Goal: Information Seeking & Learning: Compare options

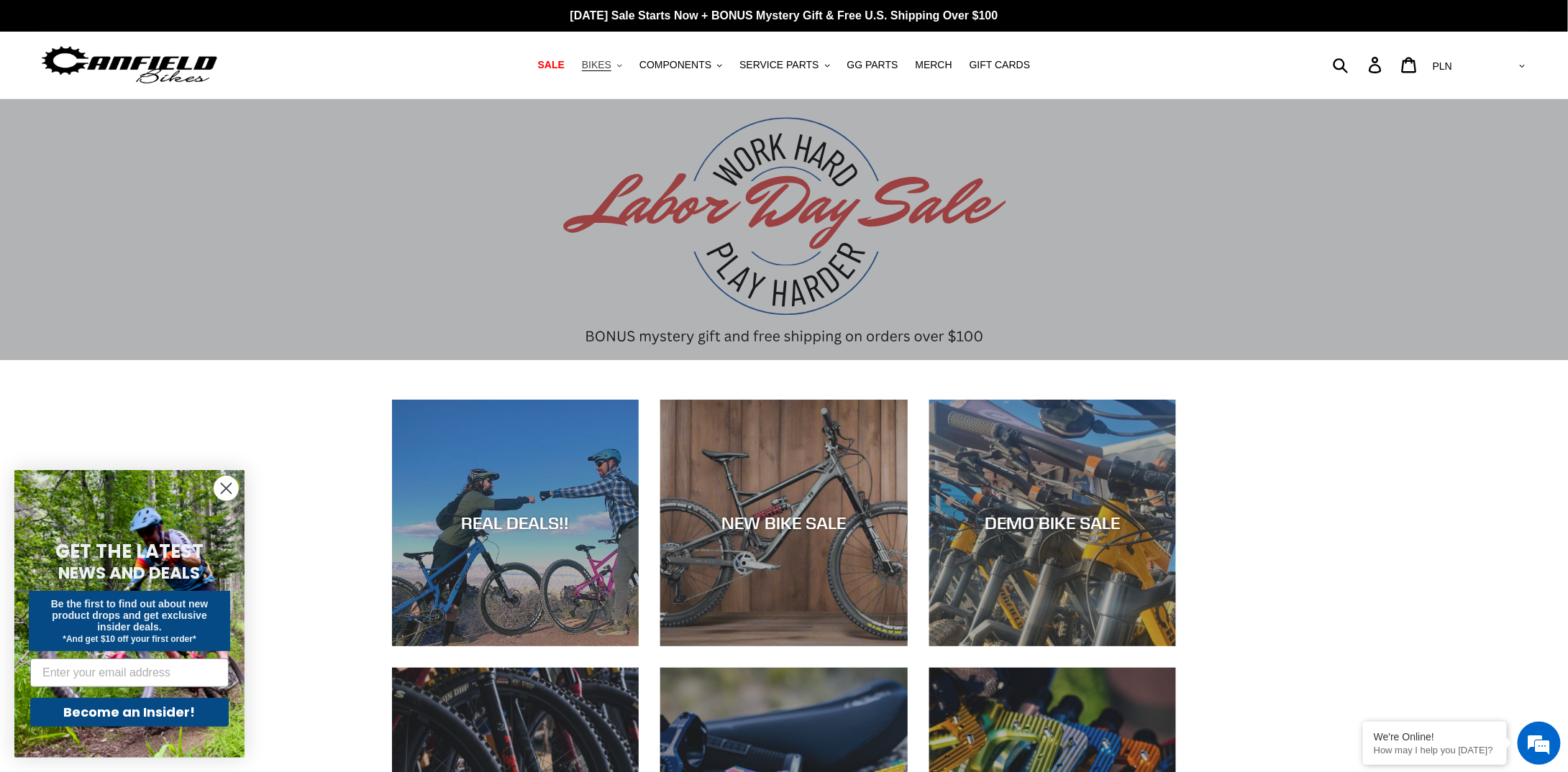
click at [612, 63] on span "BIKES" at bounding box center [596, 65] width 29 height 12
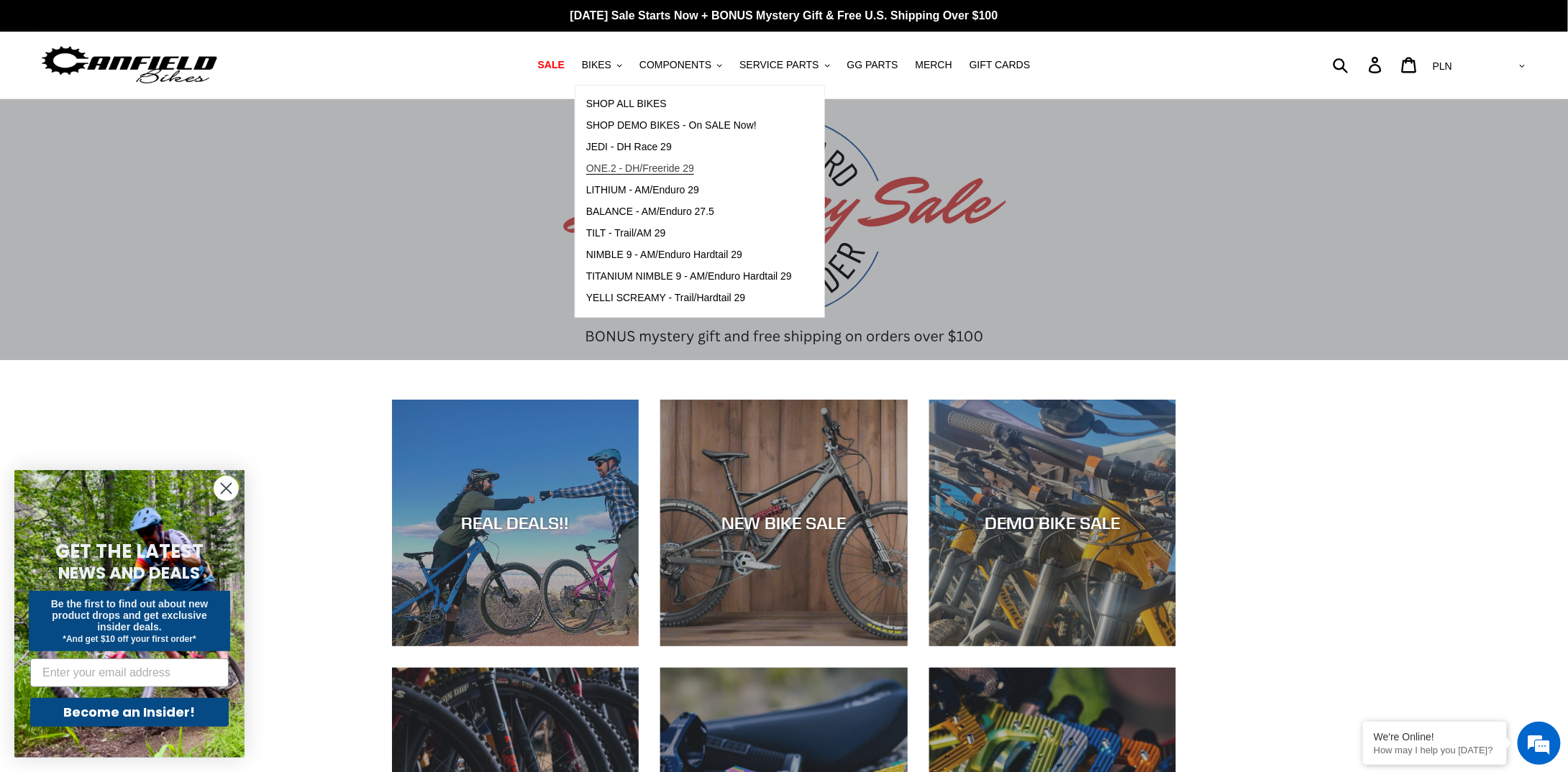
click at [673, 167] on span "ONE.2 - DH/Freeride 29" at bounding box center [640, 169] width 108 height 12
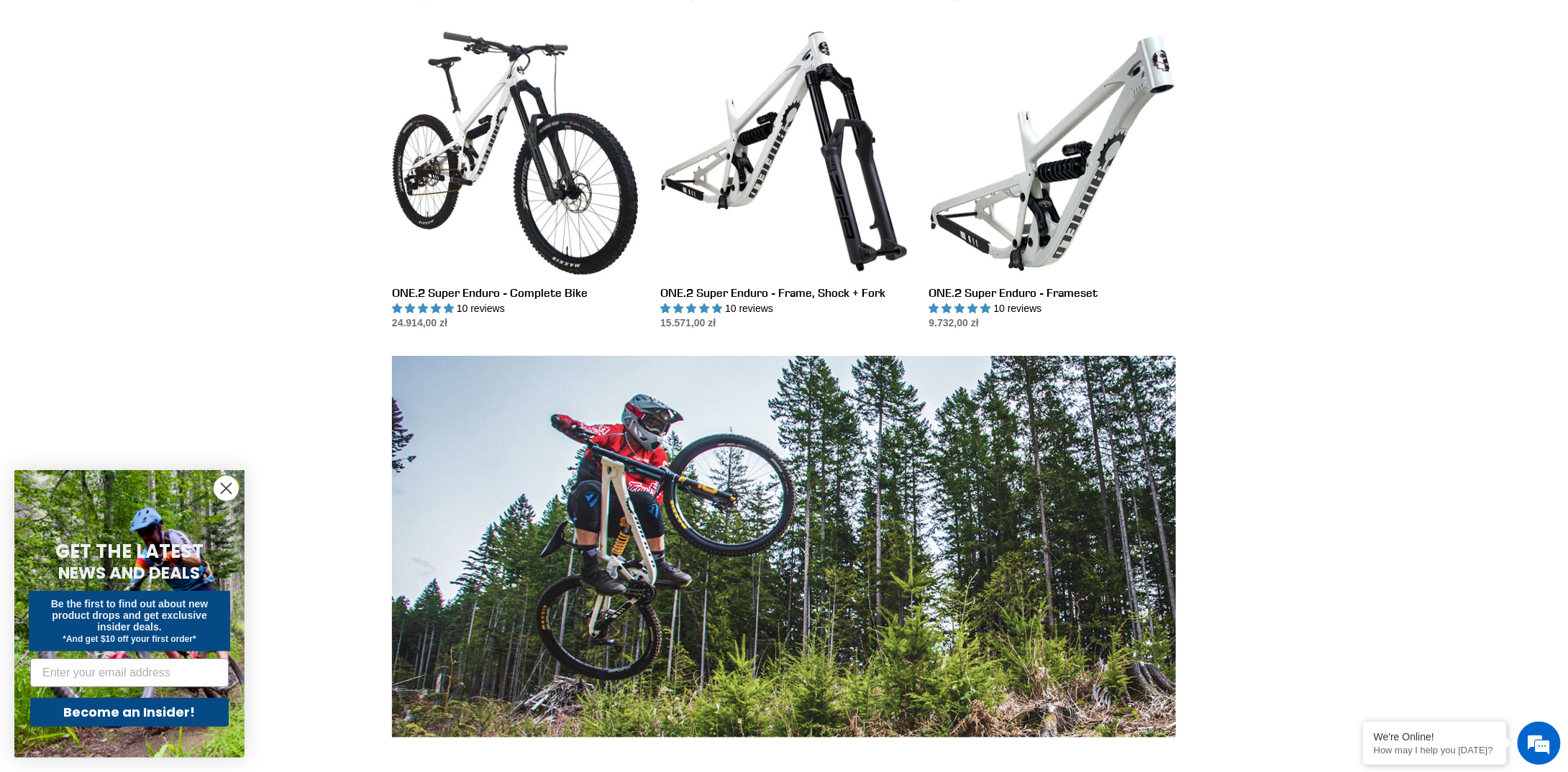
scroll to position [576, 0]
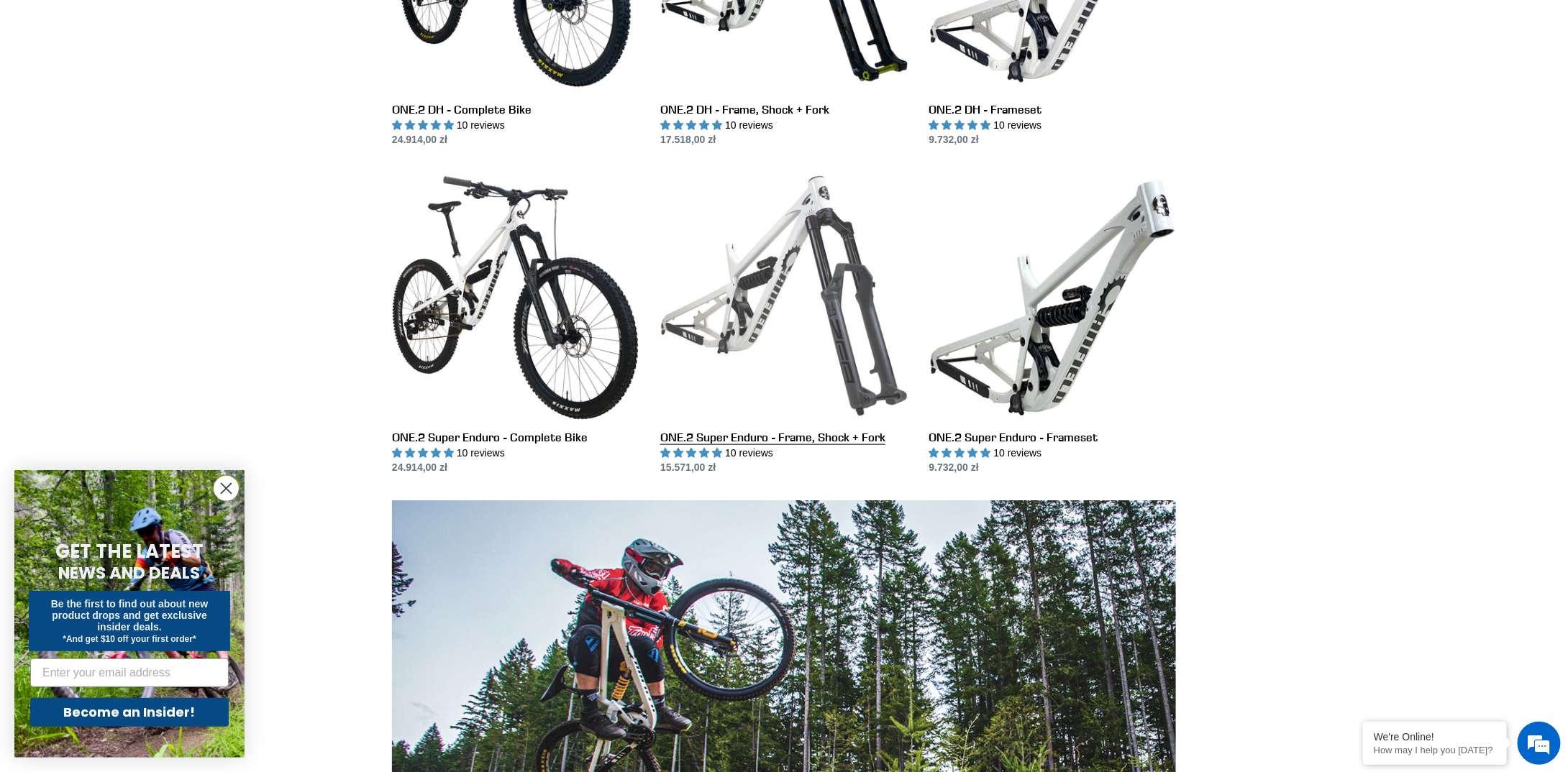
click at [770, 294] on link "ONE.2 Super Enduro - Frame, Shock + Fork" at bounding box center [783, 324] width 246 height 303
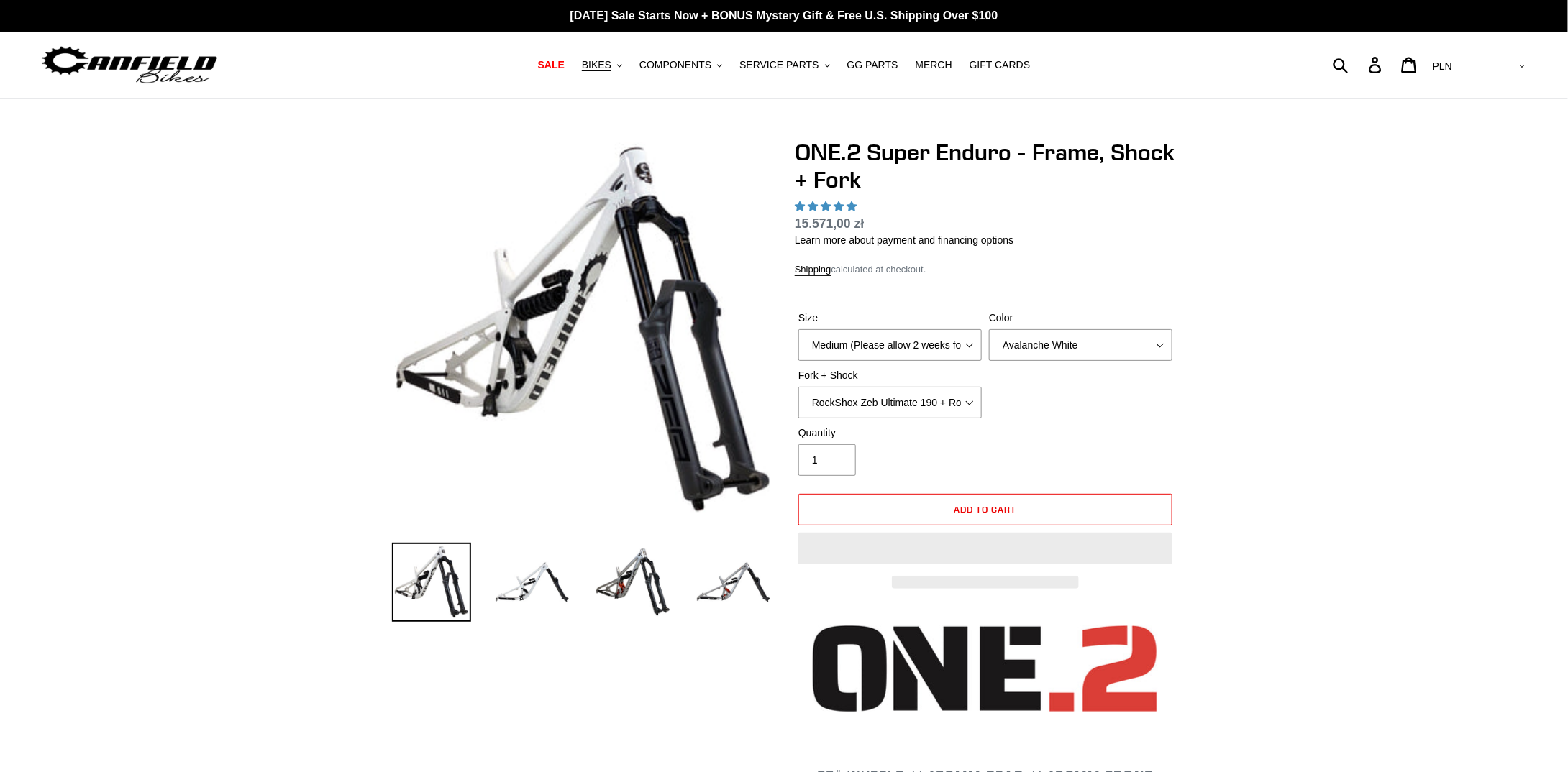
select select "highest-rating"
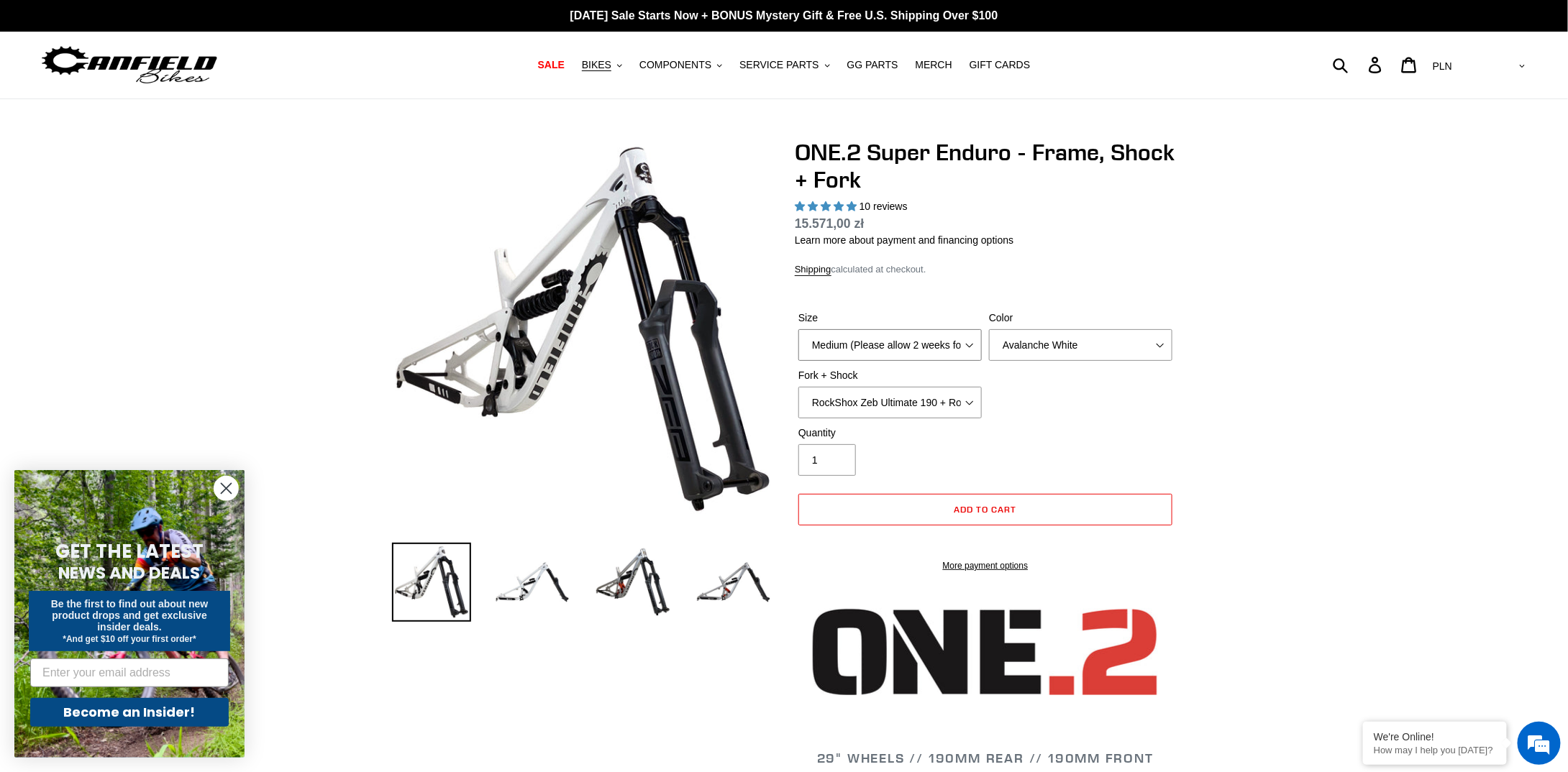
click at [933, 344] on select "Medium (Please allow 2 weeks for delivery) Large (Sold Out)" at bounding box center [890, 345] width 184 height 31
click at [933, 344] on select "Medium (Please allow 2 weeks for delivery) Large (Sold Out)" at bounding box center [890, 345] width 184 height 31
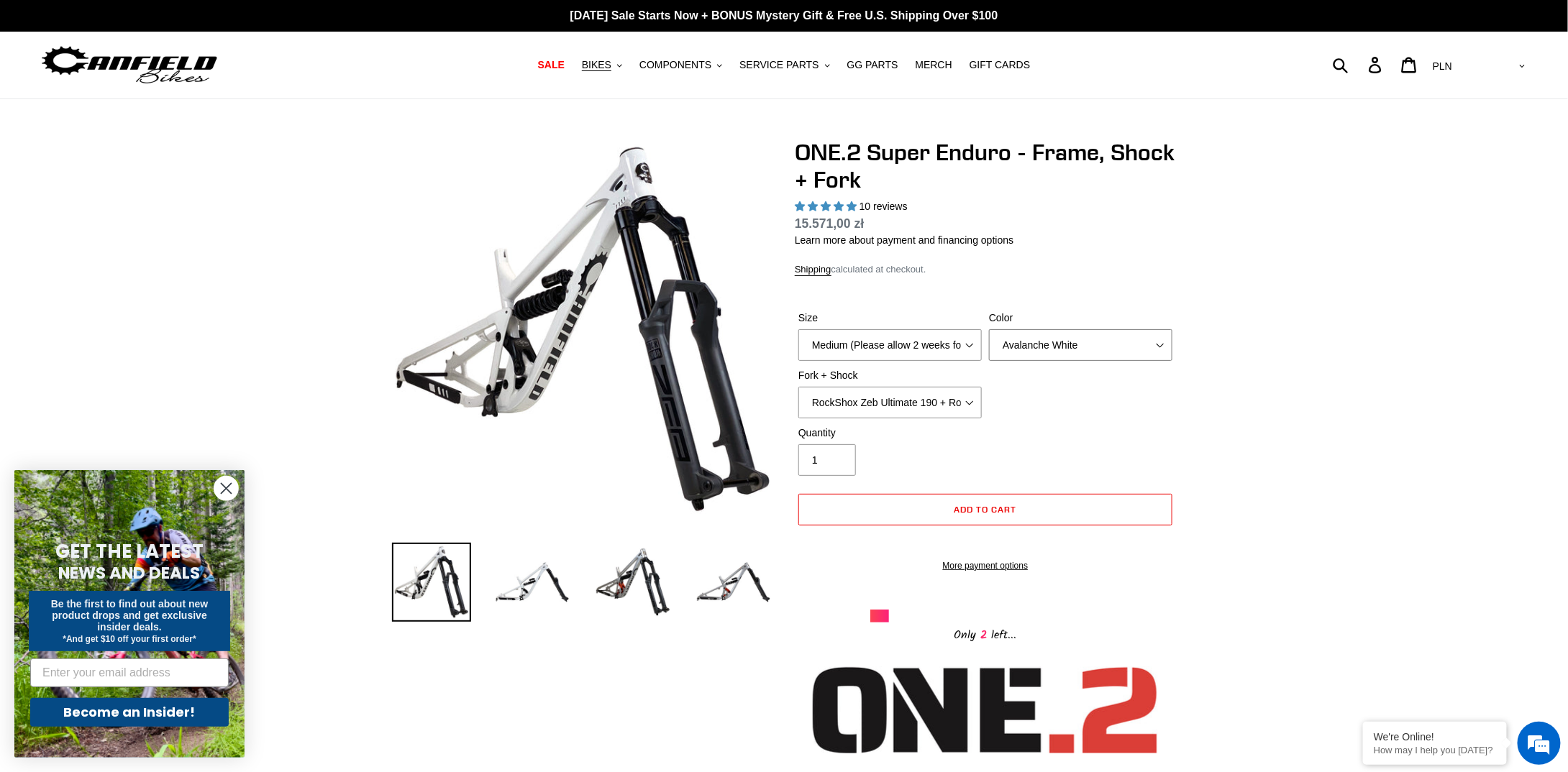
click at [1068, 346] on select "Avalanche White Bentonite Grey" at bounding box center [1080, 345] width 184 height 31
click at [989, 329] on select "Avalanche White Bentonite Grey" at bounding box center [1080, 345] width 184 height 31
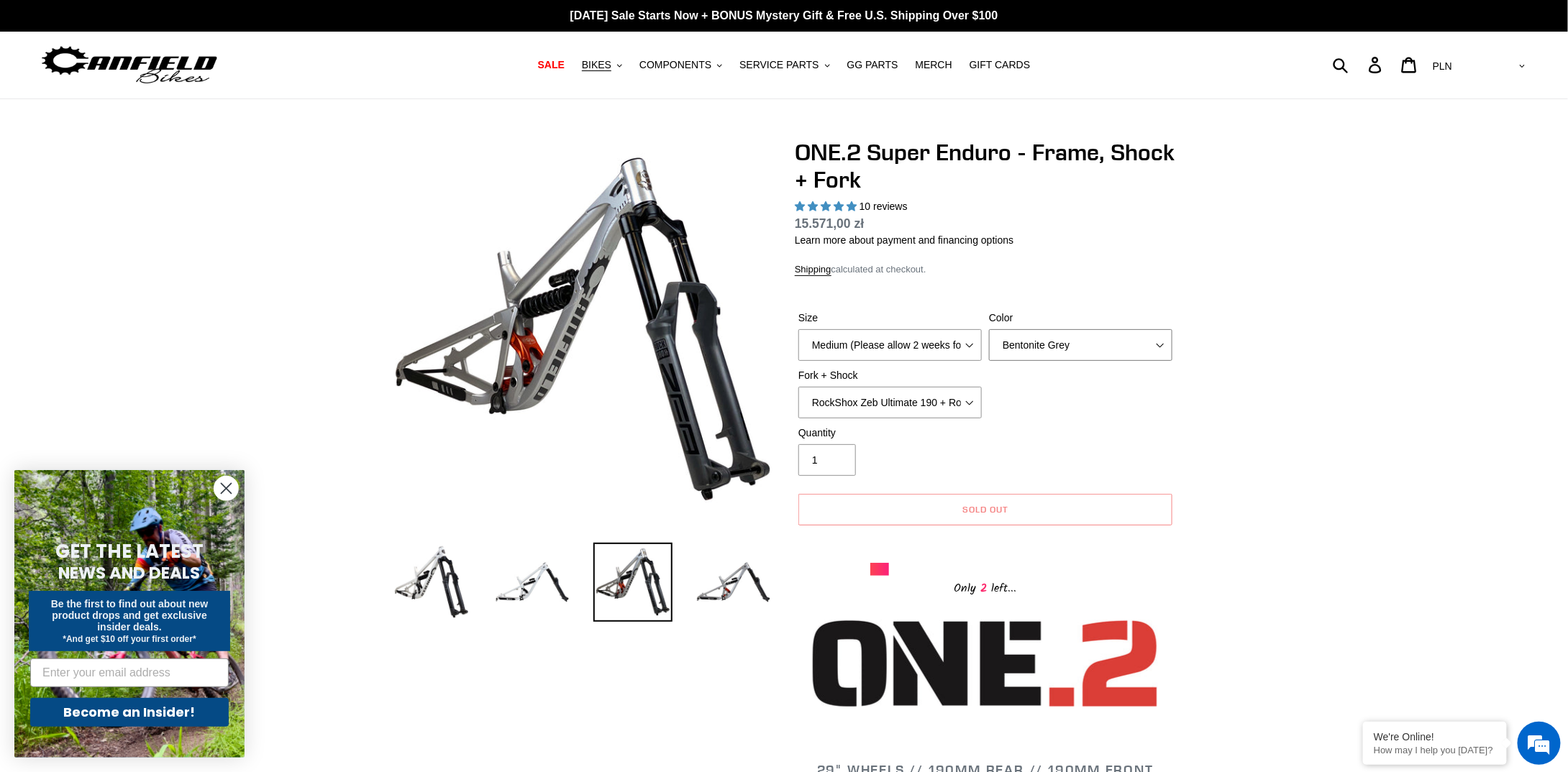
click at [1089, 344] on select "Avalanche White Bentonite Grey" at bounding box center [1080, 345] width 184 height 31
click at [989, 329] on select "Avalanche White Bentonite Grey" at bounding box center [1080, 345] width 184 height 31
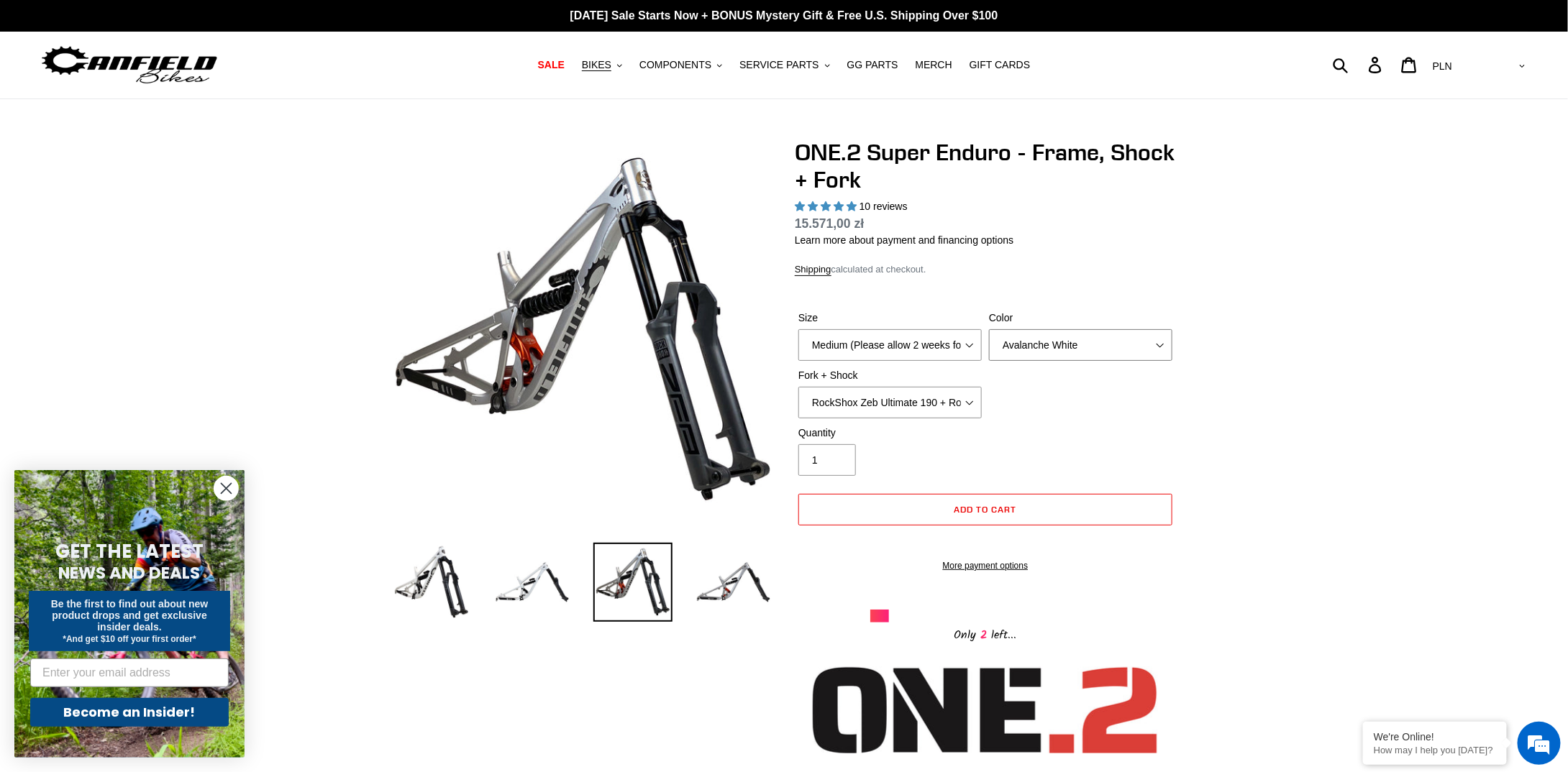
click at [1101, 346] on select "Avalanche White Bentonite Grey" at bounding box center [1080, 345] width 184 height 31
click at [989, 329] on select "Avalanche White Bentonite Grey" at bounding box center [1080, 345] width 184 height 31
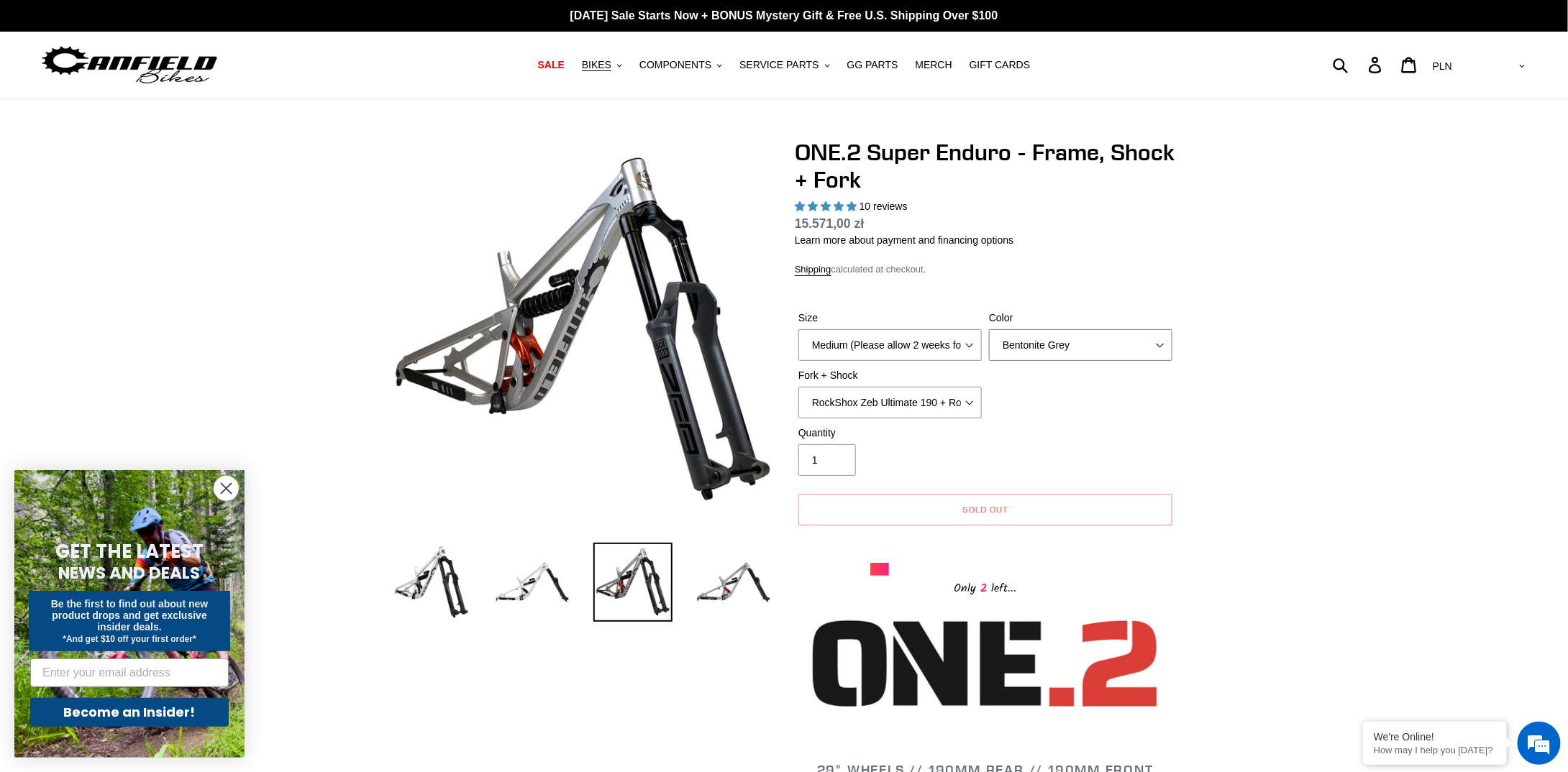
click at [1057, 339] on select "Avalanche White Bentonite Grey" at bounding box center [1080, 345] width 184 height 31
select select "Avalanche White"
click at [989, 329] on select "Avalanche White Bentonite Grey" at bounding box center [1080, 345] width 184 height 31
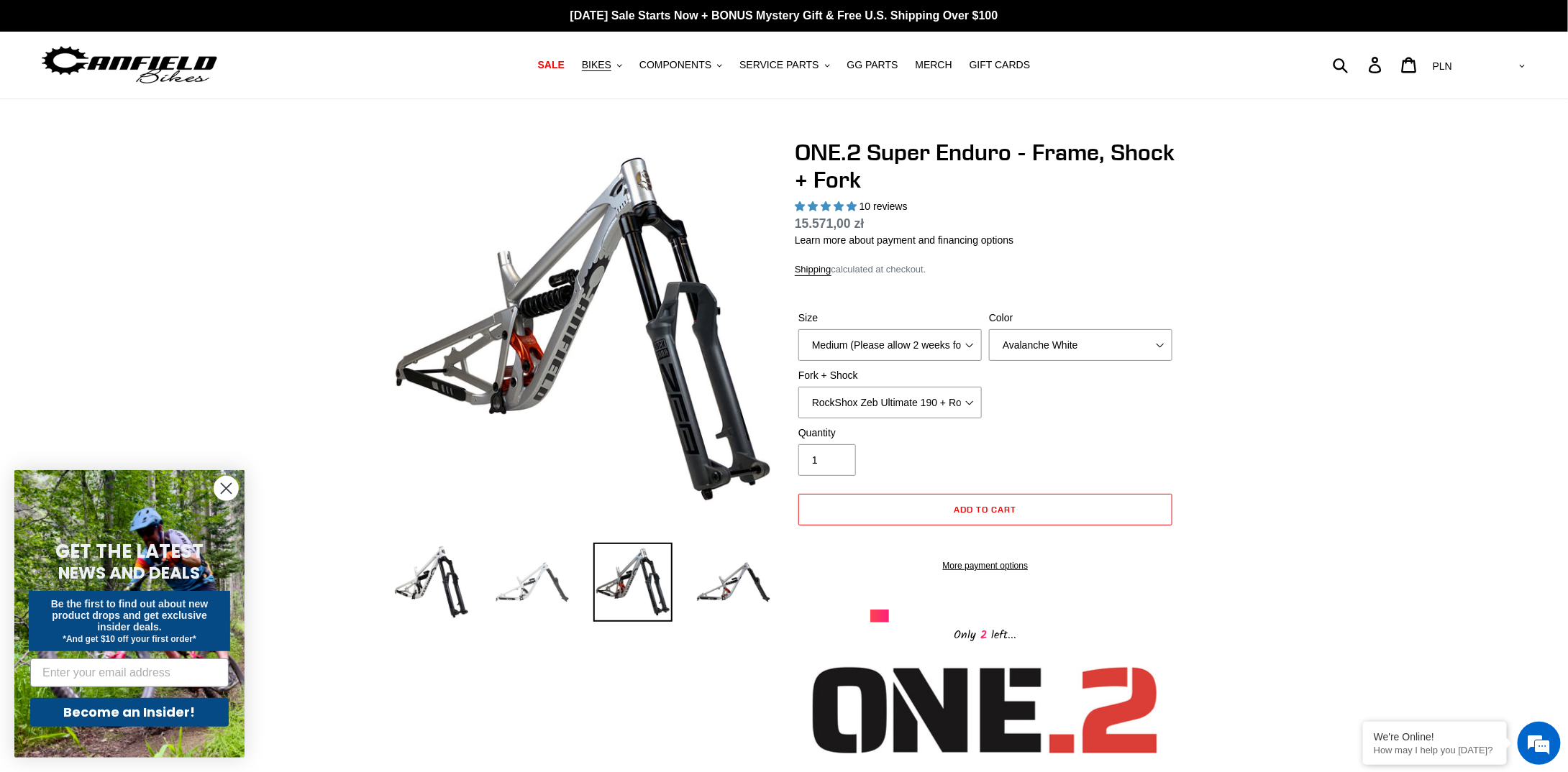
click at [535, 584] on img at bounding box center [532, 582] width 79 height 79
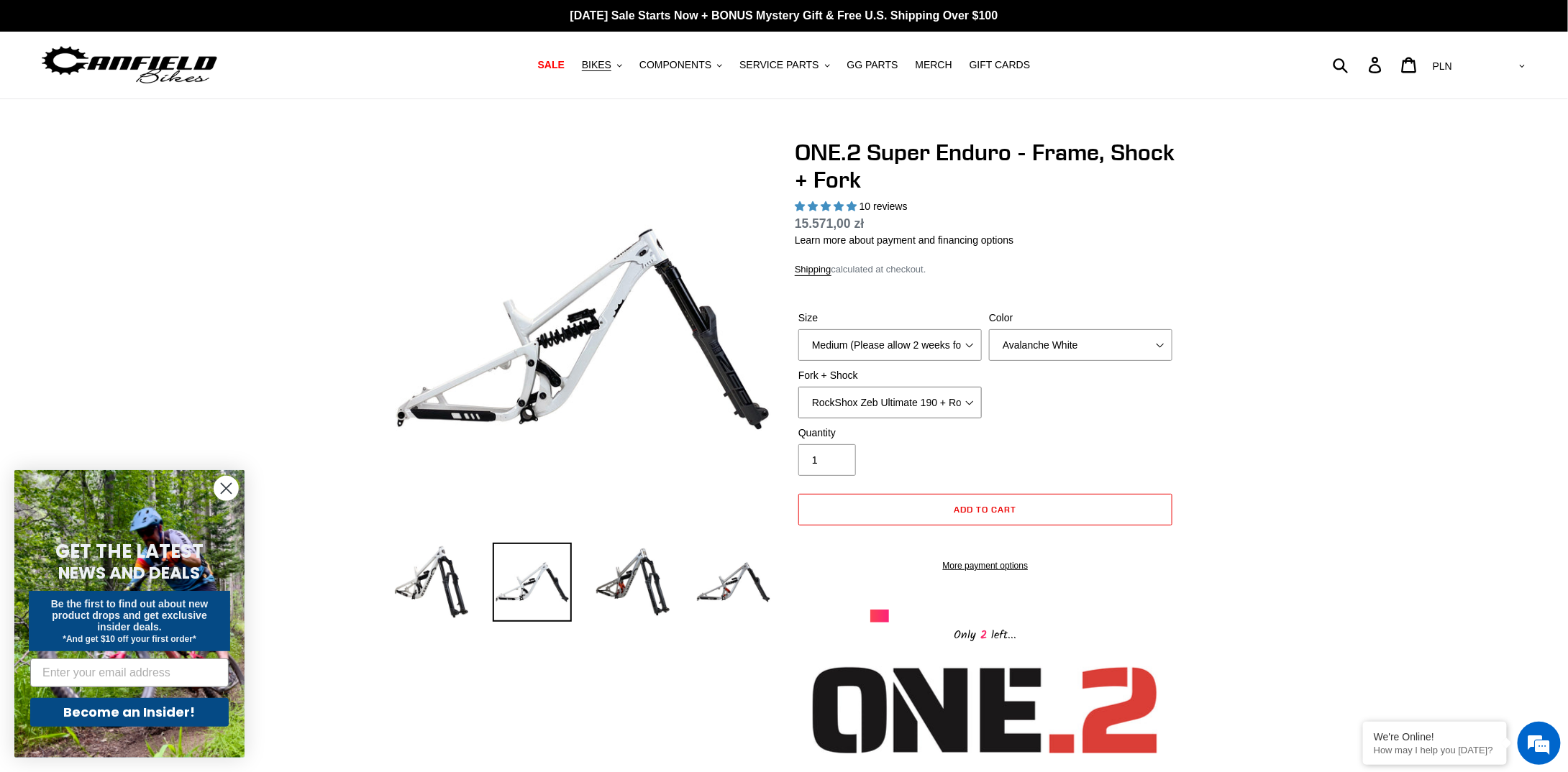
click at [950, 406] on select "RockShox Zeb Ultimate 190 + RockShox Vivid UltDH Coil 250x70" at bounding box center [890, 402] width 184 height 31
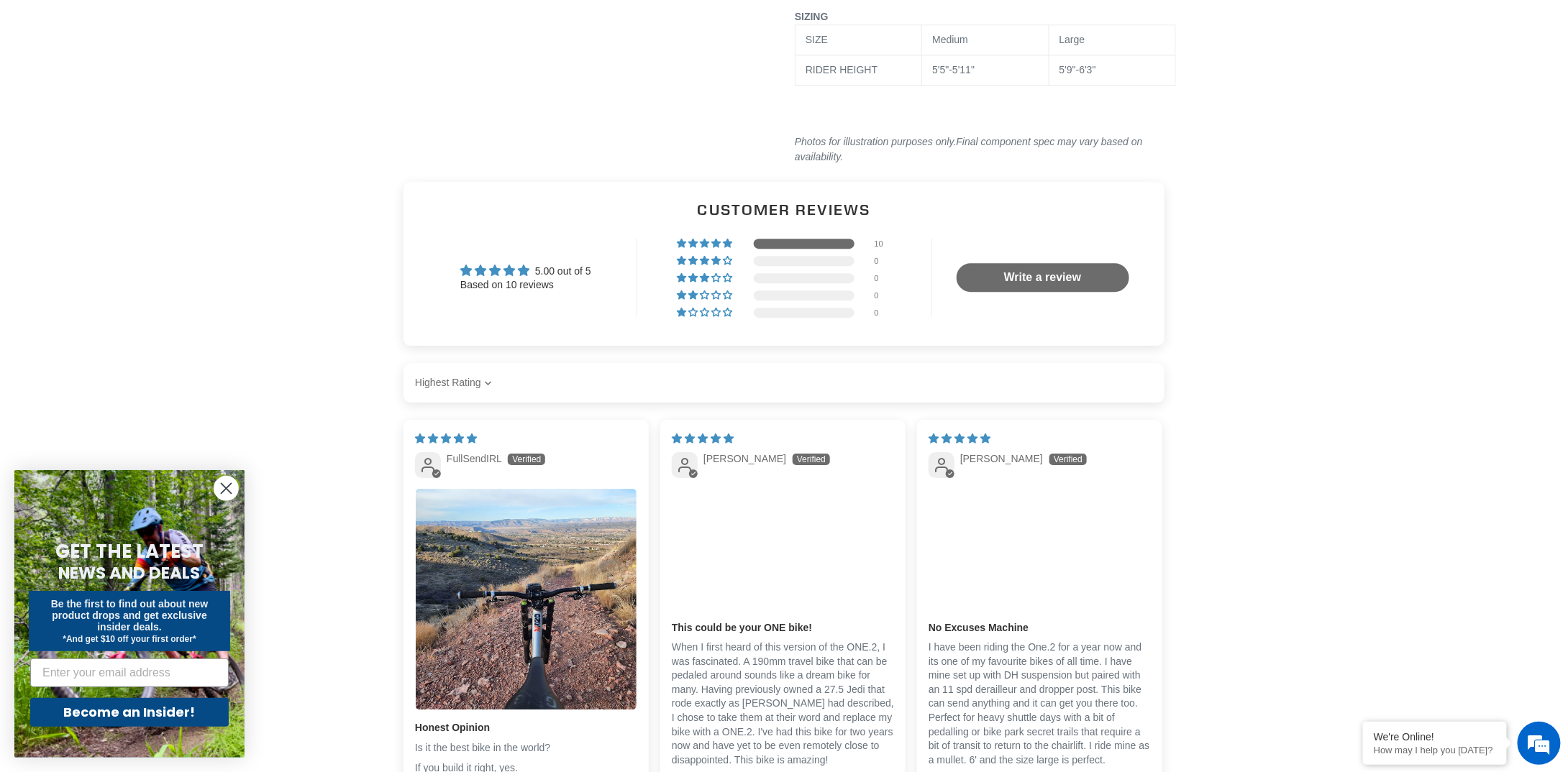
scroll to position [2158, 0]
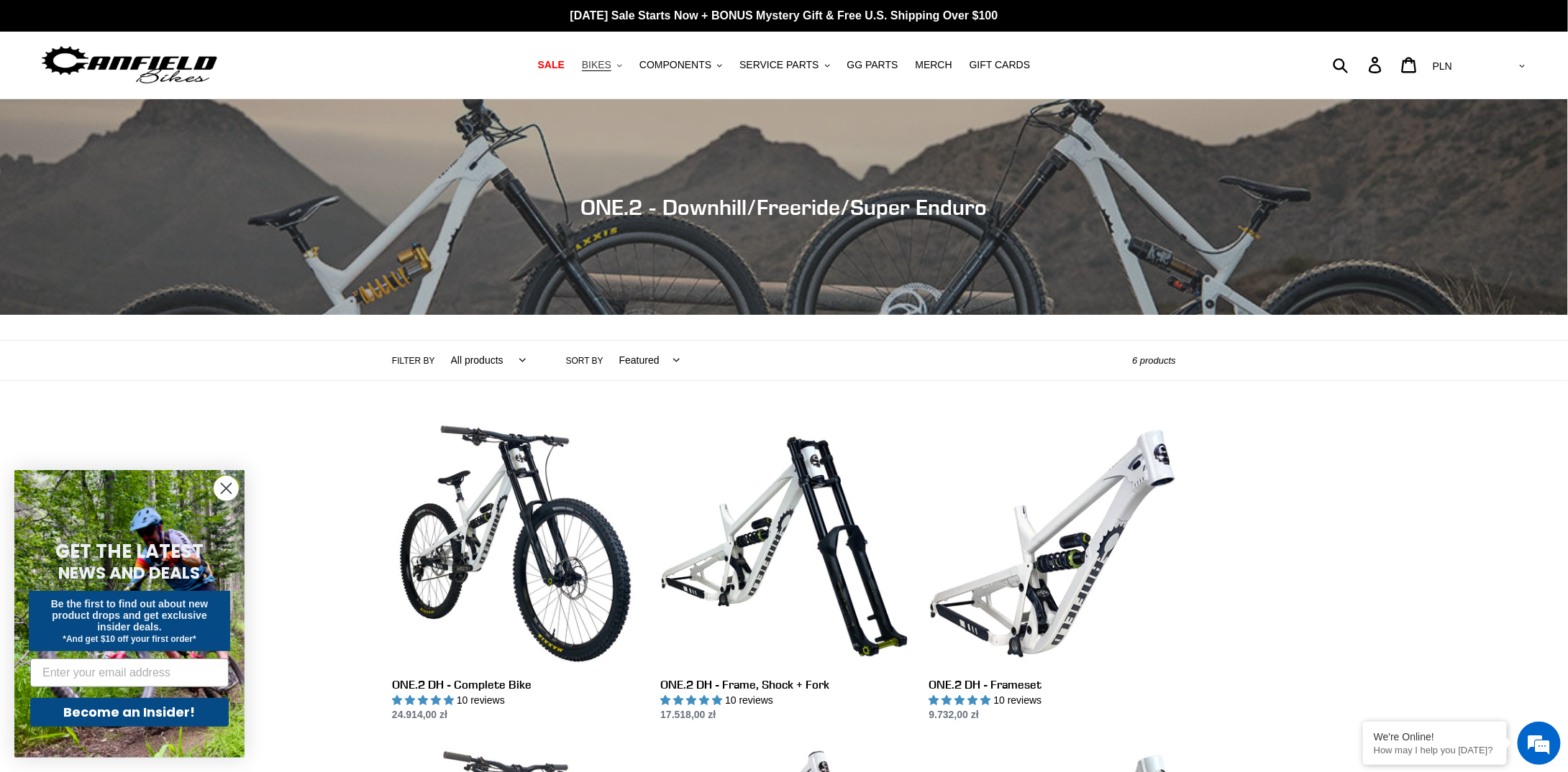
click at [629, 64] on button "BIKES .cls-1{fill:#231f20}" at bounding box center [602, 65] width 55 height 19
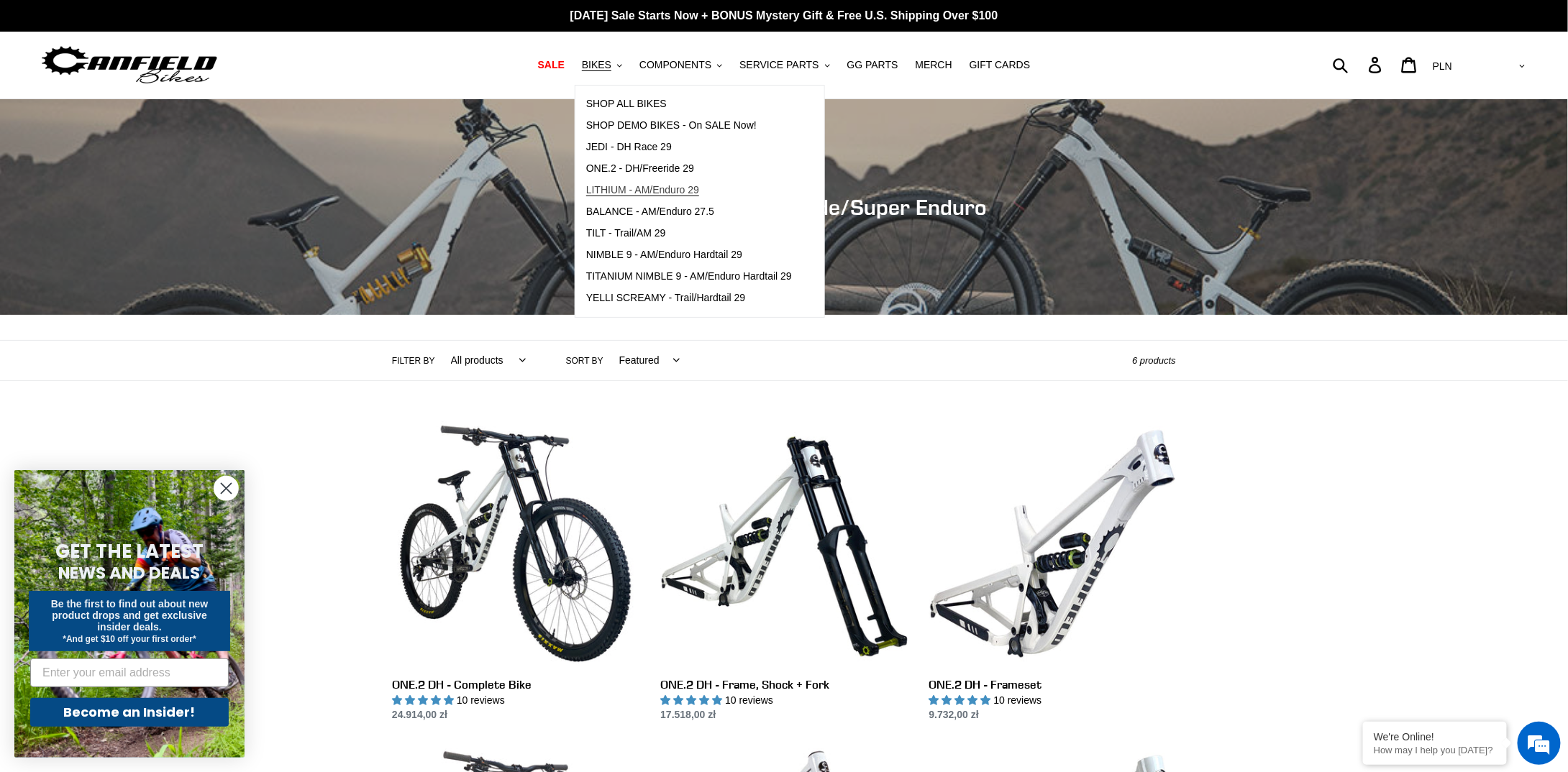
click at [655, 190] on span "LITHIUM - AM/Enduro 29" at bounding box center [642, 190] width 113 height 12
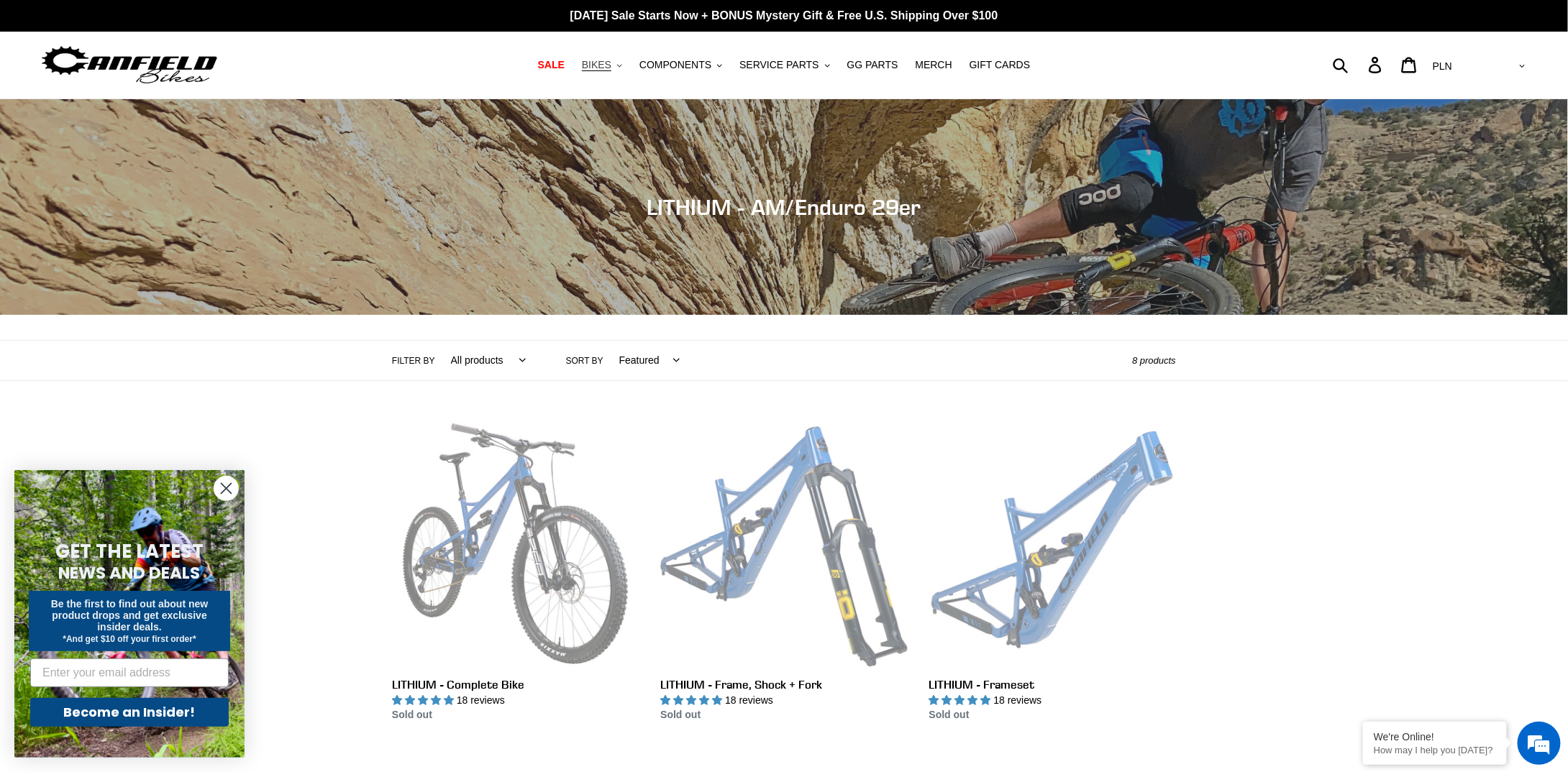
click at [628, 68] on button "BIKES .cls-1{fill:#231f20}" at bounding box center [602, 65] width 55 height 19
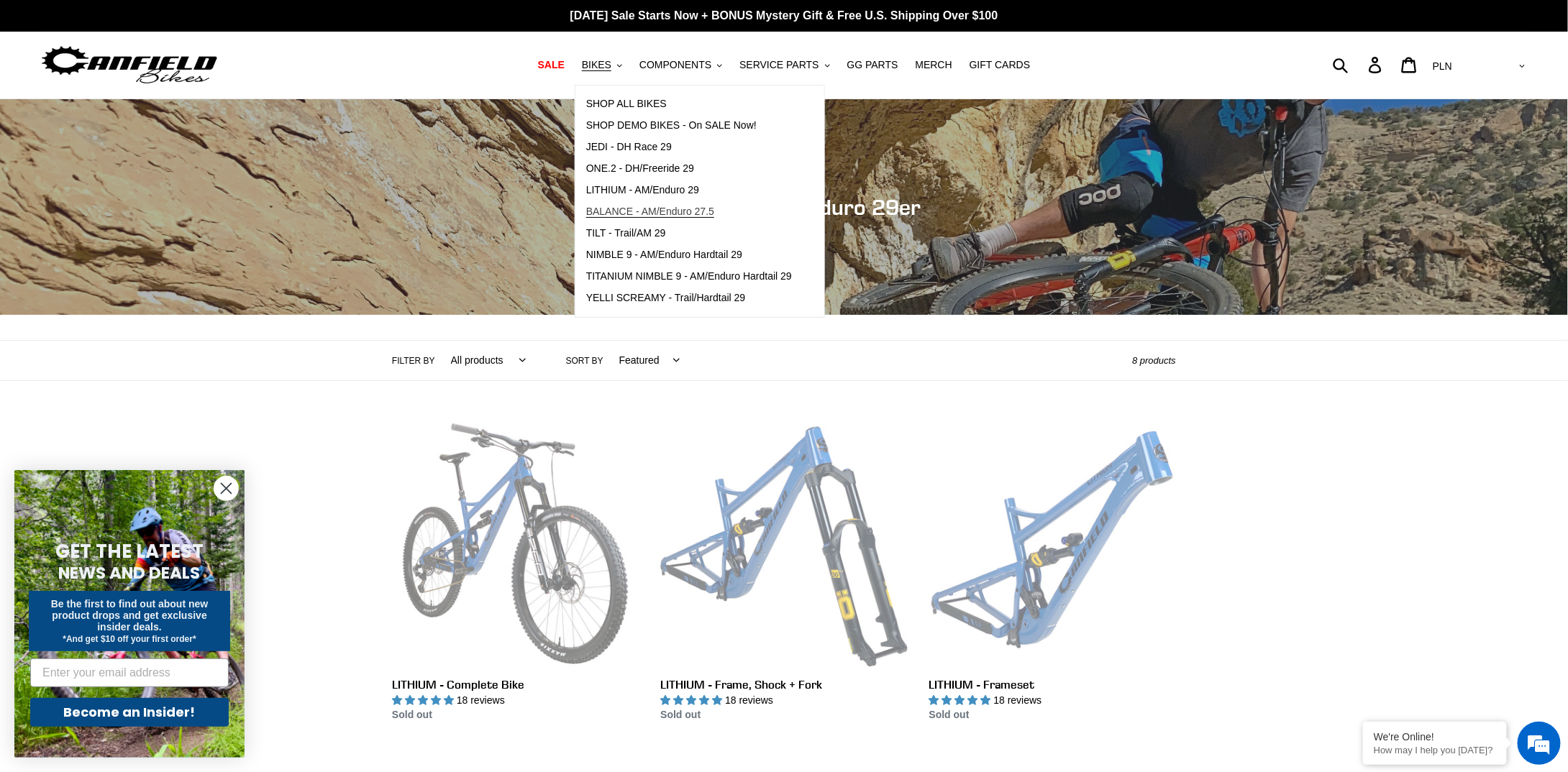
click at [650, 210] on span "BALANCE - AM/Enduro 27.5" at bounding box center [650, 211] width 128 height 12
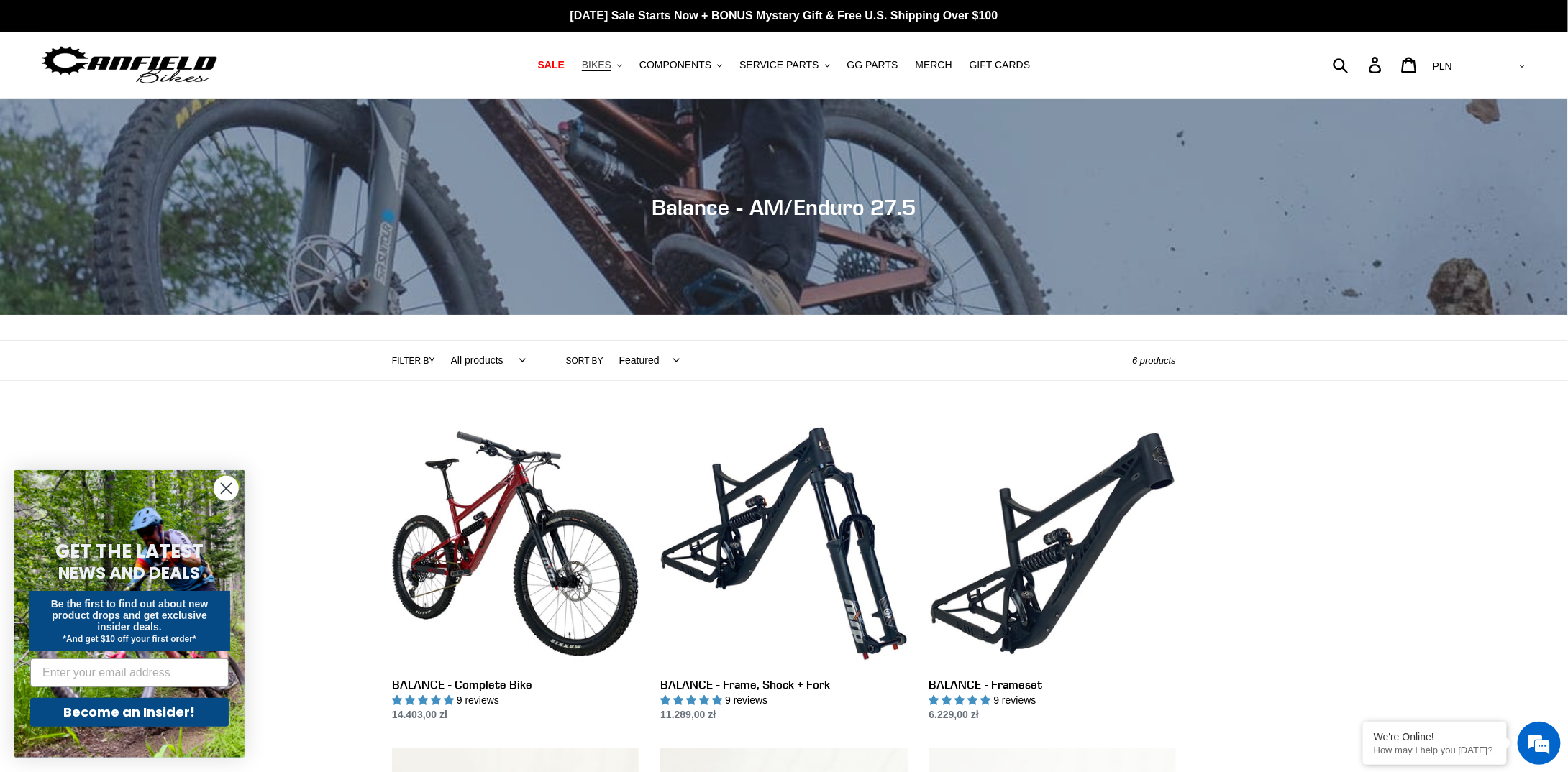
click at [622, 67] on icon ".cls-1{fill:#231f20}" at bounding box center [619, 66] width 5 height 5
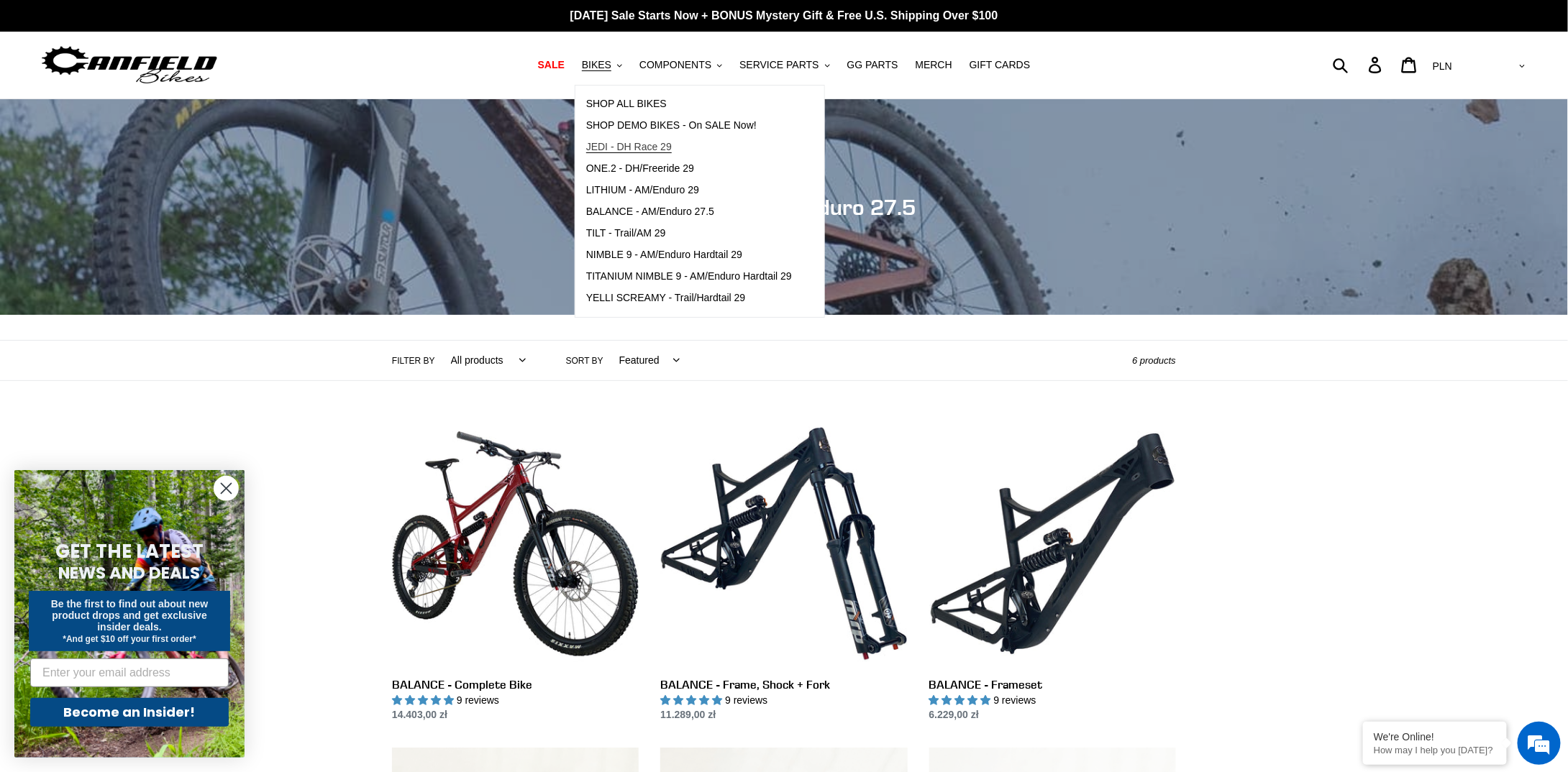
click at [672, 147] on span "JEDI - DH Race 29" at bounding box center [629, 147] width 86 height 12
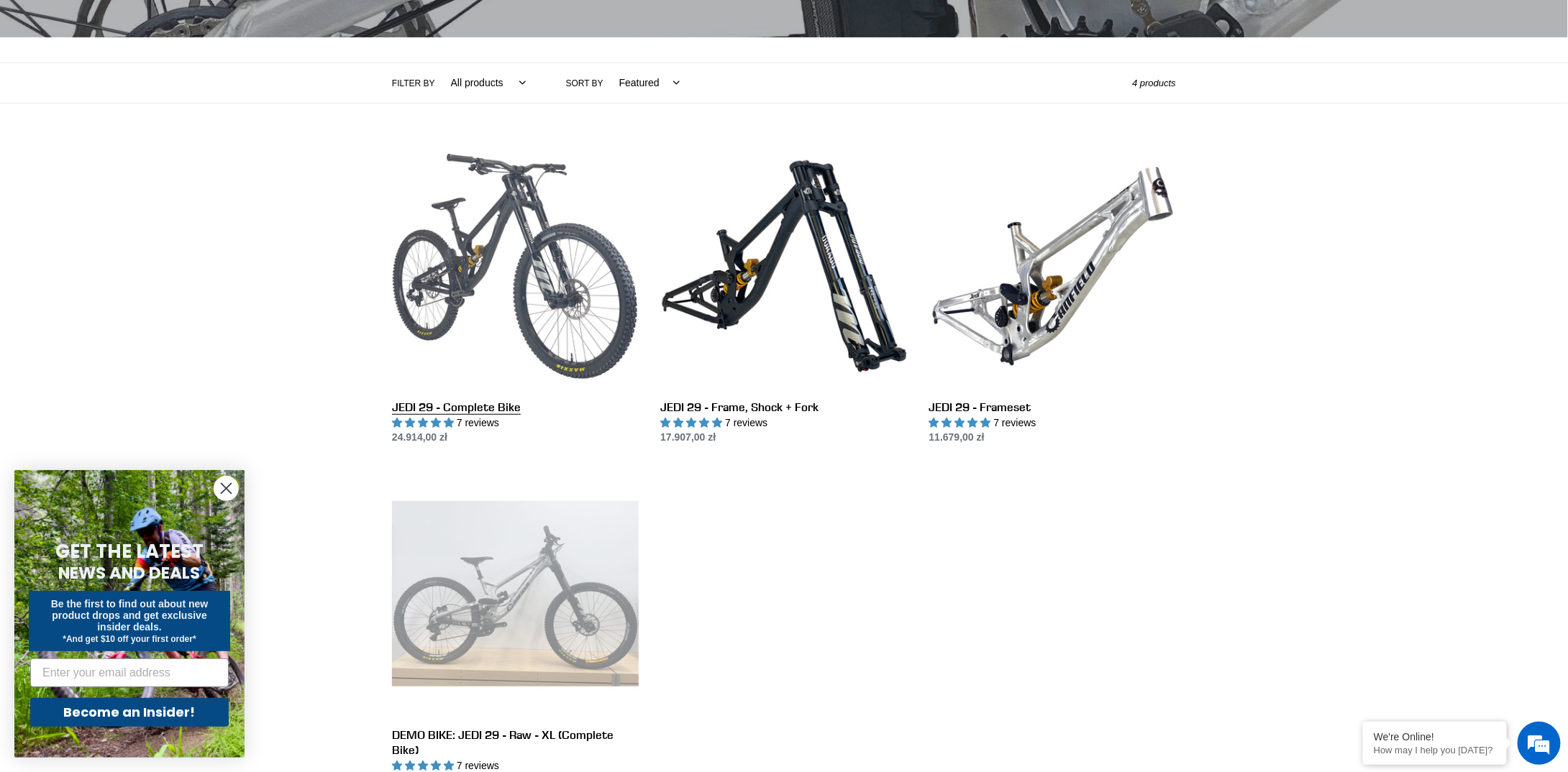
scroll to position [360, 0]
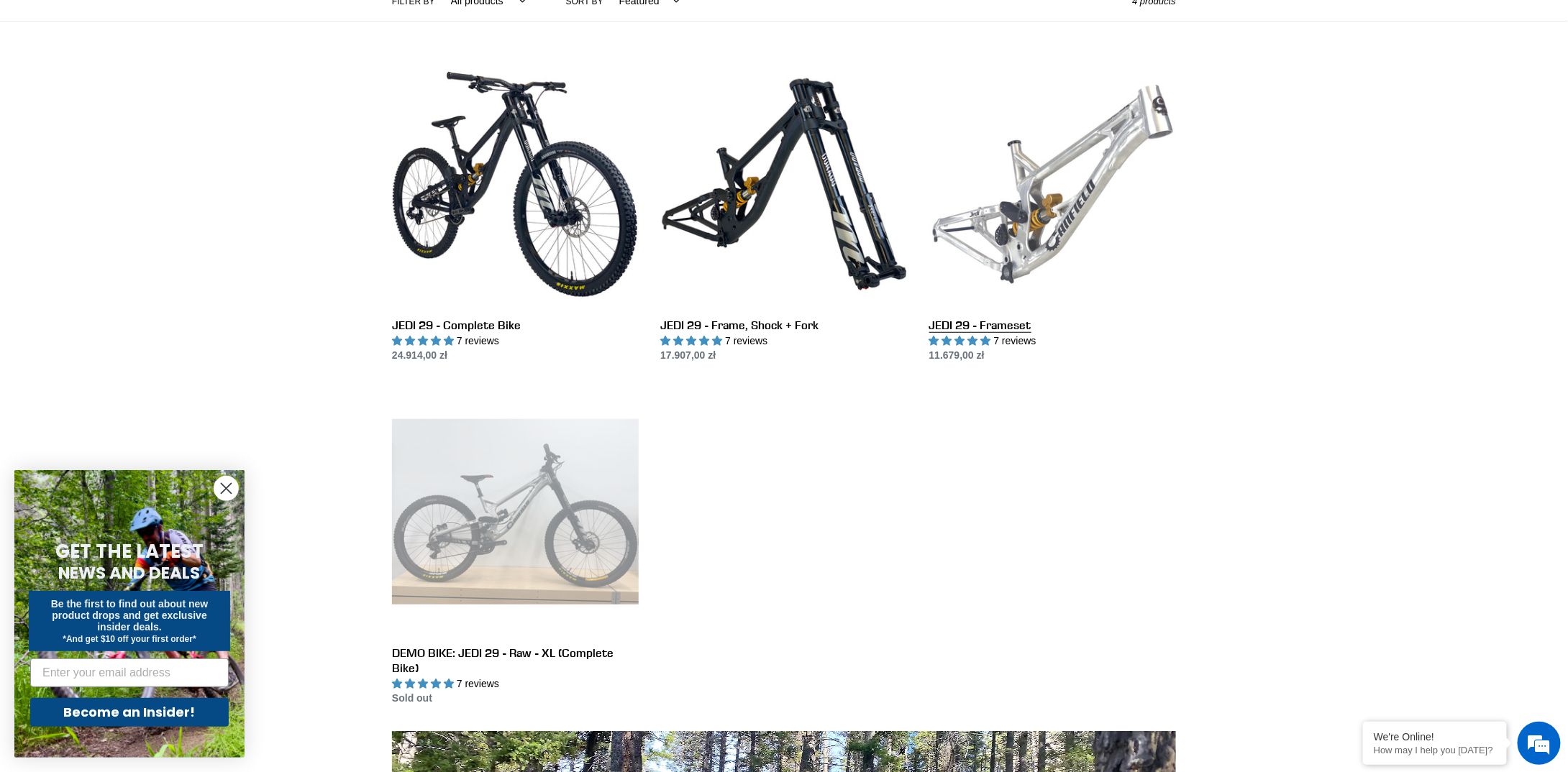
click at [1051, 245] on link "JEDI 29 - Frameset" at bounding box center [1052, 213] width 246 height 303
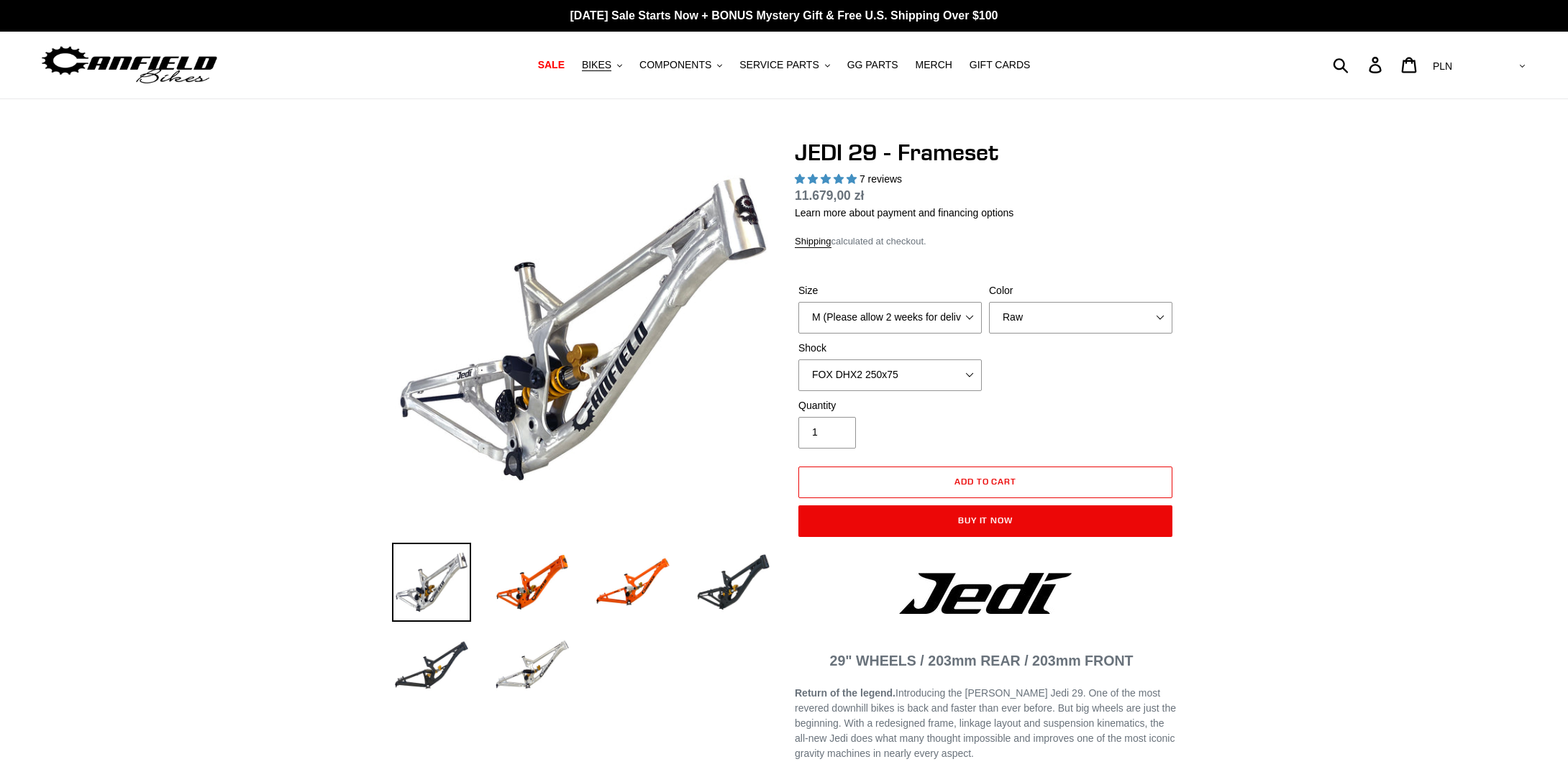
select select "highest-rating"
click at [885, 311] on select "M (Please allow 2 weeks for delivery) L (Please allow 2 weeks for delivery) XL" at bounding box center [890, 318] width 184 height 31
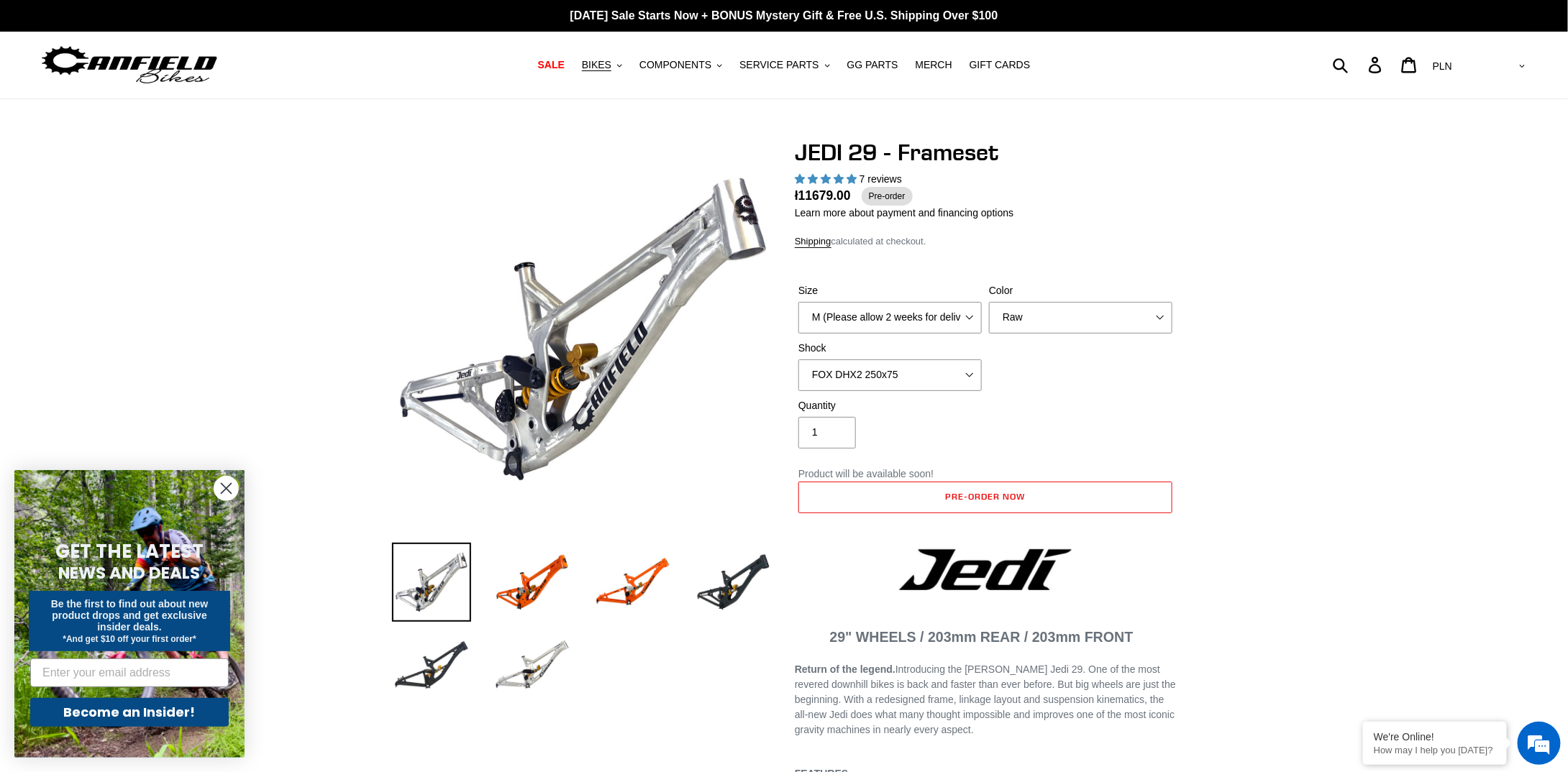
click at [909, 320] on select "M (Please allow 2 weeks for delivery) L (Please allow 2 weeks for delivery) XL" at bounding box center [890, 318] width 184 height 31
click at [1044, 314] on select "Orange Raw Stealth Black" at bounding box center [1080, 318] width 184 height 31
click at [540, 566] on img at bounding box center [532, 582] width 79 height 79
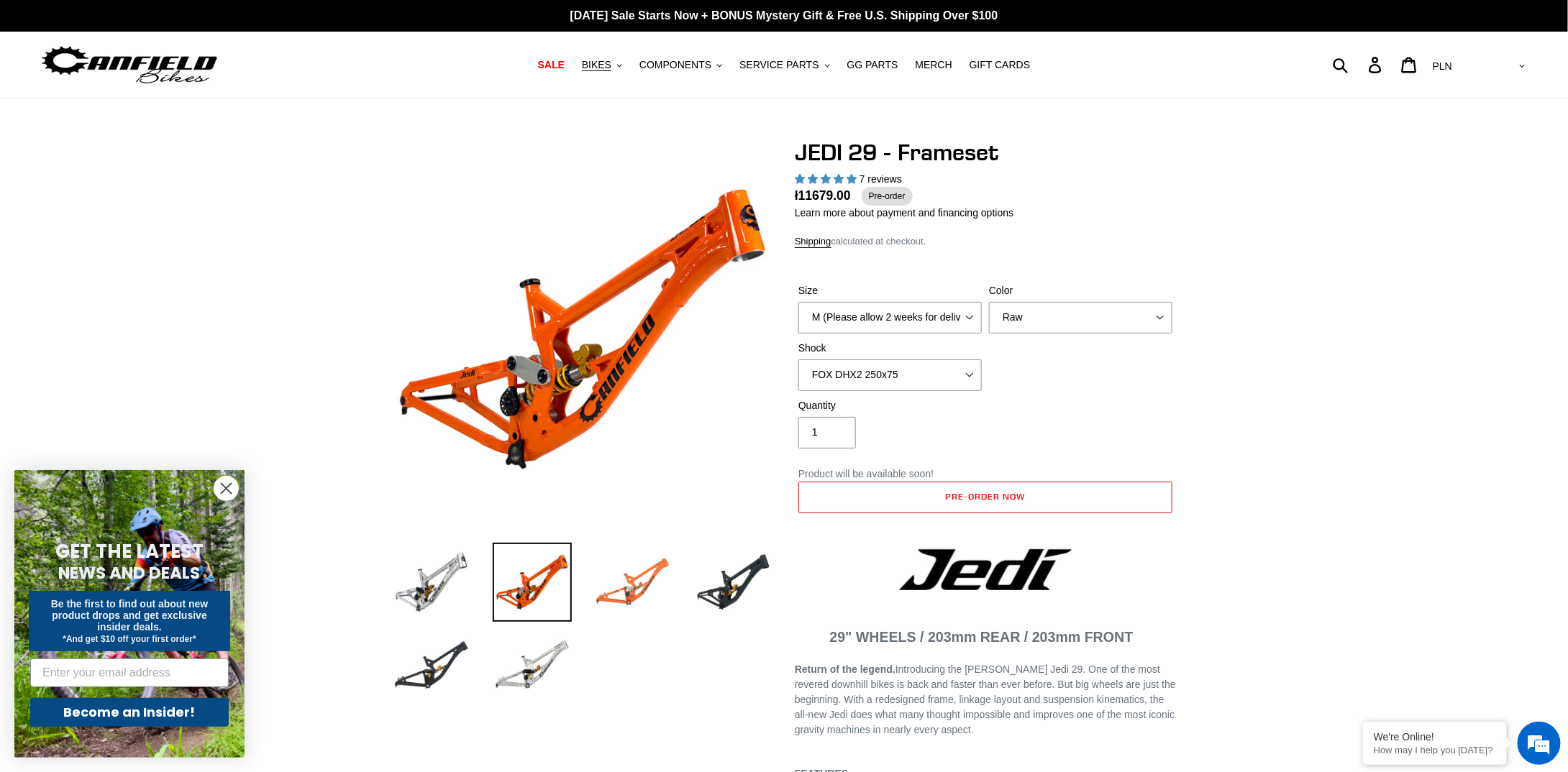
click at [619, 576] on img at bounding box center [633, 582] width 79 height 79
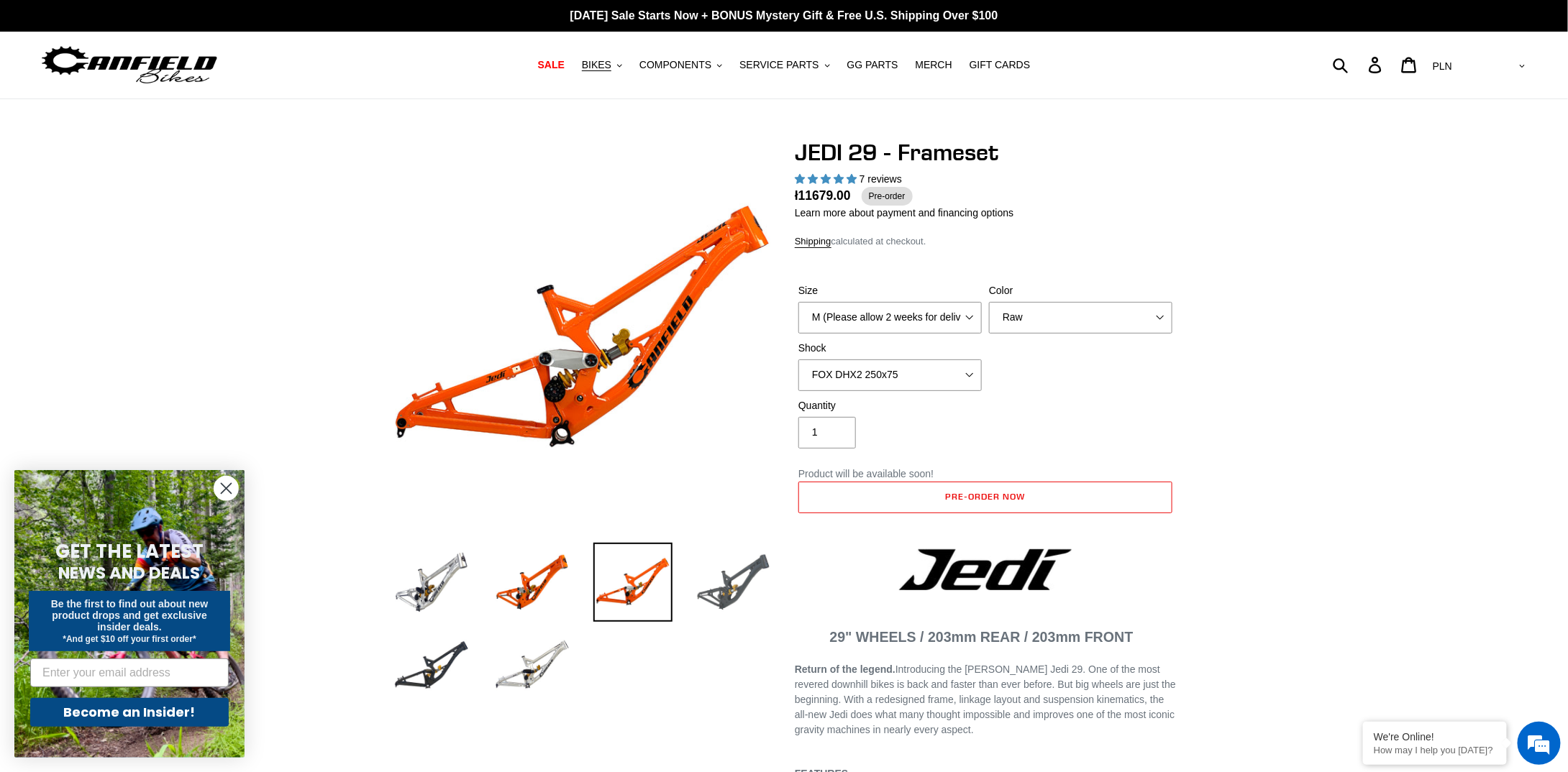
click at [726, 591] on img at bounding box center [734, 582] width 79 height 79
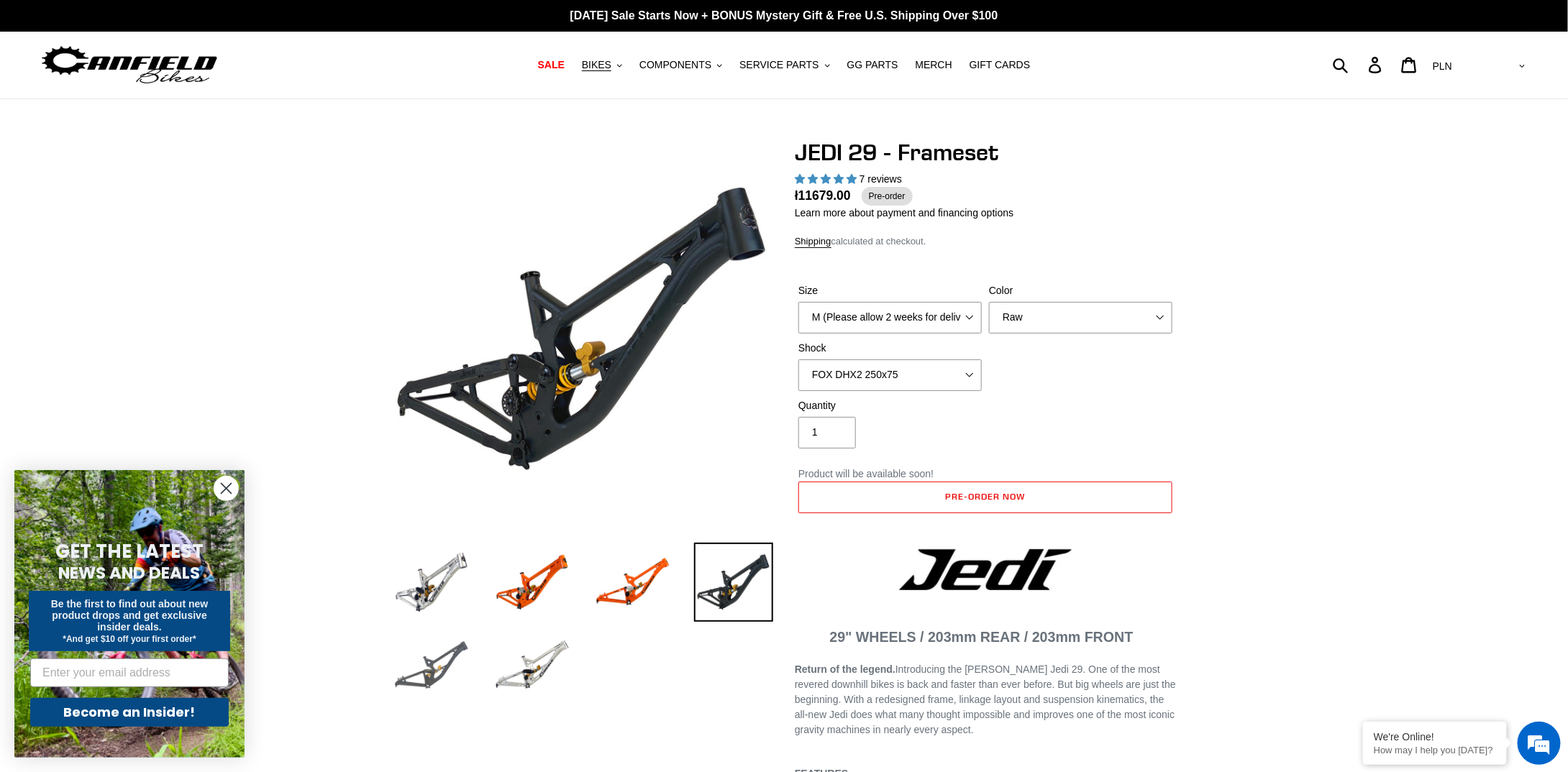
drag, startPoint x: 446, startPoint y: 663, endPoint x: 474, endPoint y: 672, distance: 29.4
click at [447, 663] on img at bounding box center [432, 666] width 79 height 79
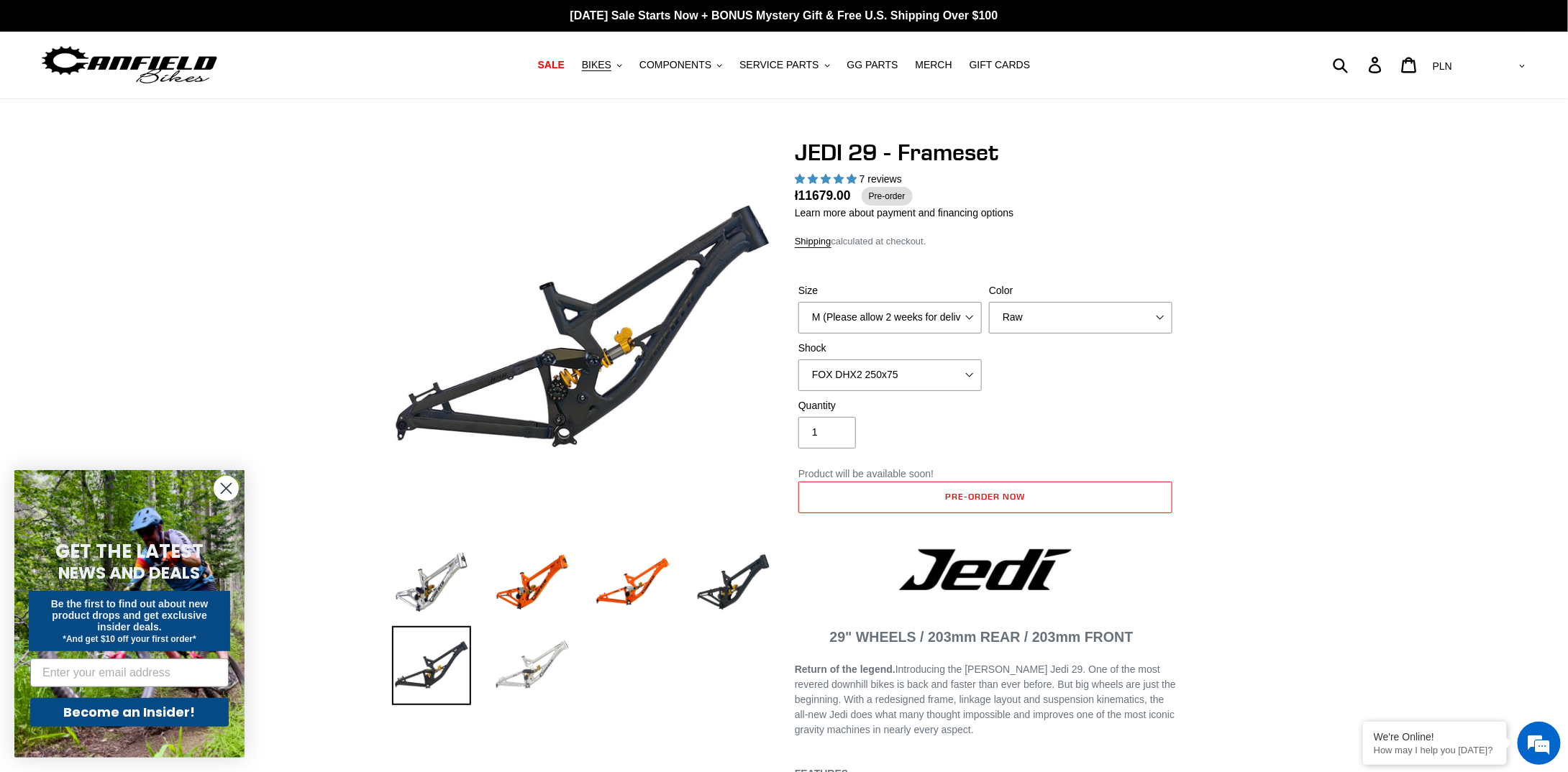
click at [511, 671] on img at bounding box center [532, 666] width 79 height 79
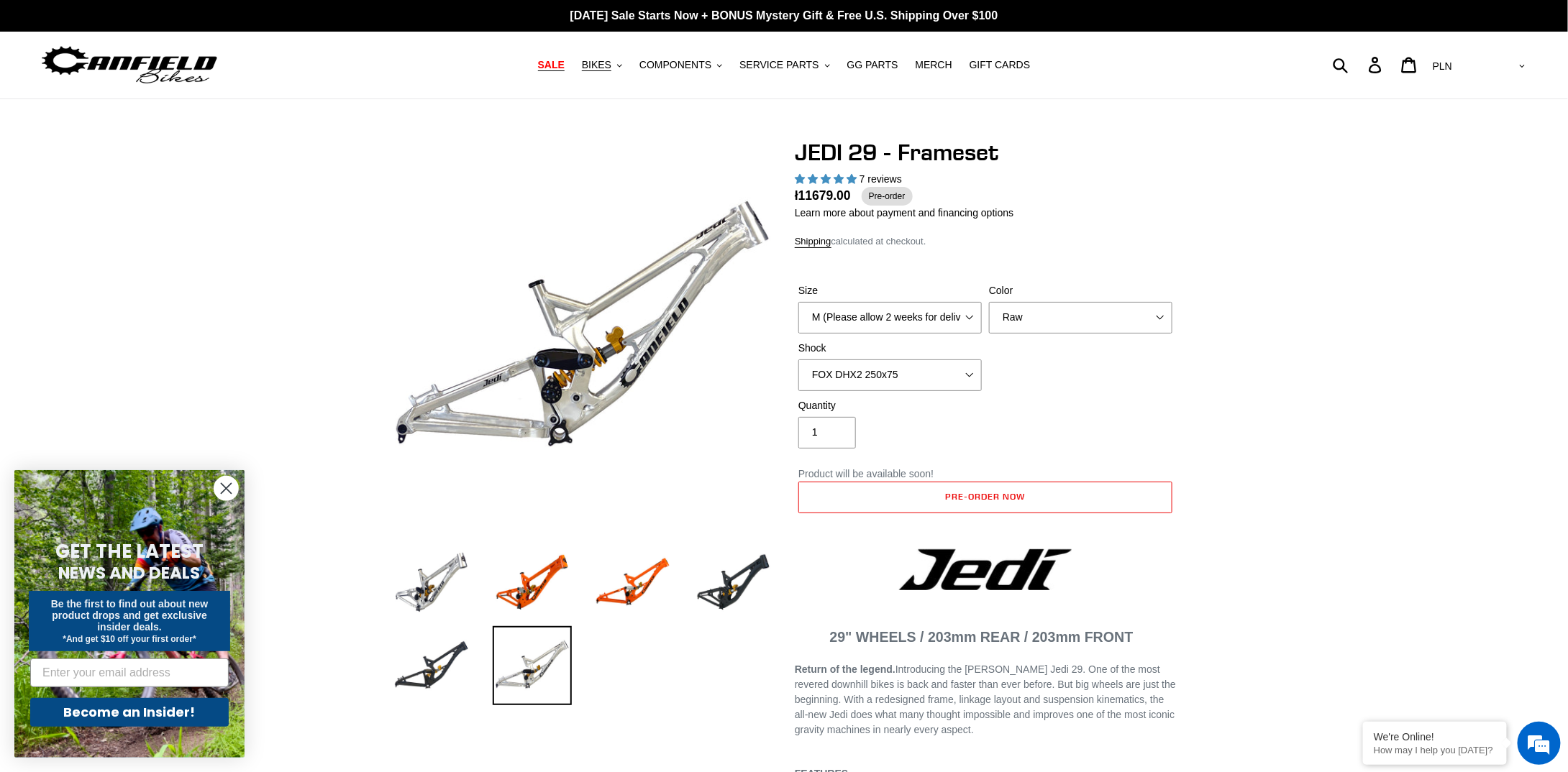
click at [564, 66] on span "SALE" at bounding box center [551, 65] width 27 height 12
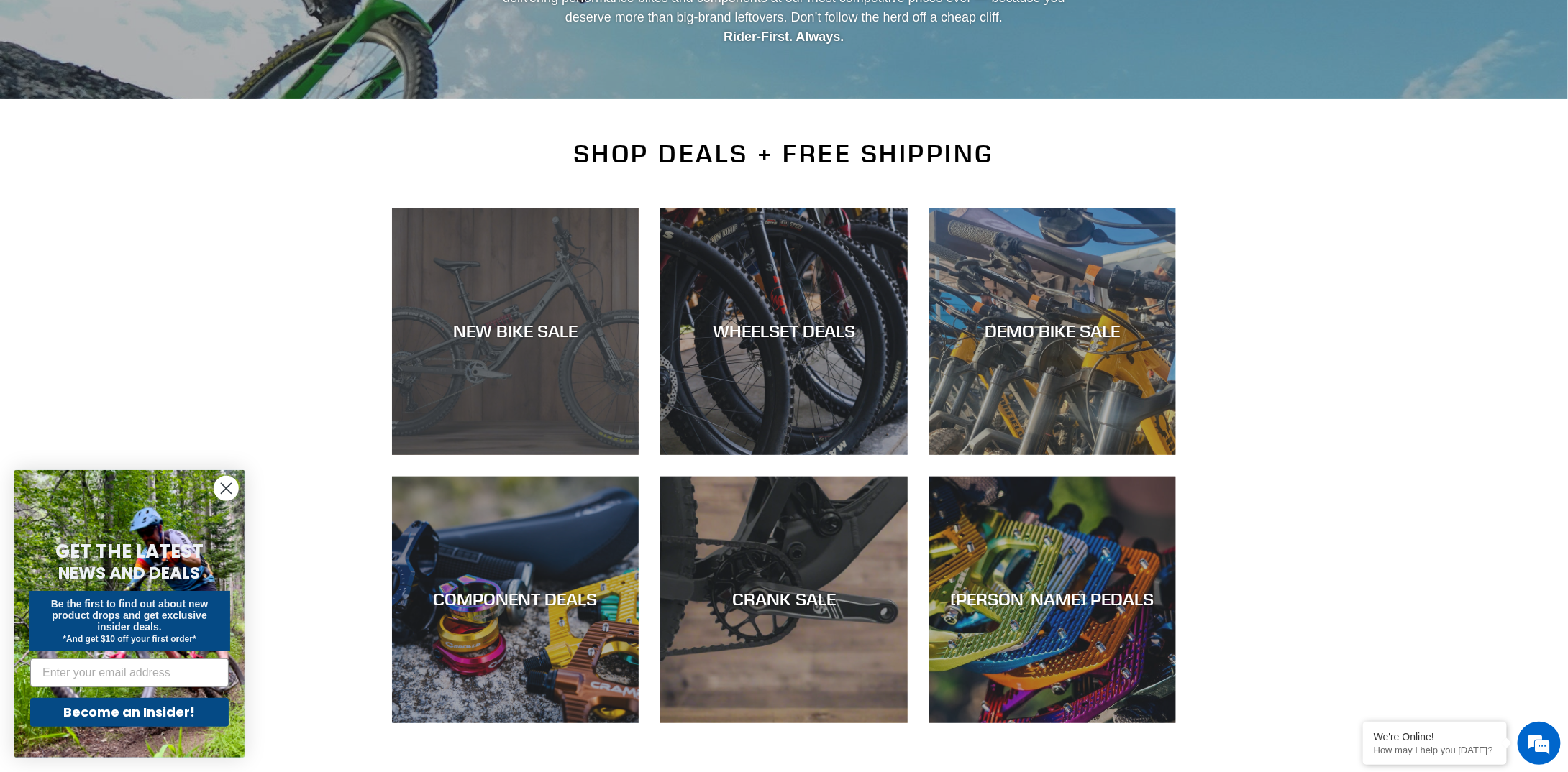
scroll to position [360, 0]
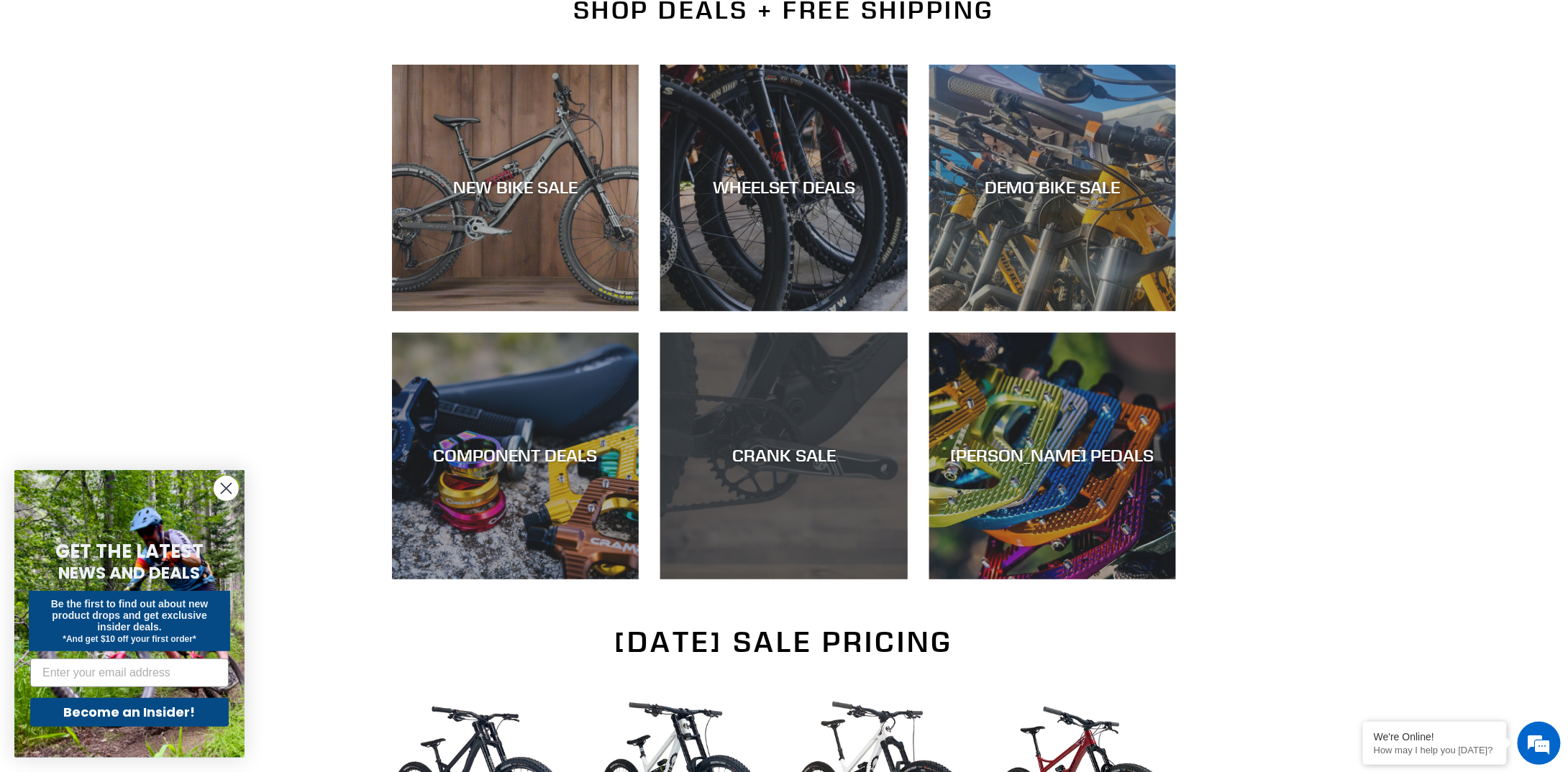
click at [794, 455] on div "CRANK SALE" at bounding box center [783, 456] width 246 height 21
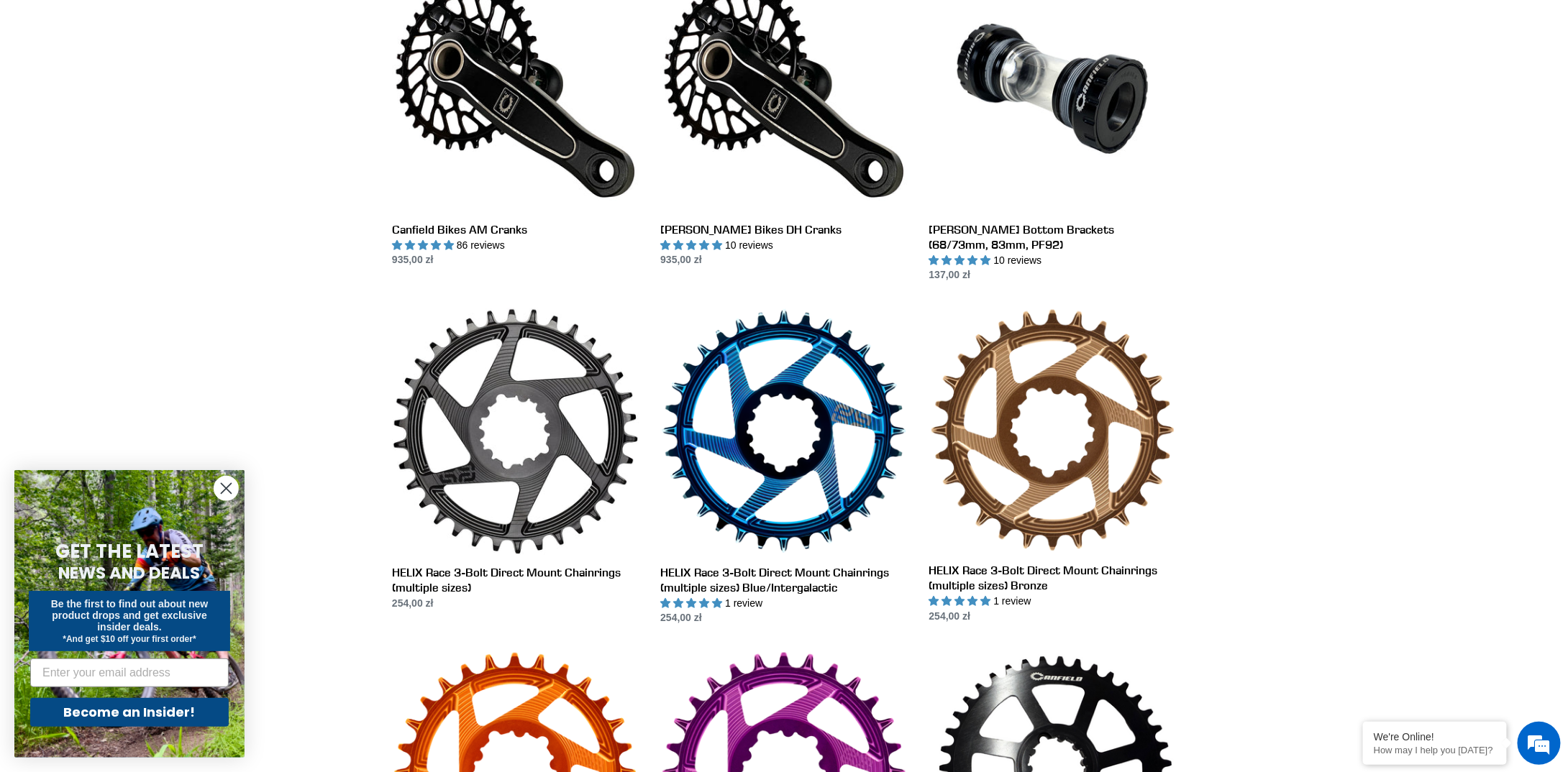
scroll to position [383, 0]
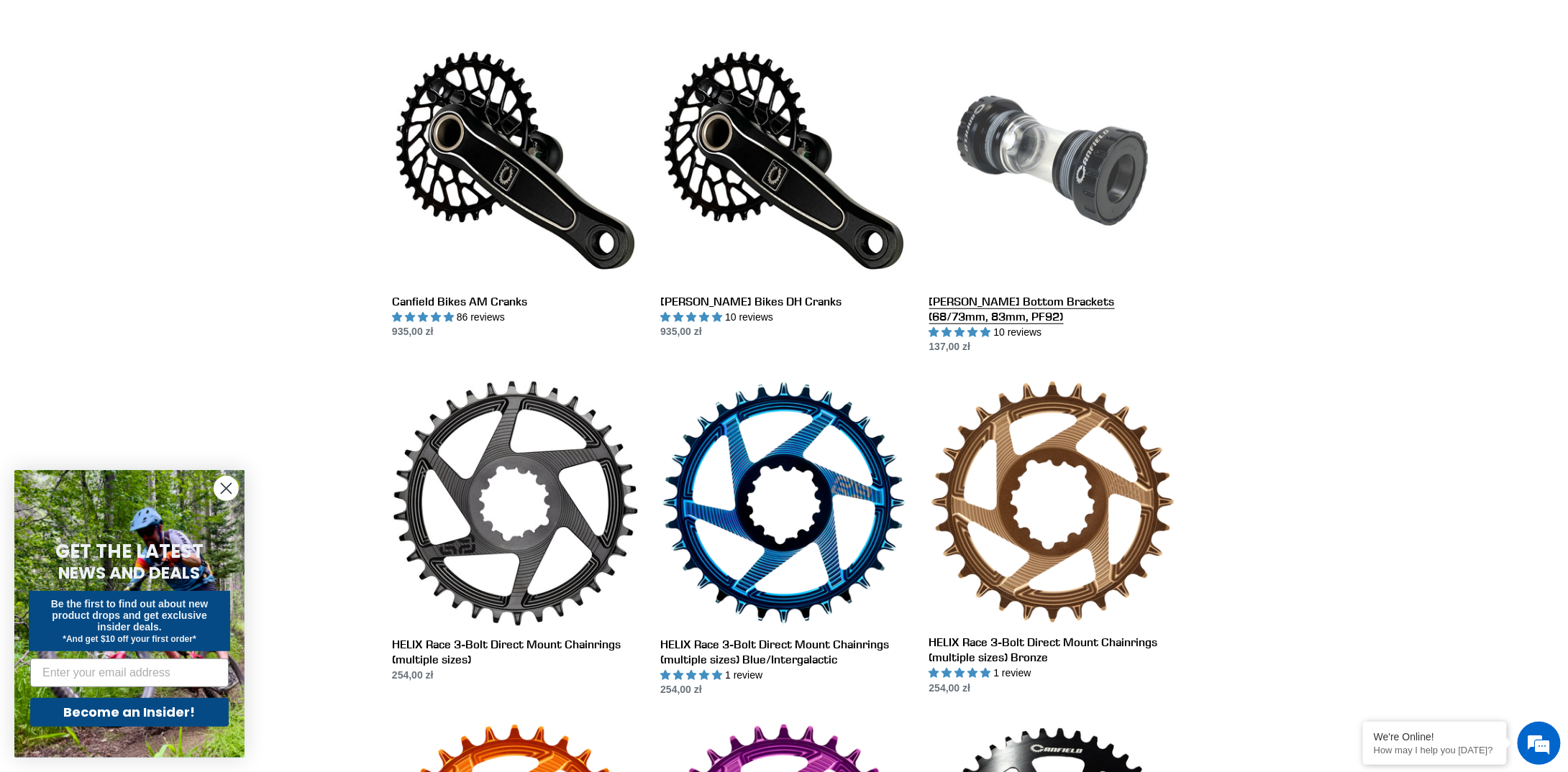
click at [1060, 206] on link "[PERSON_NAME] Bottom Brackets (68/73mm, 83mm, PF92)" at bounding box center [1052, 196] width 246 height 318
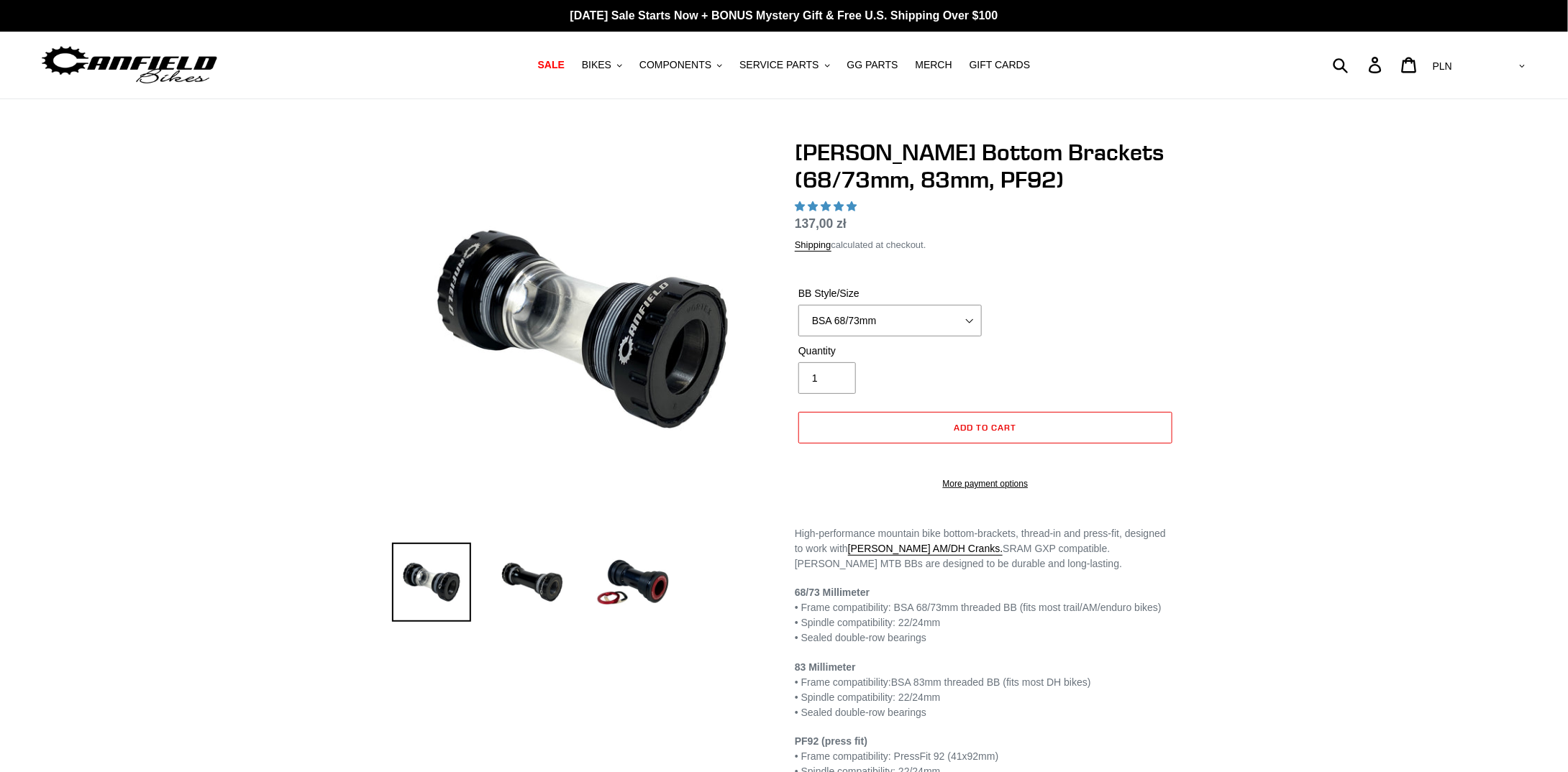
select select "highest-rating"
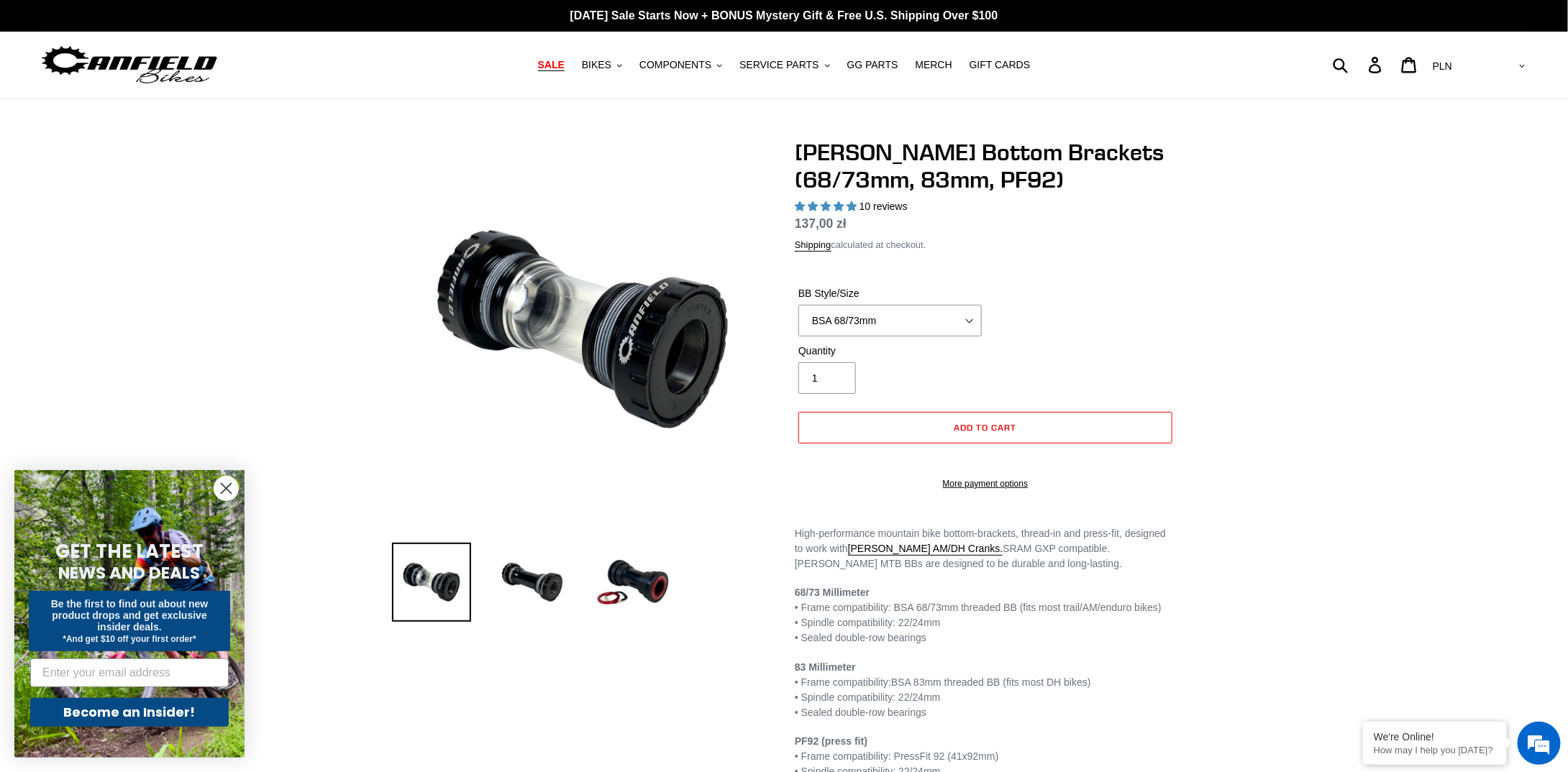
click at [564, 67] on span "SALE" at bounding box center [551, 65] width 27 height 12
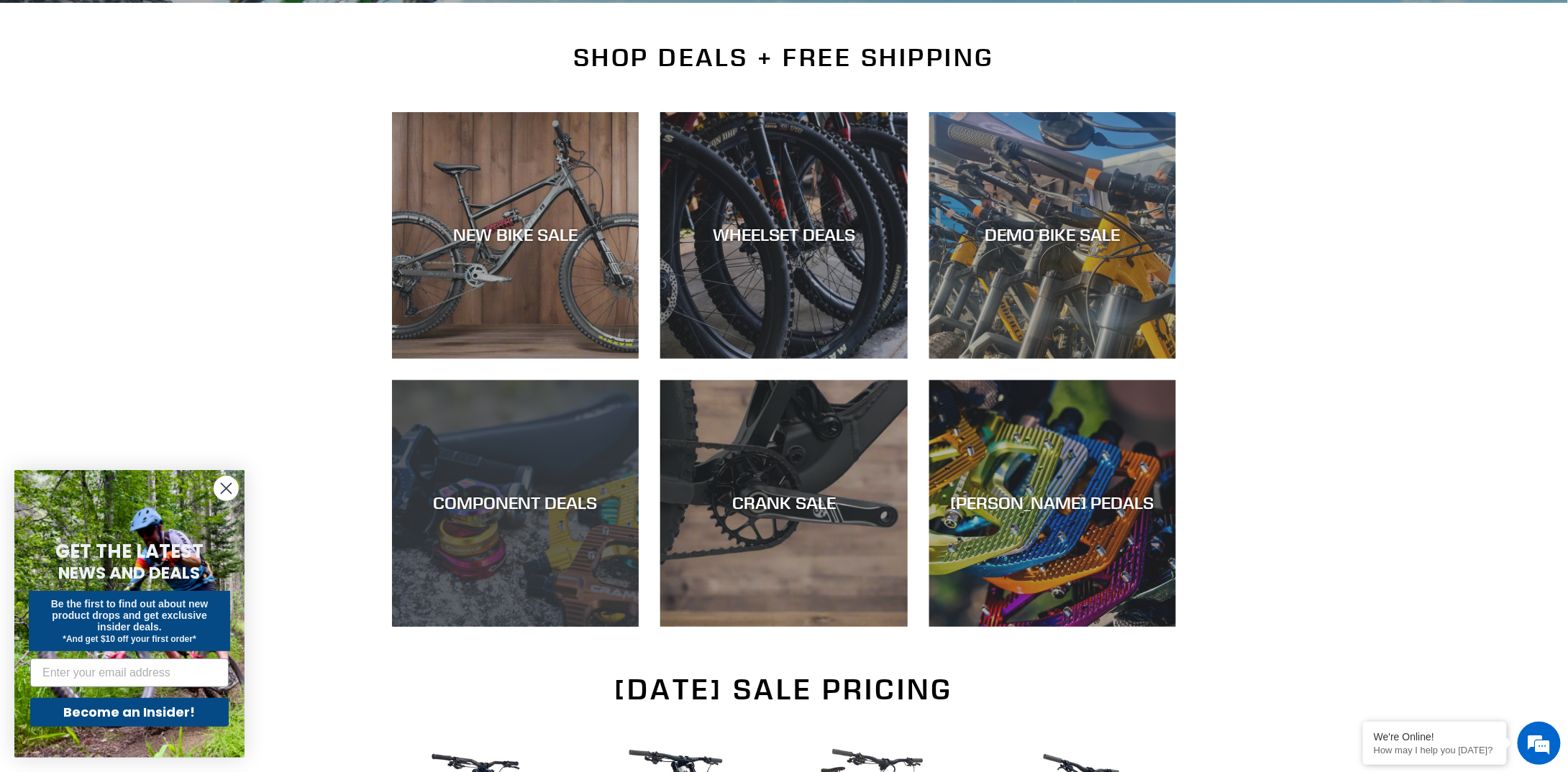
scroll to position [432, 0]
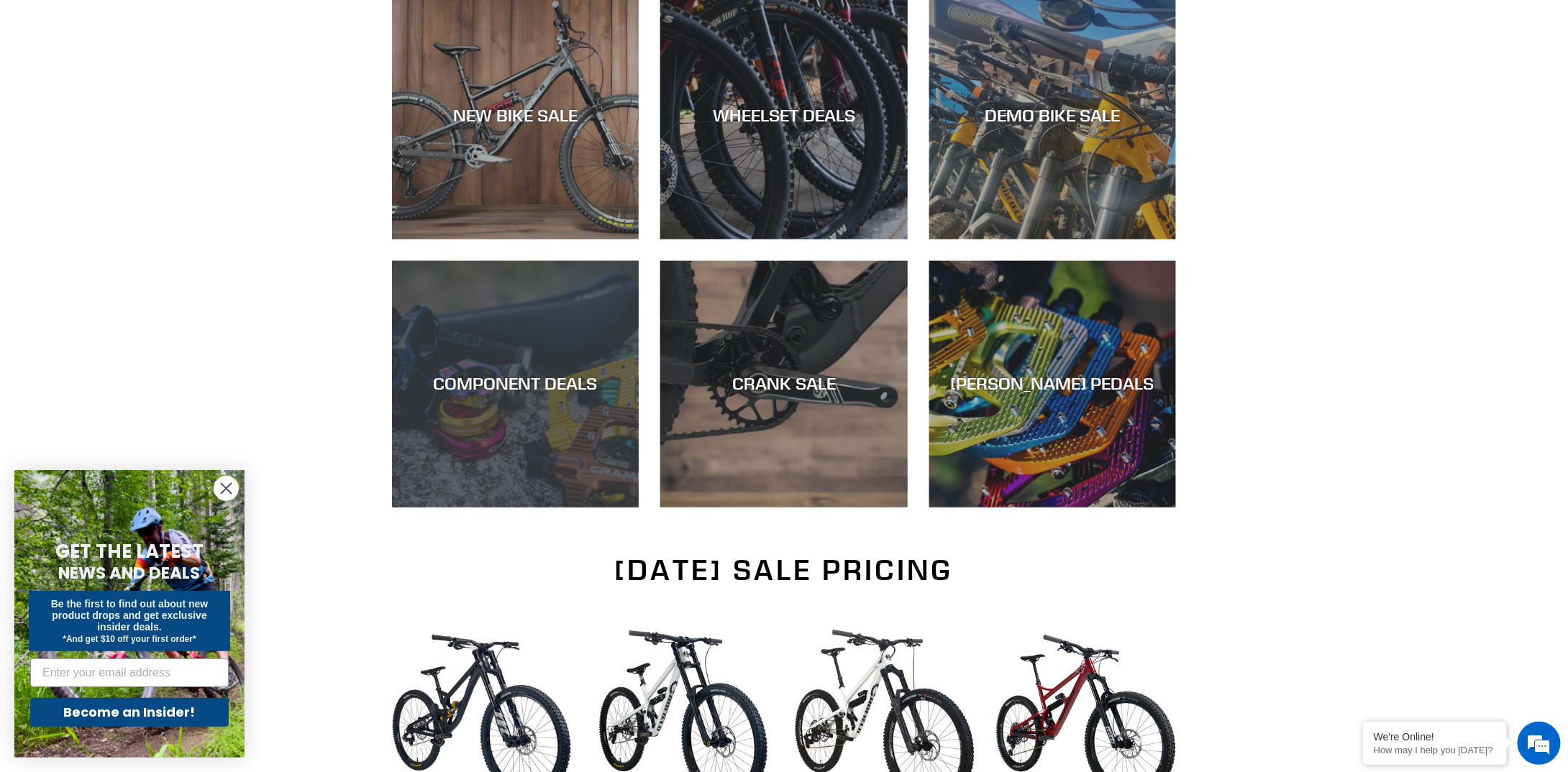
click at [514, 374] on div "COMPONENT DEALS" at bounding box center [515, 385] width 246 height 21
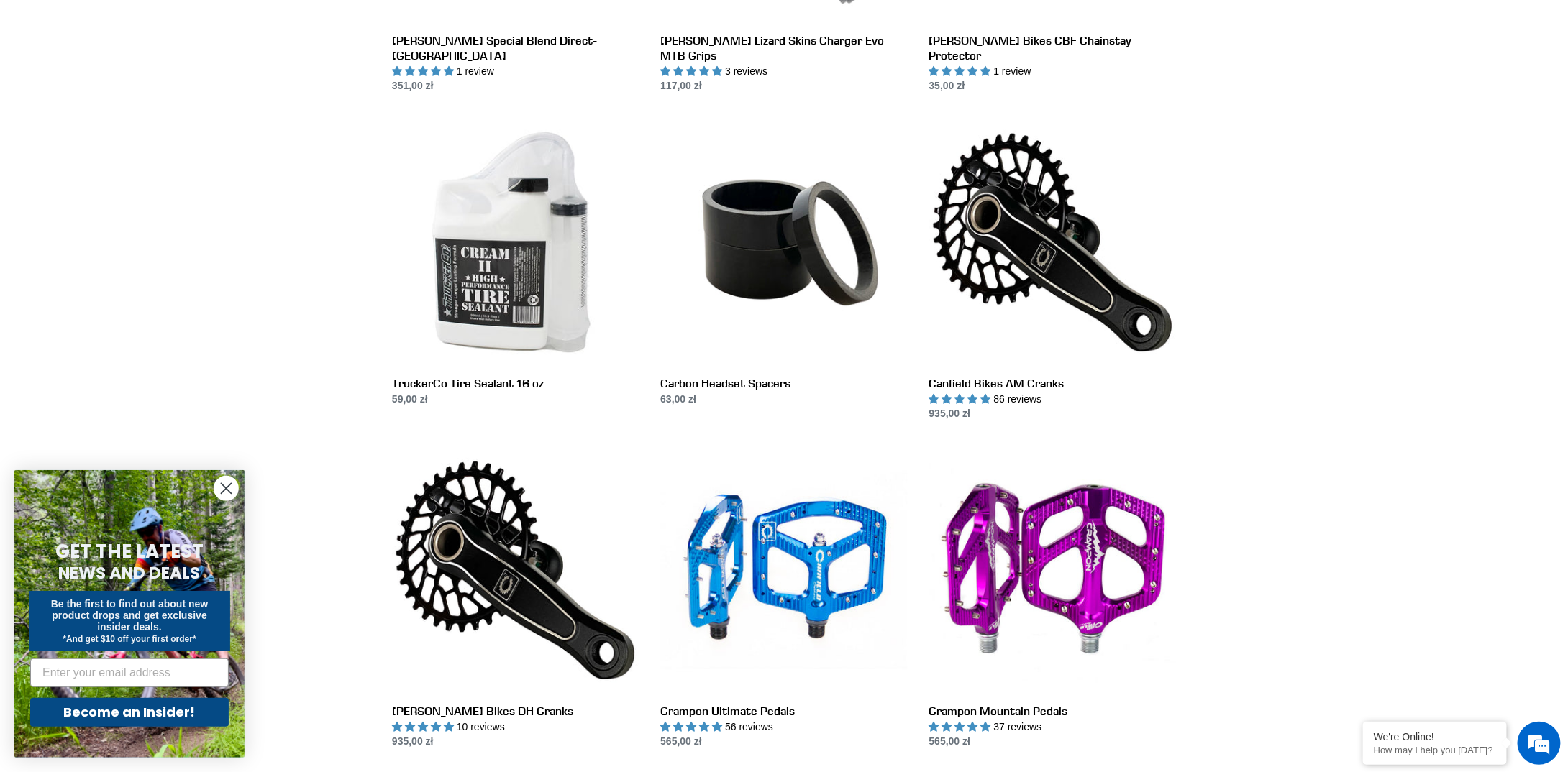
scroll to position [1726, 0]
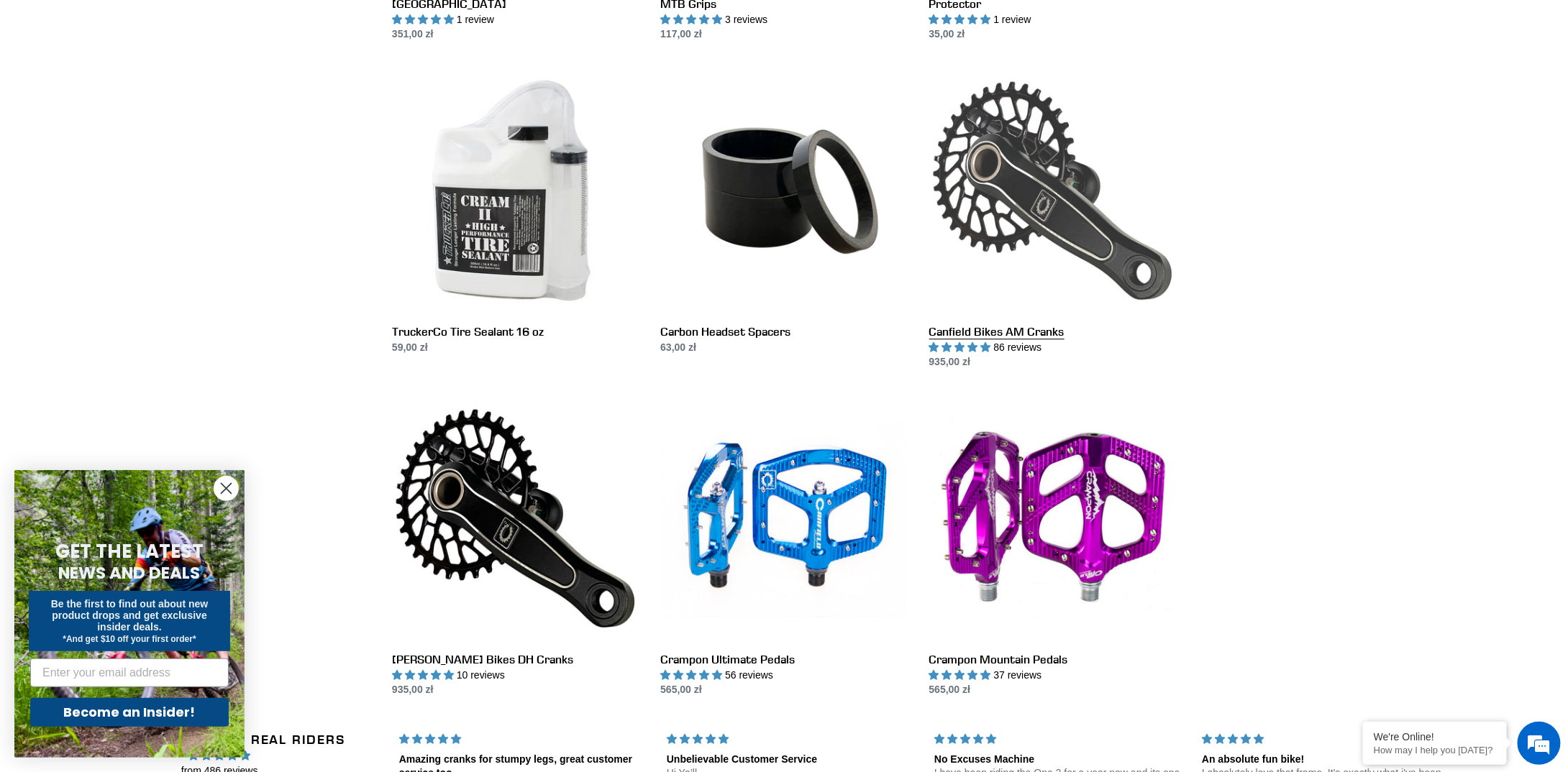
click at [1063, 180] on link "Canfield Bikes AM Cranks" at bounding box center [1052, 219] width 246 height 303
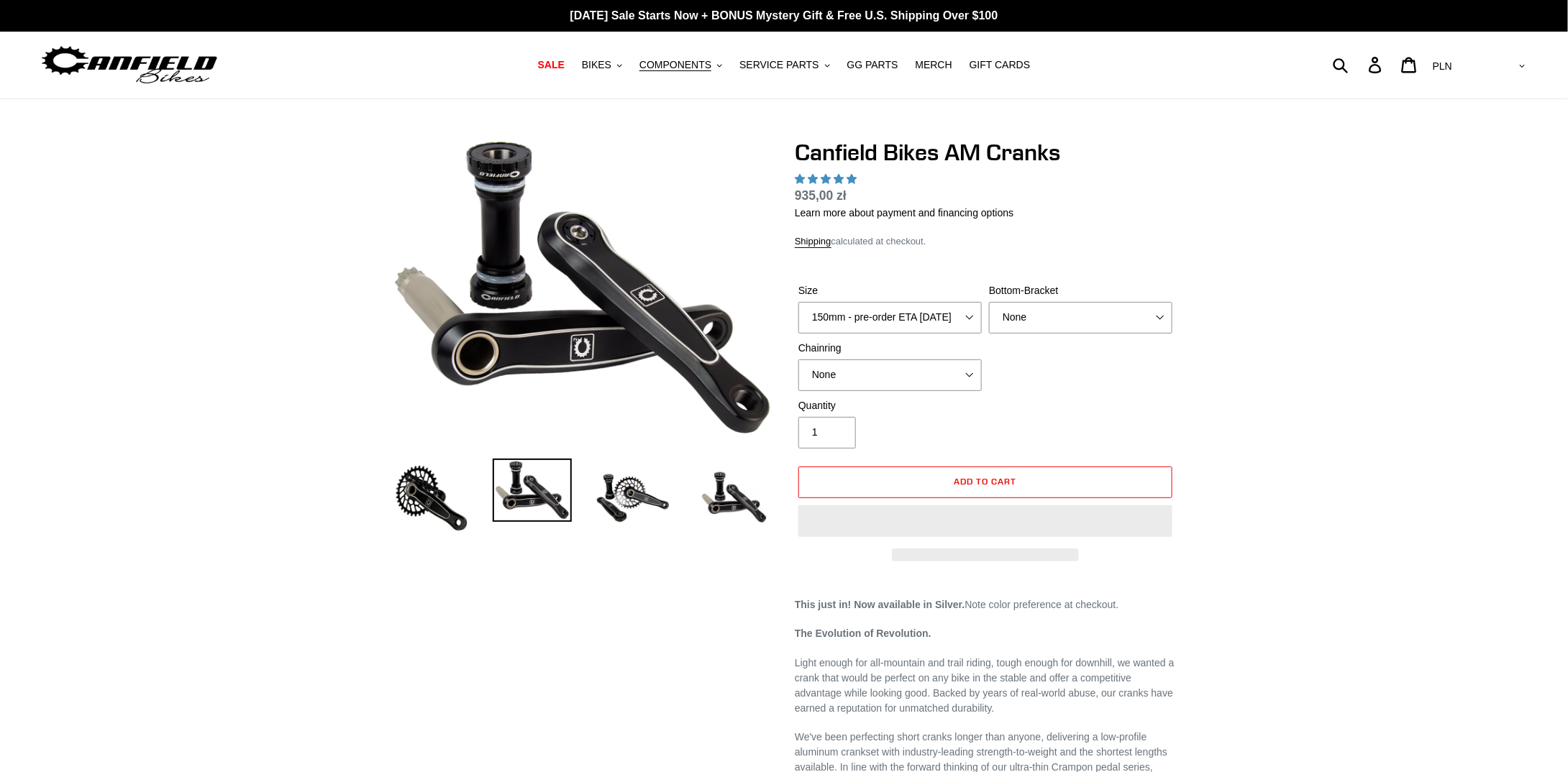
select select "highest-rating"
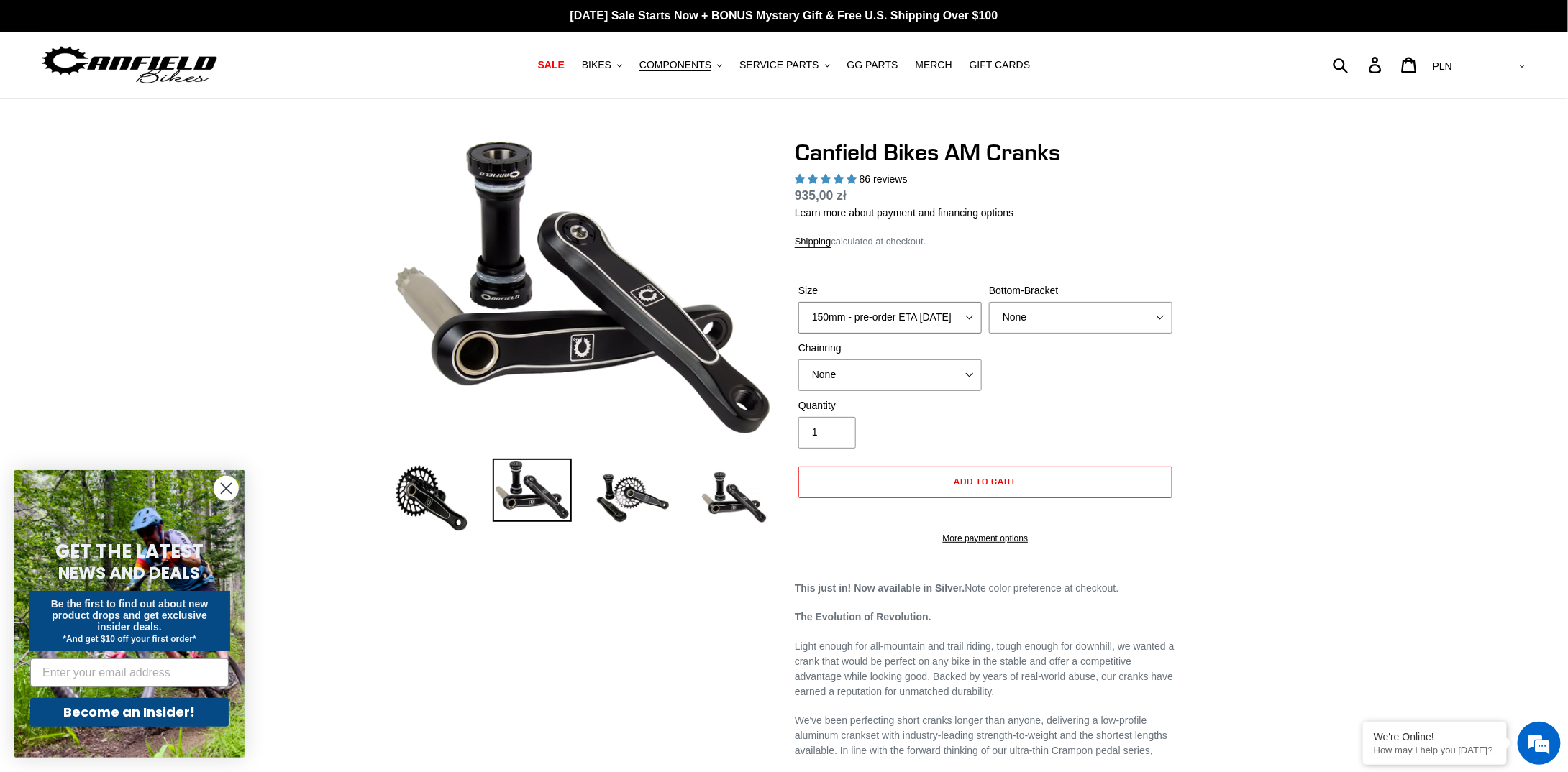
click at [852, 322] on select "150mm - pre-order ETA 9/30/25 155mm - pre-order ETA 9/30/25 160mm - pre-order E…" at bounding box center [890, 318] width 184 height 31
select select "160mm - pre-order ETA 9/30/25"
click at [798, 302] on select "150mm - pre-order ETA 9/30/25 155mm - pre-order ETA 9/30/25 160mm - pre-order E…" at bounding box center [890, 318] width 184 height 31
click at [1042, 319] on select "None BSA Threaded 68/73mm Press Fit PF92" at bounding box center [1080, 318] width 184 height 31
select select "BSA Threaded 68/73mm"
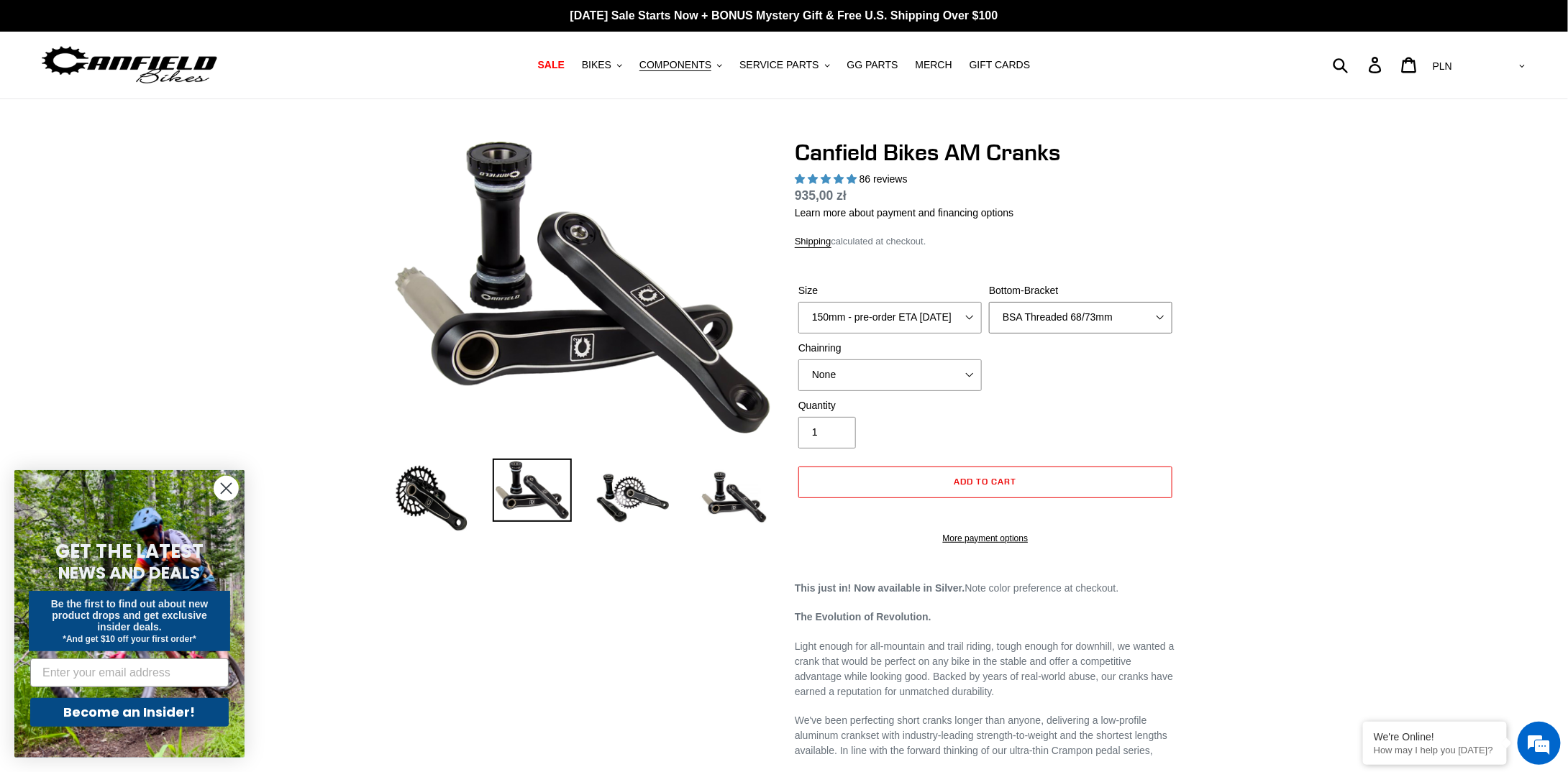
click at [989, 302] on select "None BSA Threaded 68/73mm Press Fit PF92" at bounding box center [1080, 318] width 184 height 31
click at [927, 382] on select "None 30t Round (Boost 148) 30t Oval (Boost 148) 32t Round (Boost 148) 32t Oval …" at bounding box center [890, 376] width 184 height 31
select select "32t Oval (Boost 148)"
click at [798, 360] on select "None 30t Round (Boost 148) 30t Oval (Boost 148) 32t Round (Boost 148) 32t Oval …" at bounding box center [890, 376] width 184 height 31
click at [1085, 317] on select "None BSA Threaded 68/73mm Press Fit PF92" at bounding box center [1080, 318] width 184 height 31
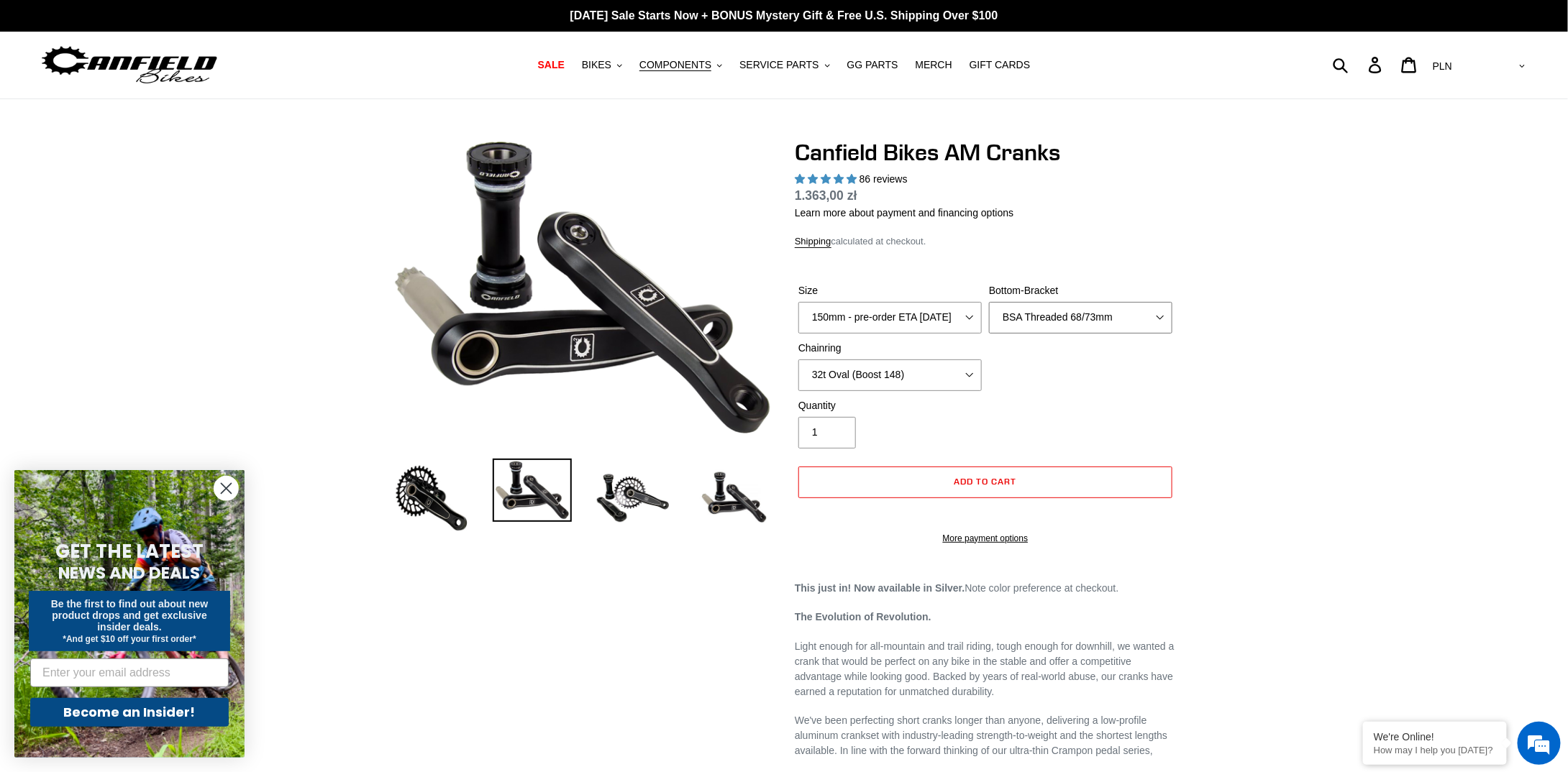
select select "None"
click at [989, 302] on select "None BSA Threaded 68/73mm Press Fit PF92" at bounding box center [1080, 318] width 184 height 31
click at [939, 381] on select "None 30t Round (Boost 148) 30t Oval (Boost 148) 32t Round (Boost 148) 32t Oval …" at bounding box center [890, 376] width 184 height 31
select select "None"
click at [798, 360] on select "None 30t Round (Boost 148) 30t Oval (Boost 148) 32t Round (Boost 148) 32t Oval …" at bounding box center [890, 376] width 184 height 31
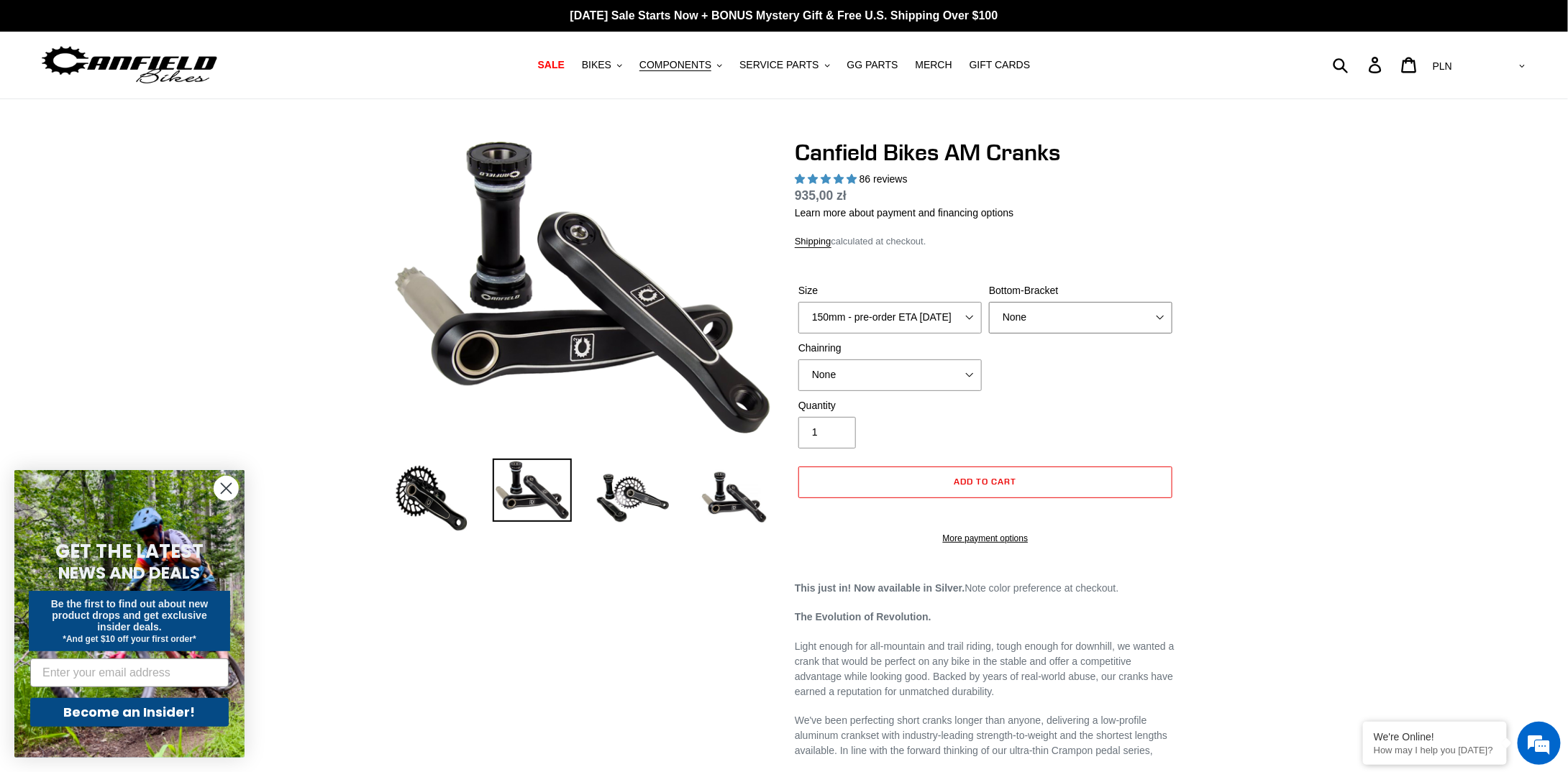
click at [1039, 320] on select "None BSA Threaded 68/73mm Press Fit PF92" at bounding box center [1080, 318] width 184 height 31
select select "BSA Threaded 68/73mm"
click at [989, 302] on select "None BSA Threaded 68/73mm Press Fit PF92" at bounding box center [1080, 318] width 184 height 31
click at [937, 368] on select "None 30t Round (Boost 148) 30t Oval (Boost 148) 32t Round (Boost 148) 32t Oval …" at bounding box center [890, 376] width 184 height 31
select select "32t Round (Boost 148)"
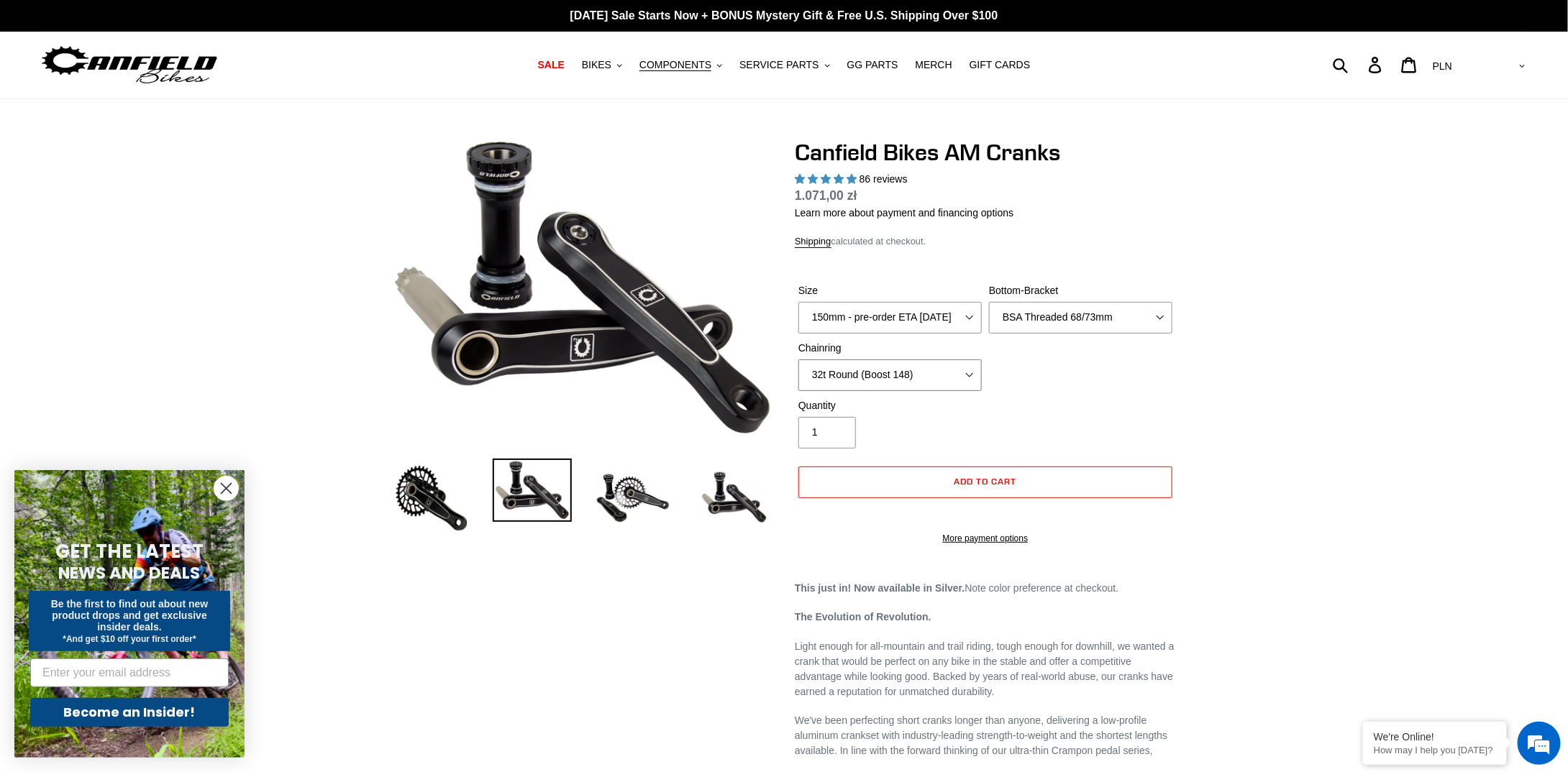
click at [798, 360] on select "None 30t Round (Boost 148) 30t Oval (Boost 148) 32t Round (Boost 148) 32t Oval …" at bounding box center [890, 376] width 184 height 31
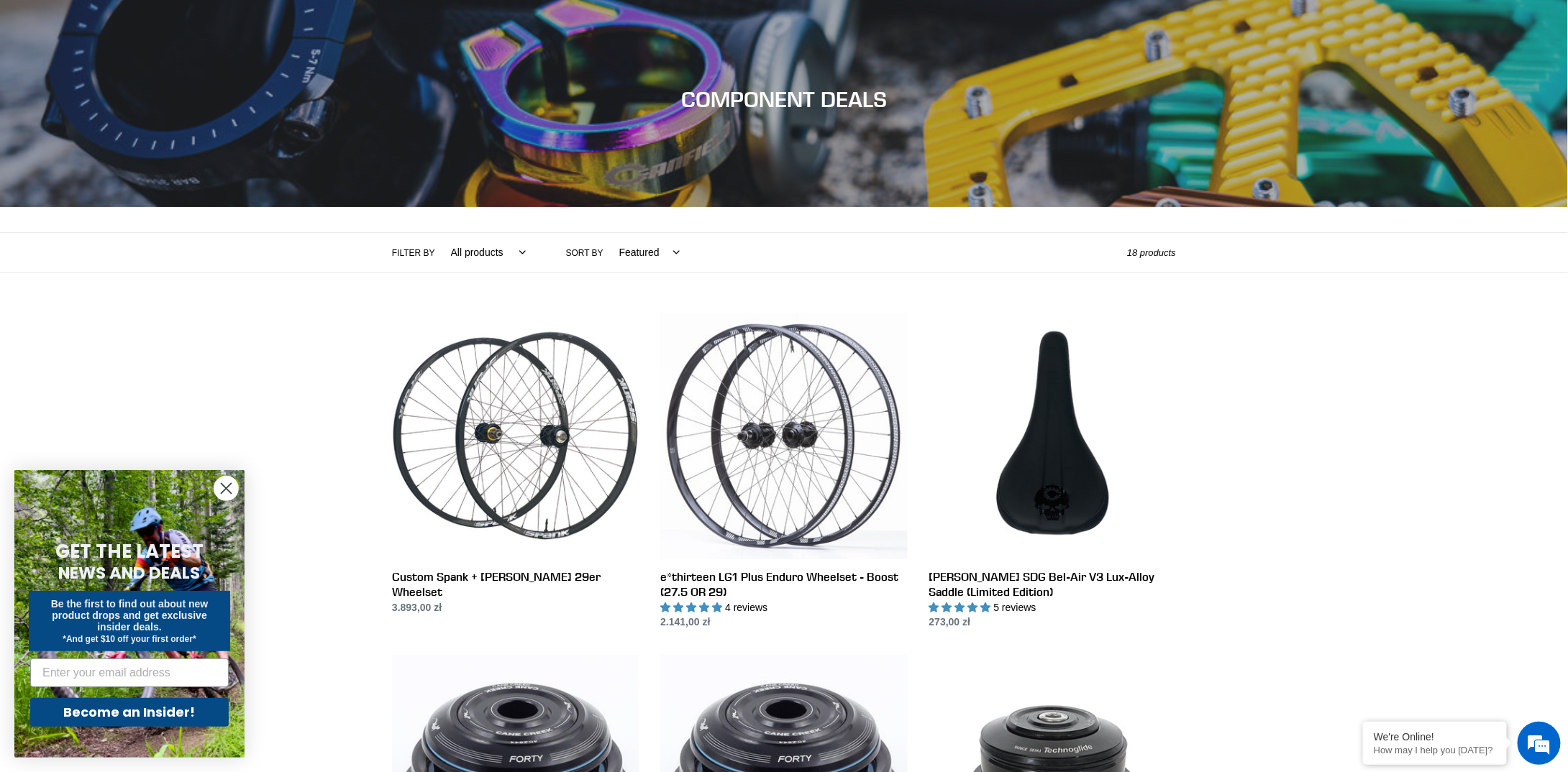
scroll to position [216, 0]
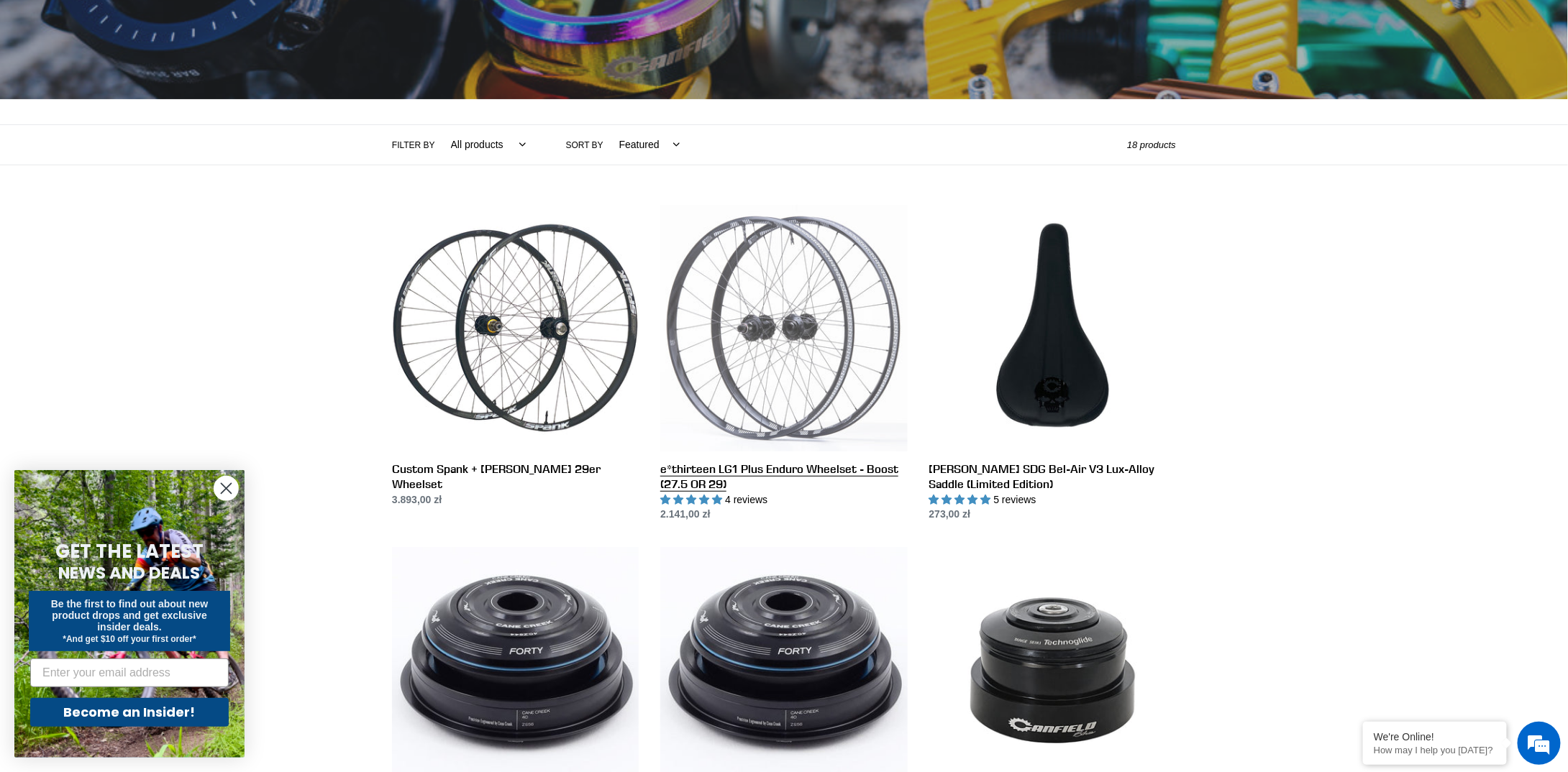
click at [752, 288] on link "e*thirteen LG1 Plus Enduro Wheelset - Boost (27.5 OR 29)" at bounding box center [783, 364] width 246 height 318
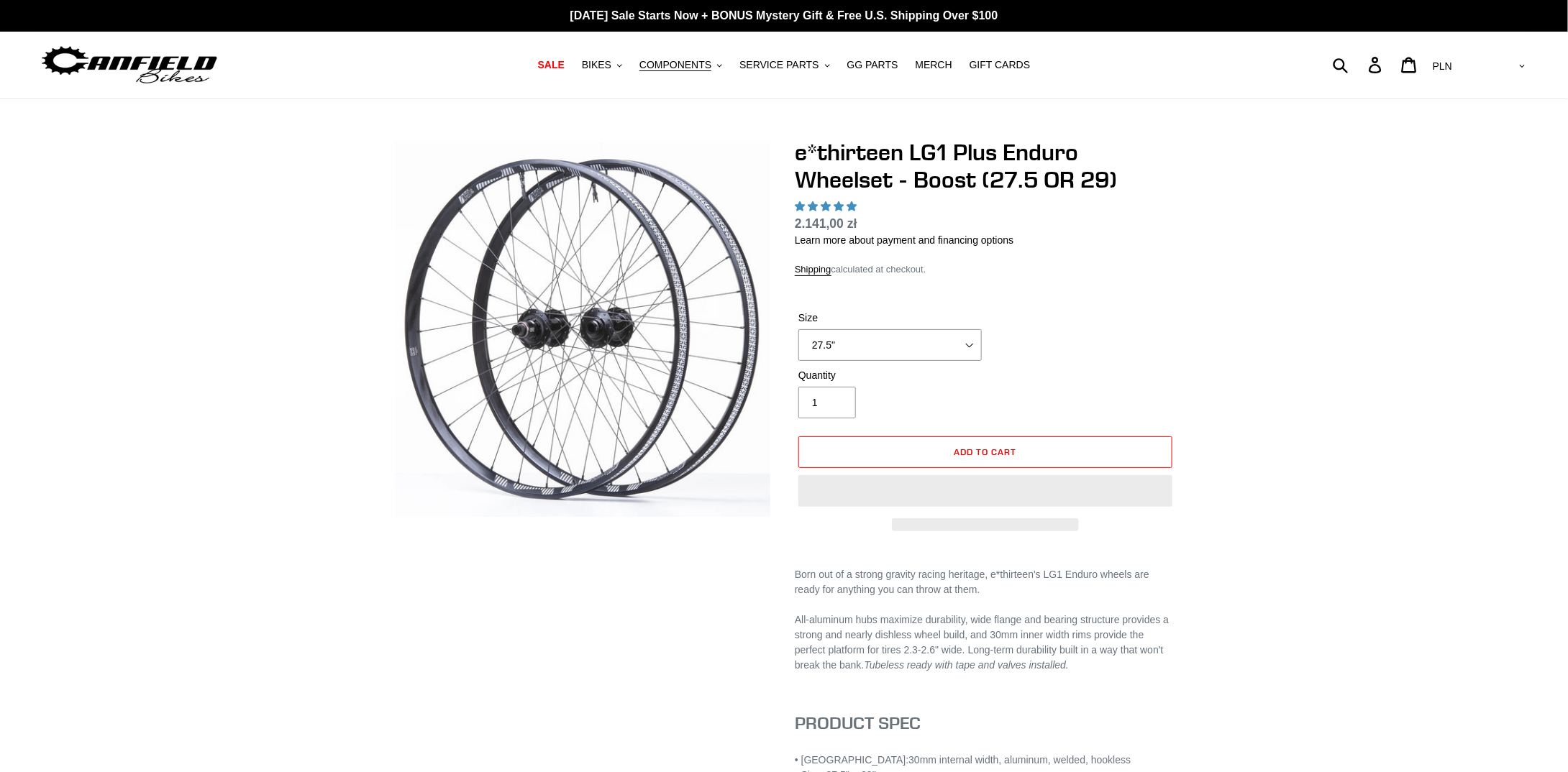
select select "highest-rating"
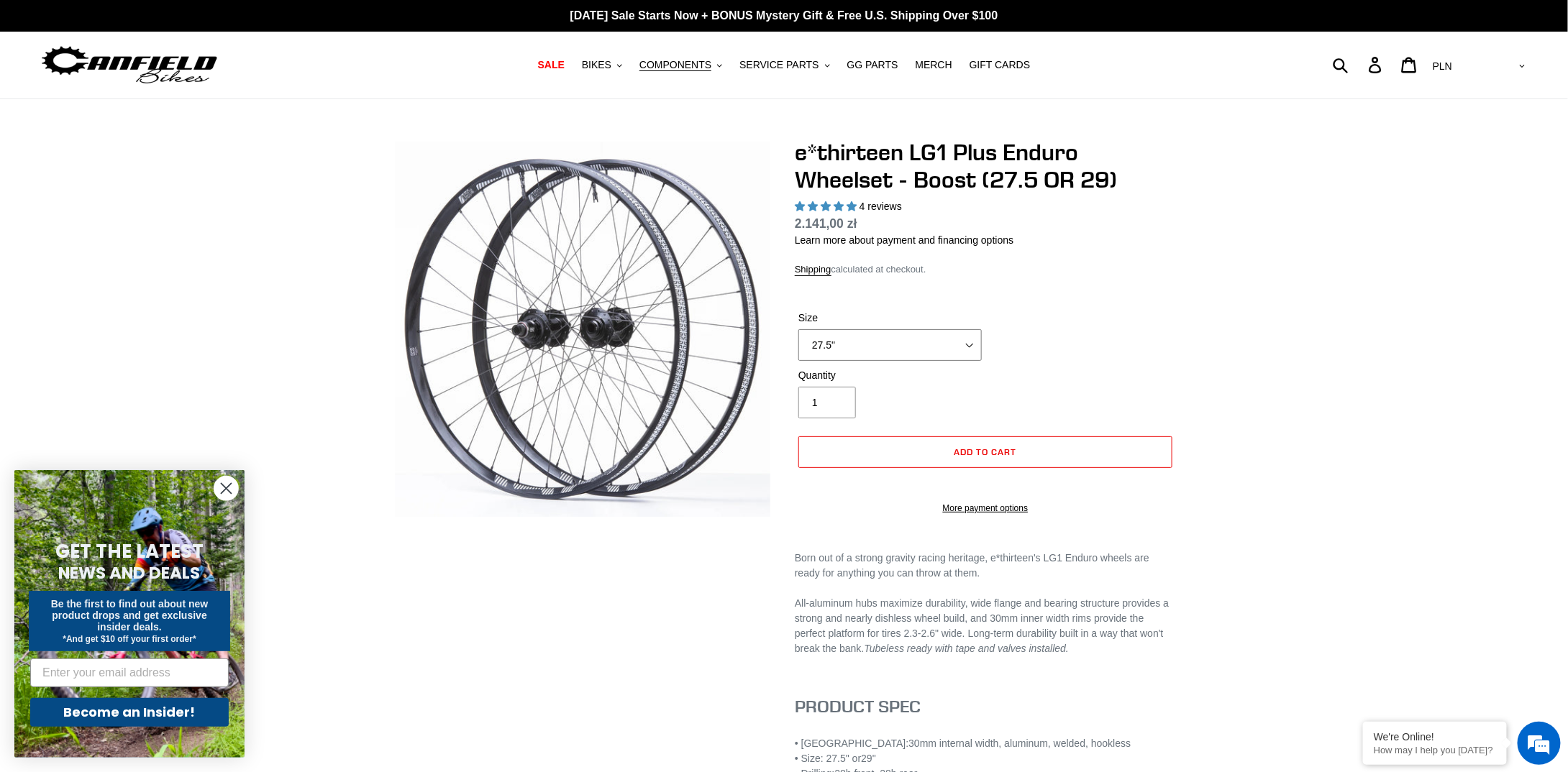
click at [909, 347] on select "27.5" 29"" at bounding box center [890, 345] width 184 height 31
click at [798, 329] on select "27.5" 29"" at bounding box center [890, 345] width 184 height 31
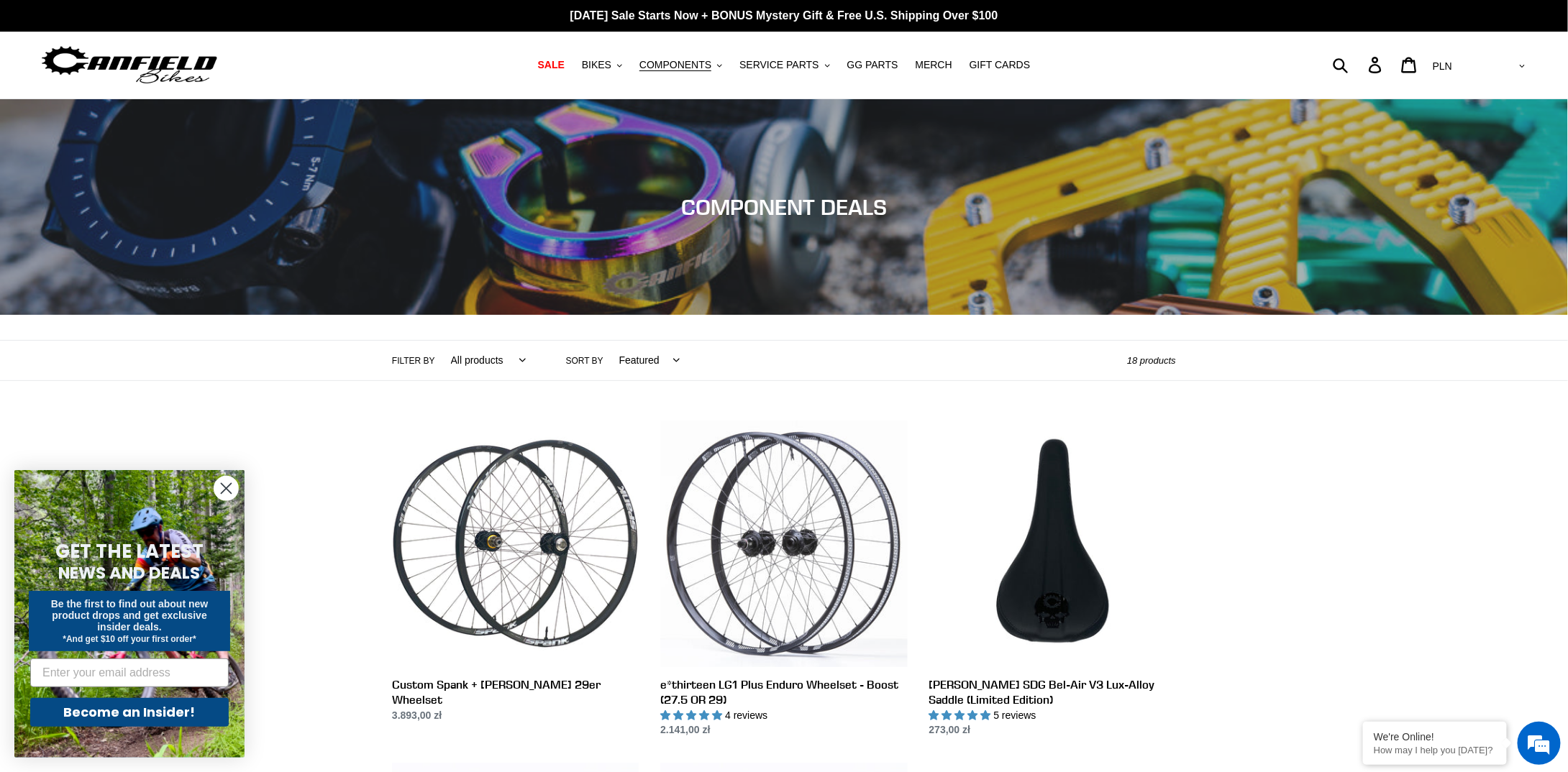
click at [167, 60] on img at bounding box center [129, 65] width 180 height 46
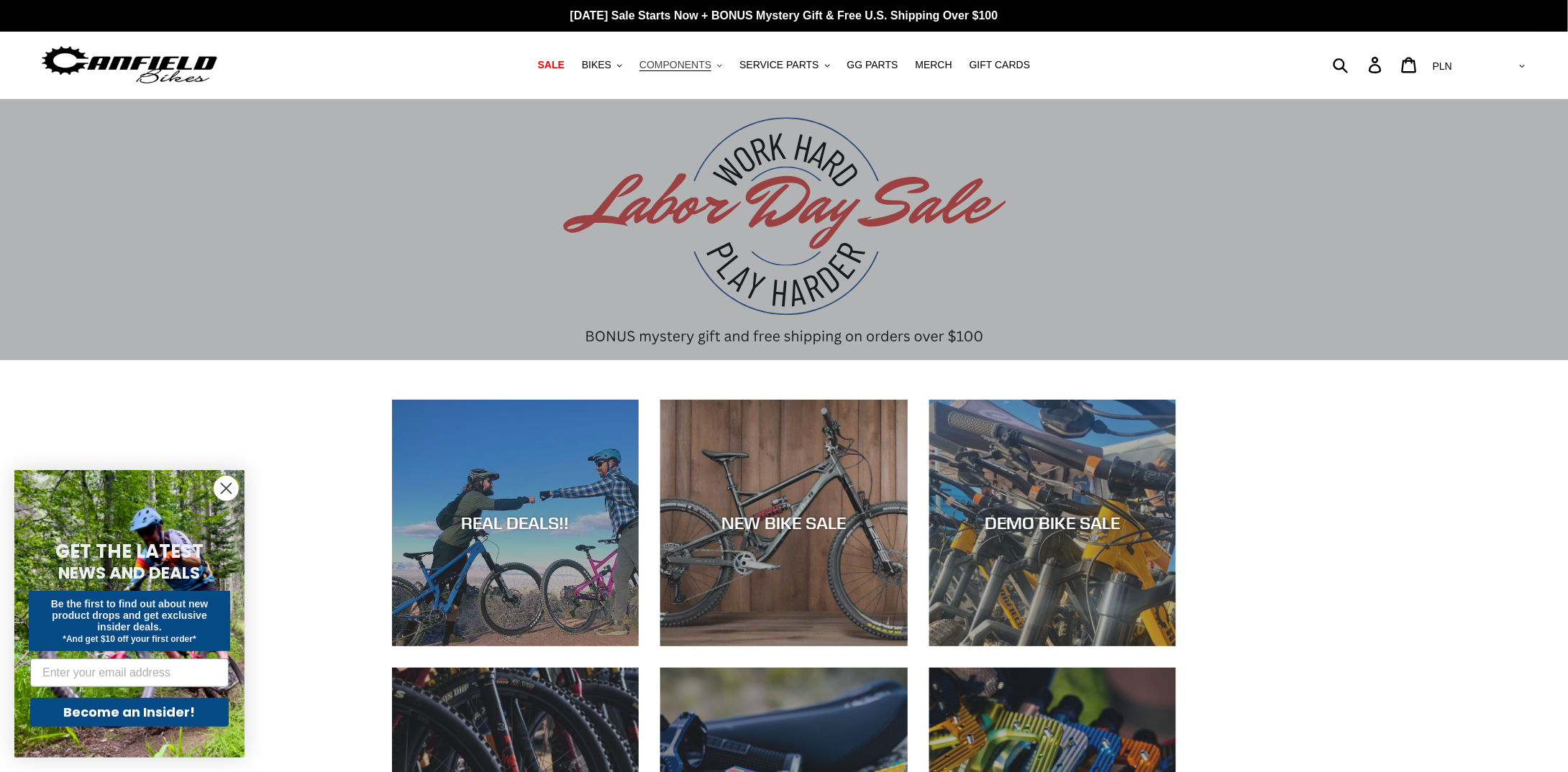
click at [724, 69] on button "COMPONENTS .cls-1{fill:#231f20}" at bounding box center [681, 65] width 97 height 19
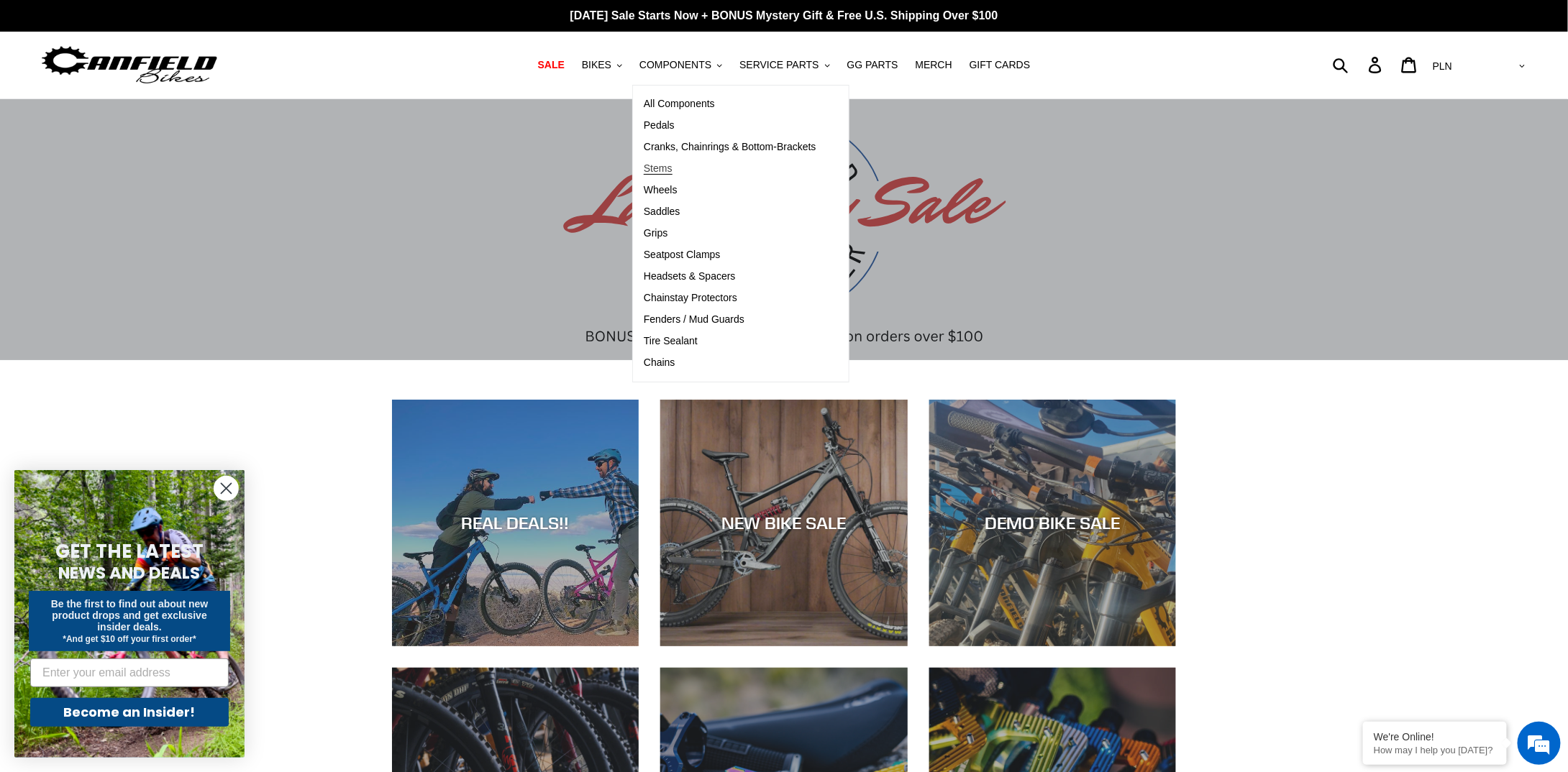
click at [673, 167] on span "Stems" at bounding box center [658, 169] width 29 height 12
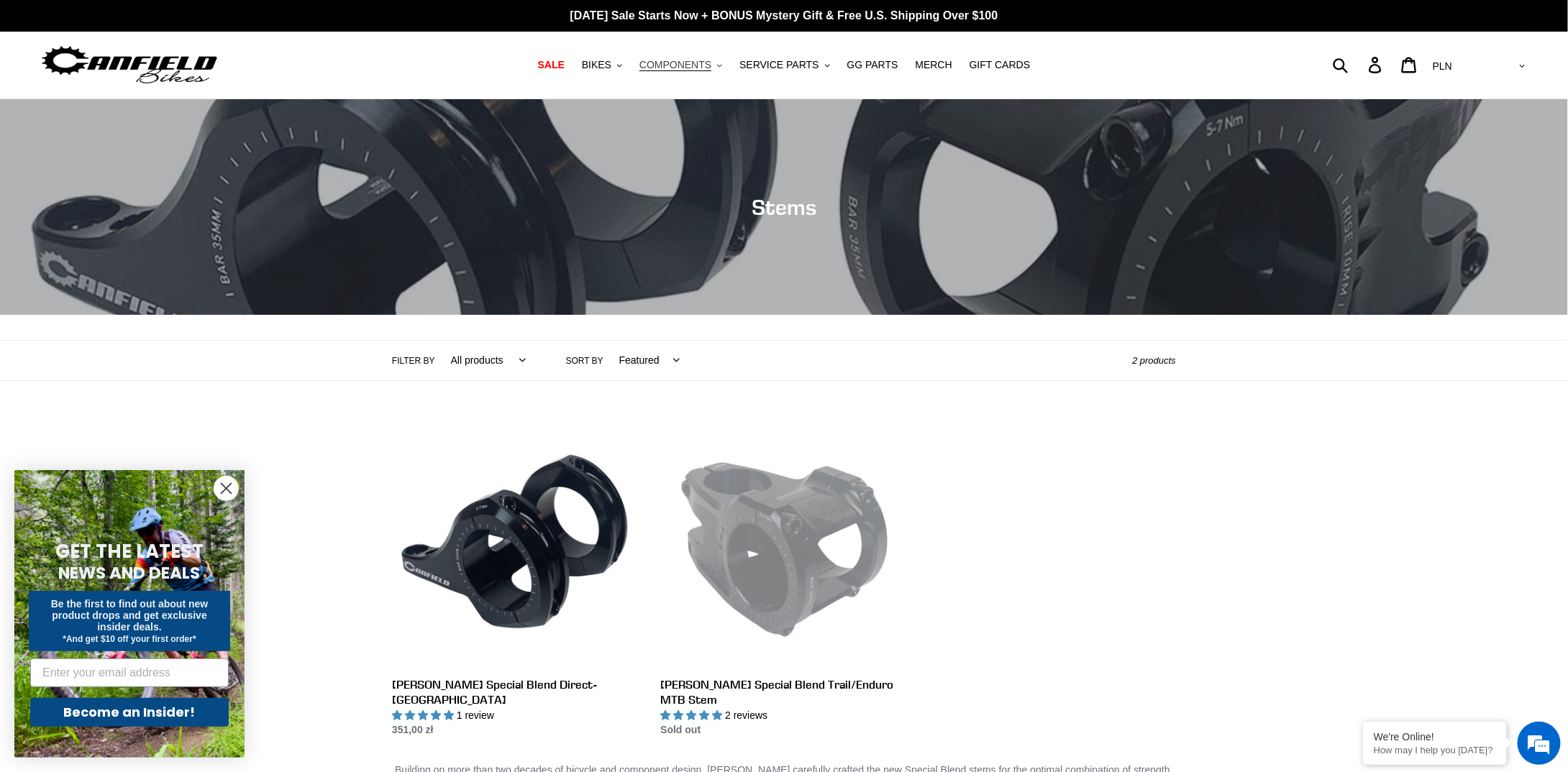
click at [723, 67] on button "COMPONENTS .cls-1{fill:#231f20}" at bounding box center [681, 65] width 97 height 19
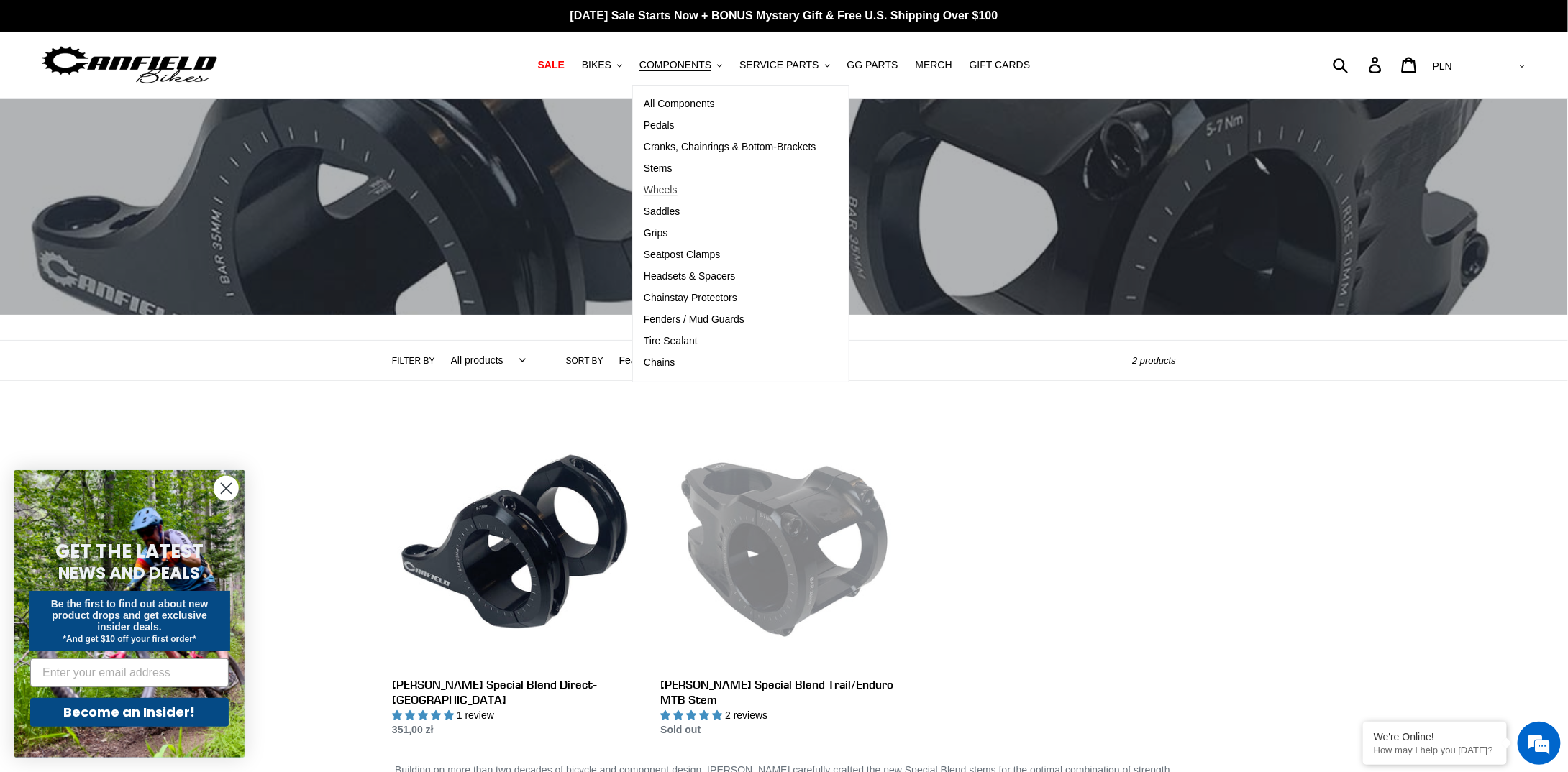
click at [677, 193] on span "Wheels" at bounding box center [660, 190] width 34 height 12
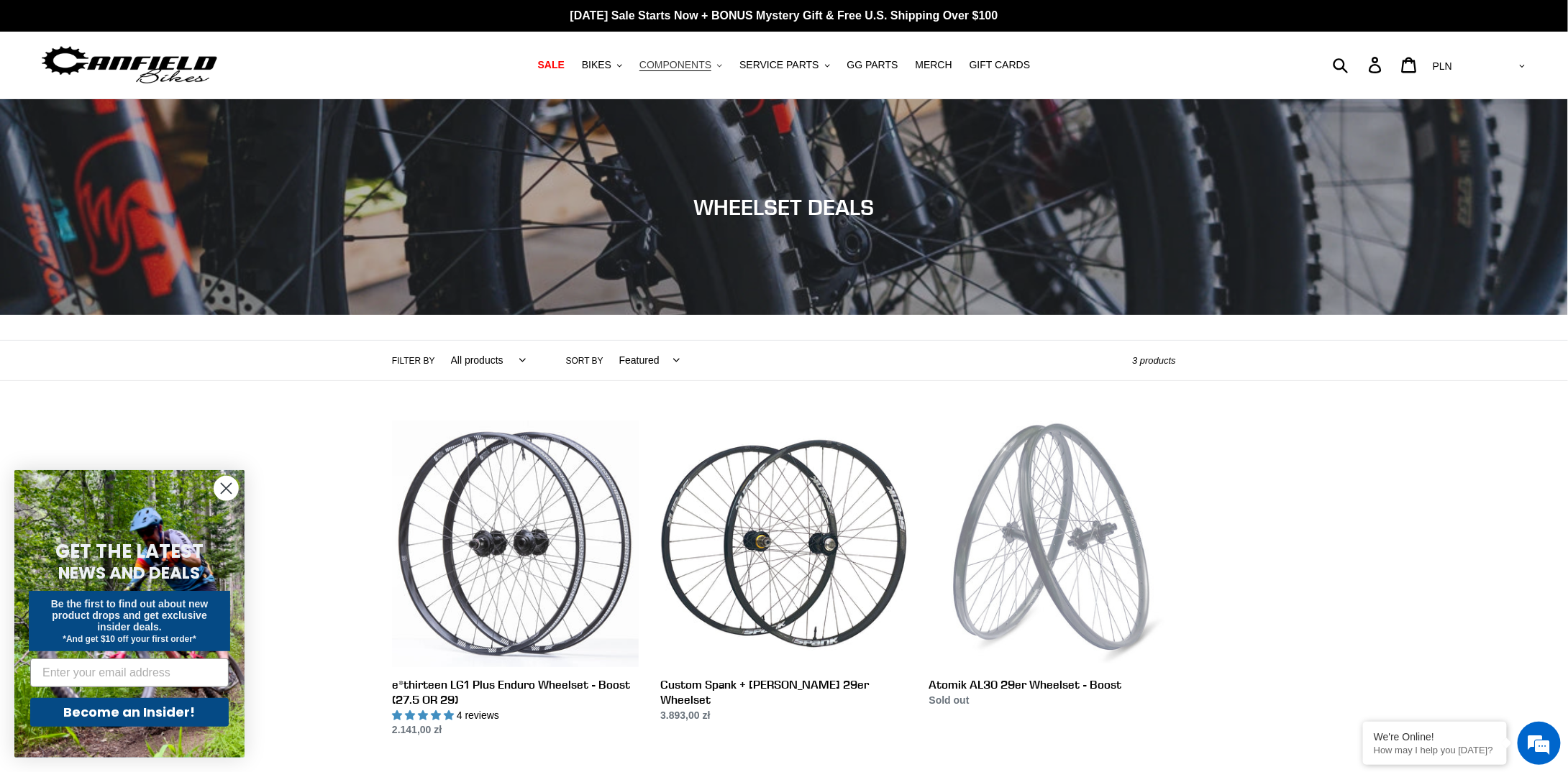
click at [722, 63] on button "COMPONENTS .cls-1{fill:#231f20}" at bounding box center [681, 65] width 97 height 19
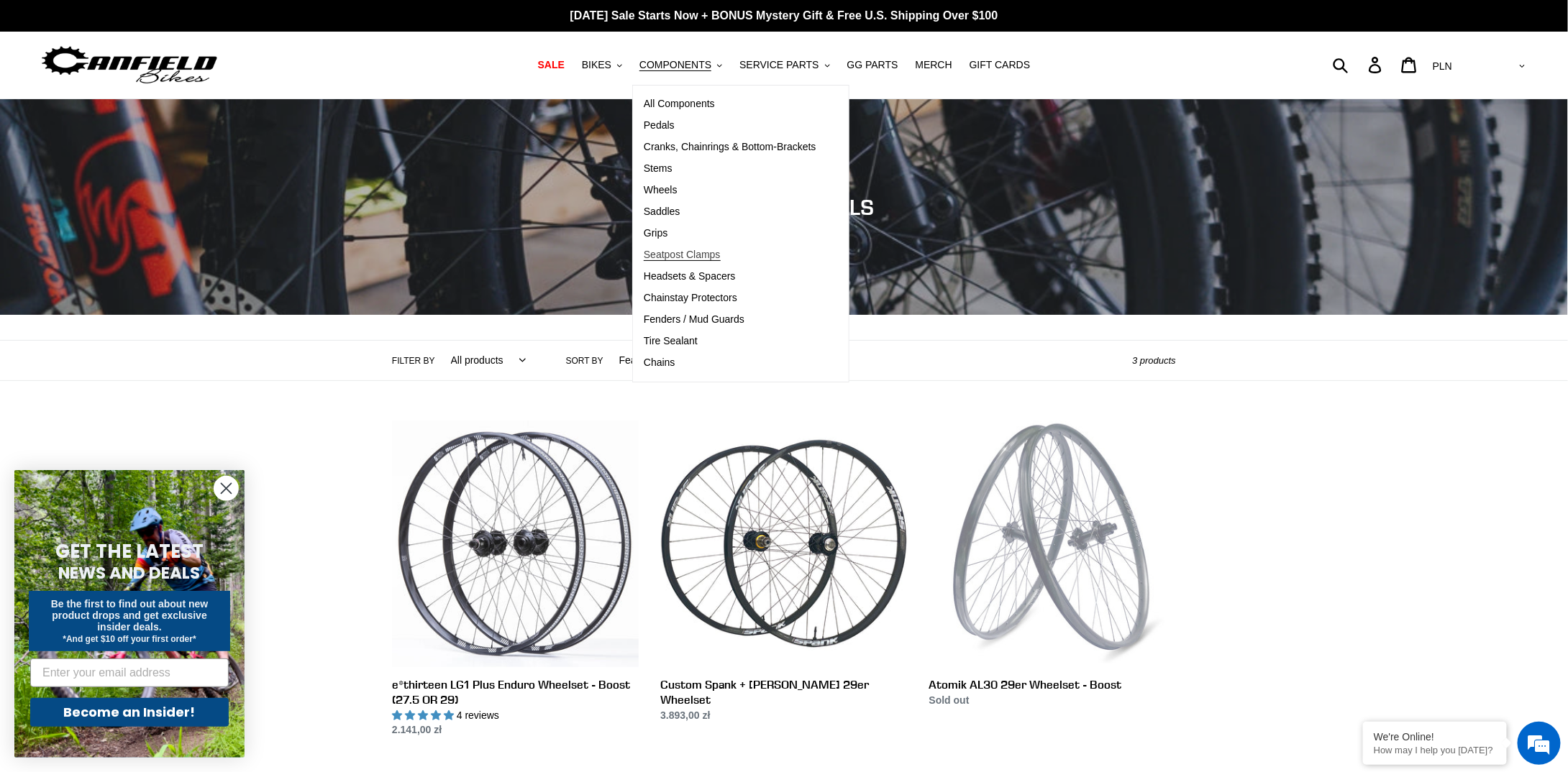
click at [719, 257] on span "Seatpost Clamps" at bounding box center [682, 255] width 77 height 12
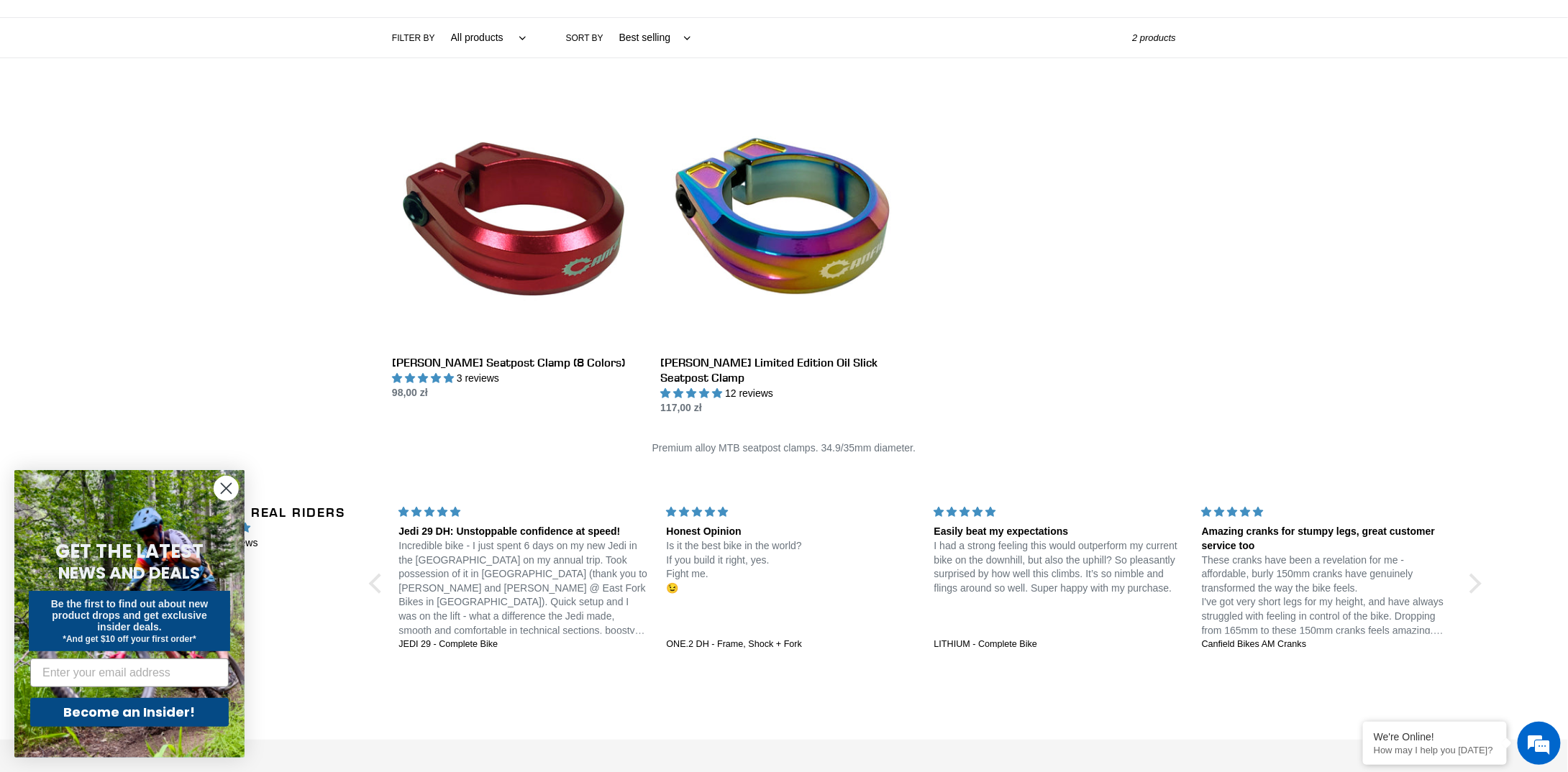
scroll to position [144, 0]
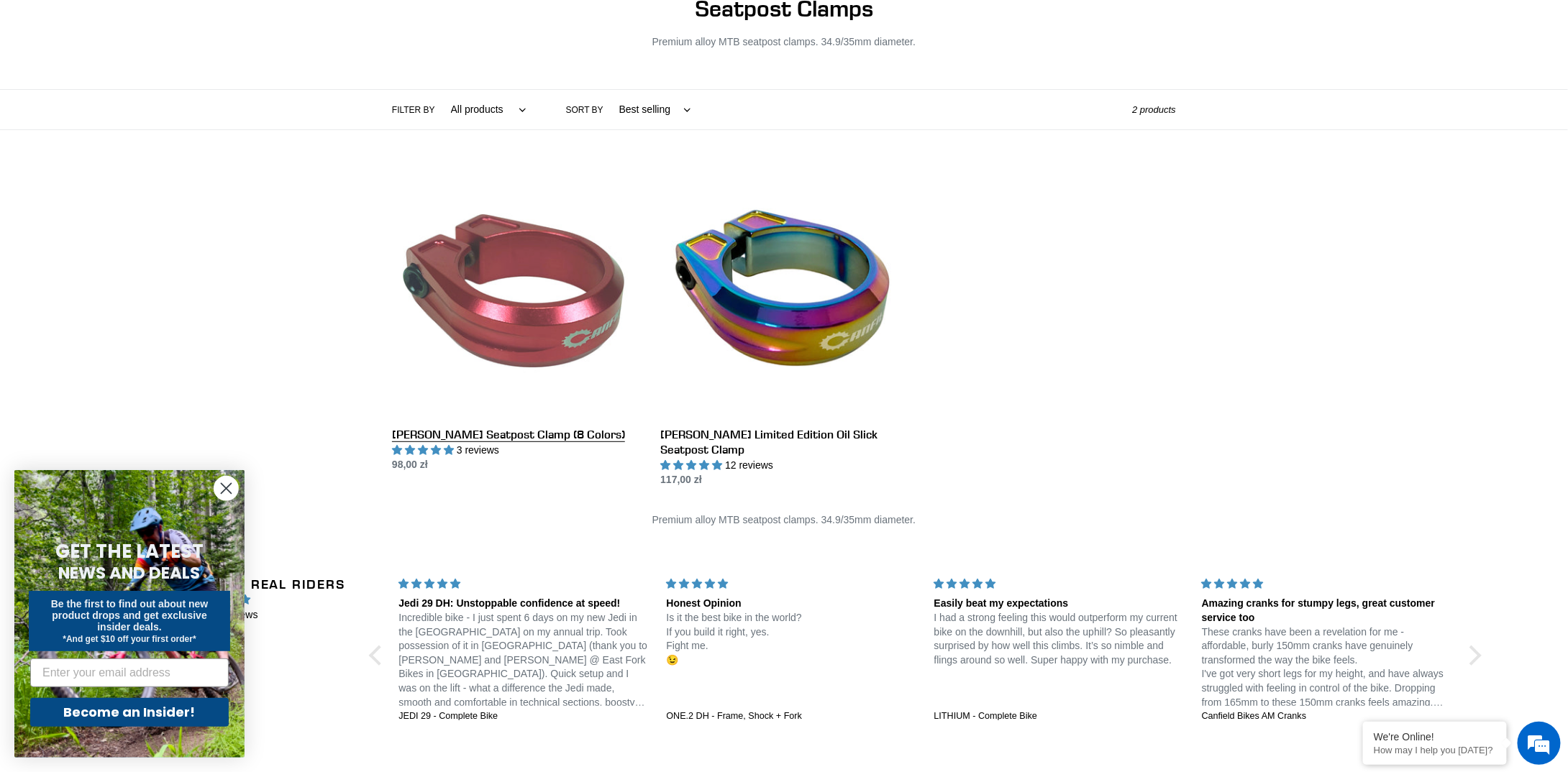
click at [526, 313] on link "[PERSON_NAME] Seatpost Clamp (8 Colors)" at bounding box center [515, 321] width 246 height 303
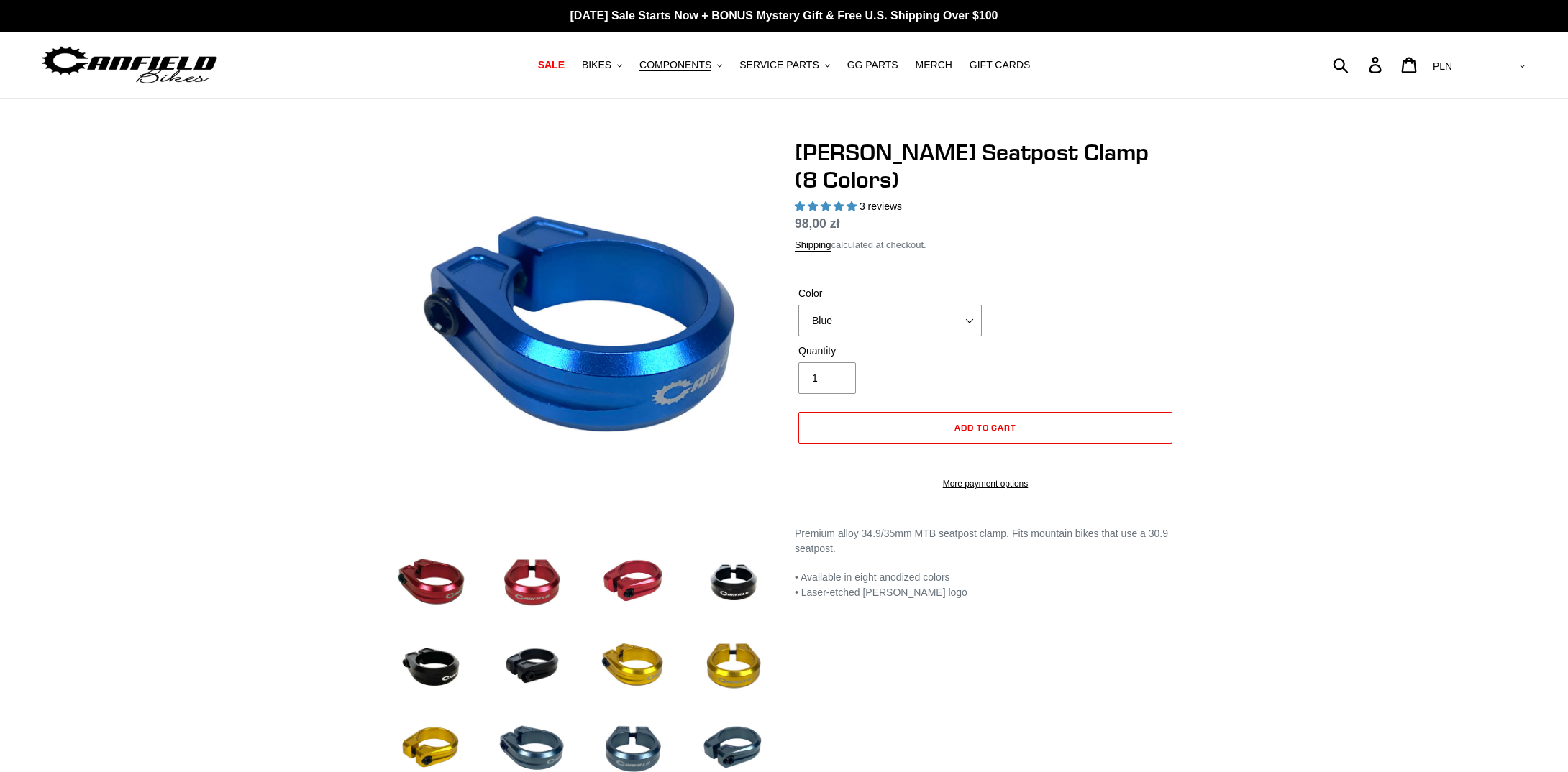
select select "highest-rating"
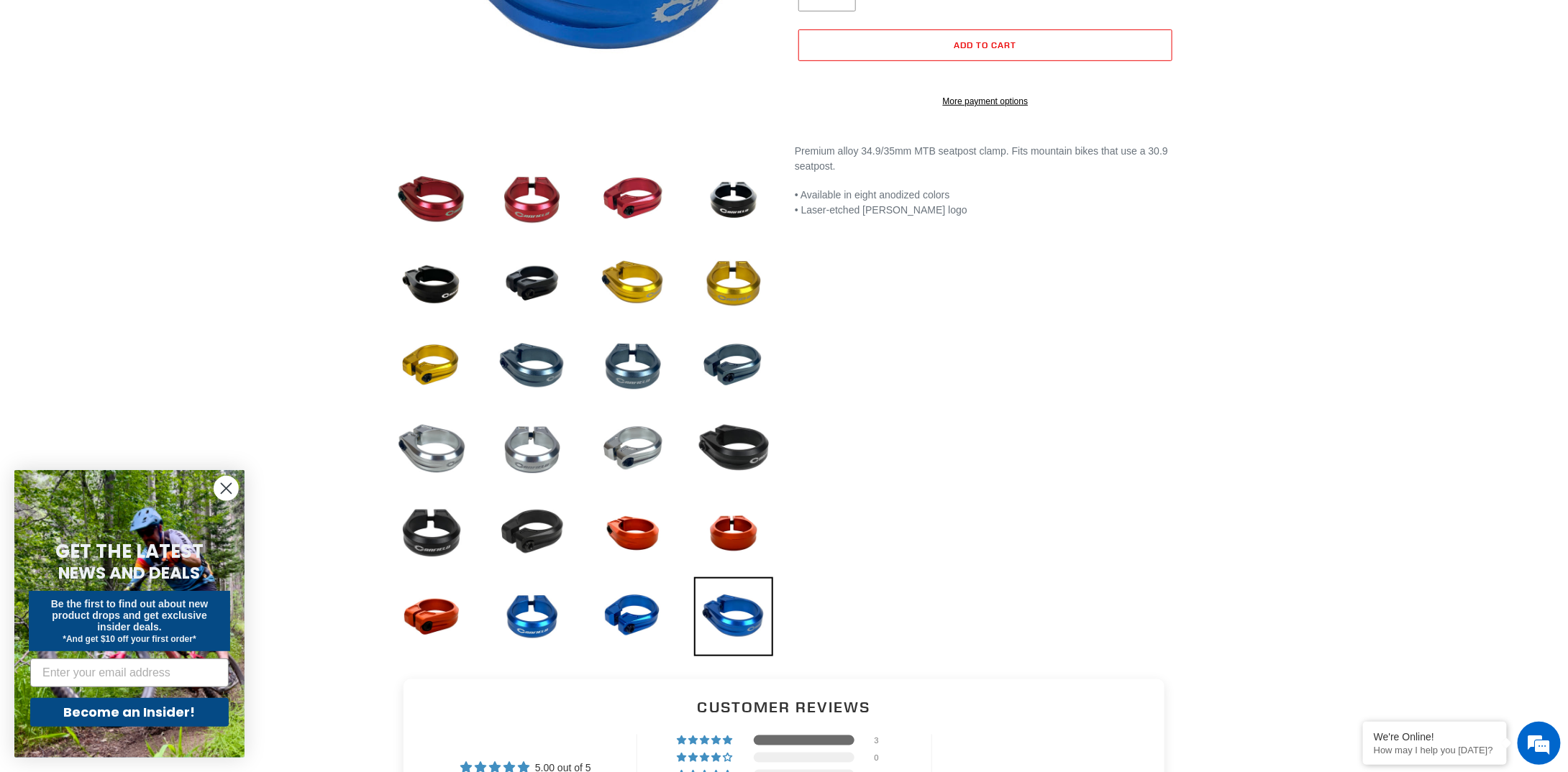
scroll to position [432, 0]
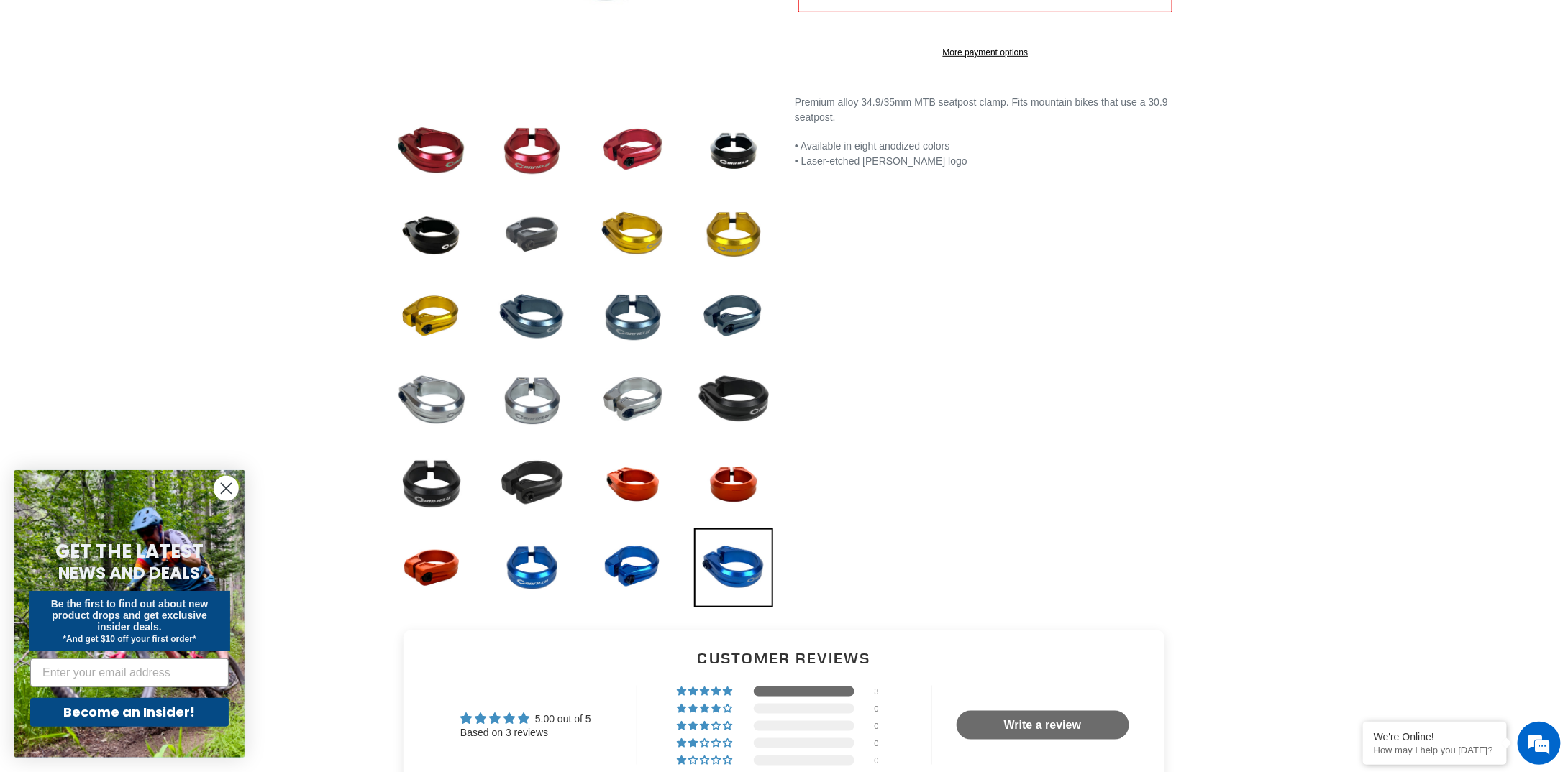
click at [533, 246] on img at bounding box center [532, 234] width 79 height 79
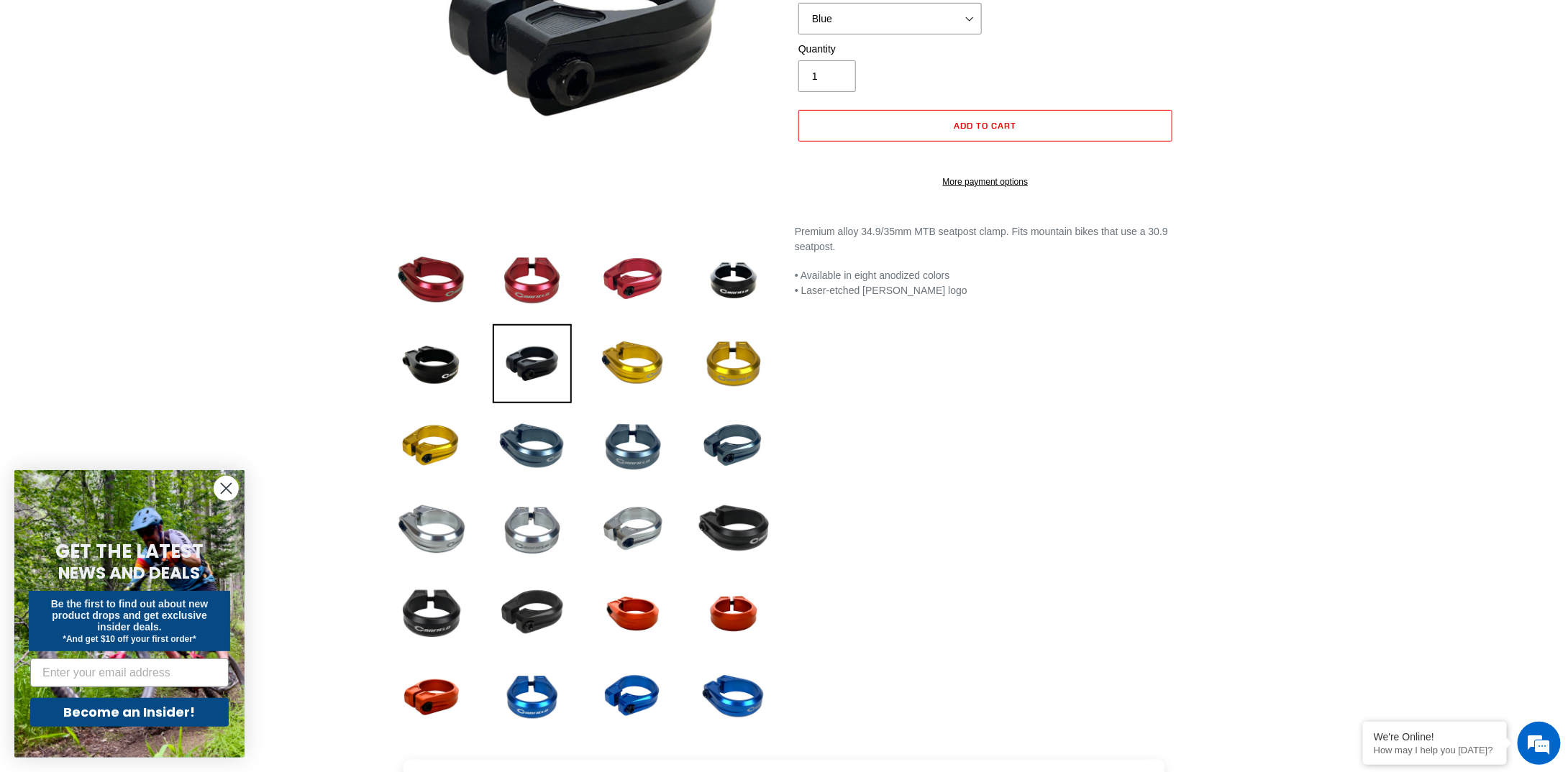
scroll to position [360, 0]
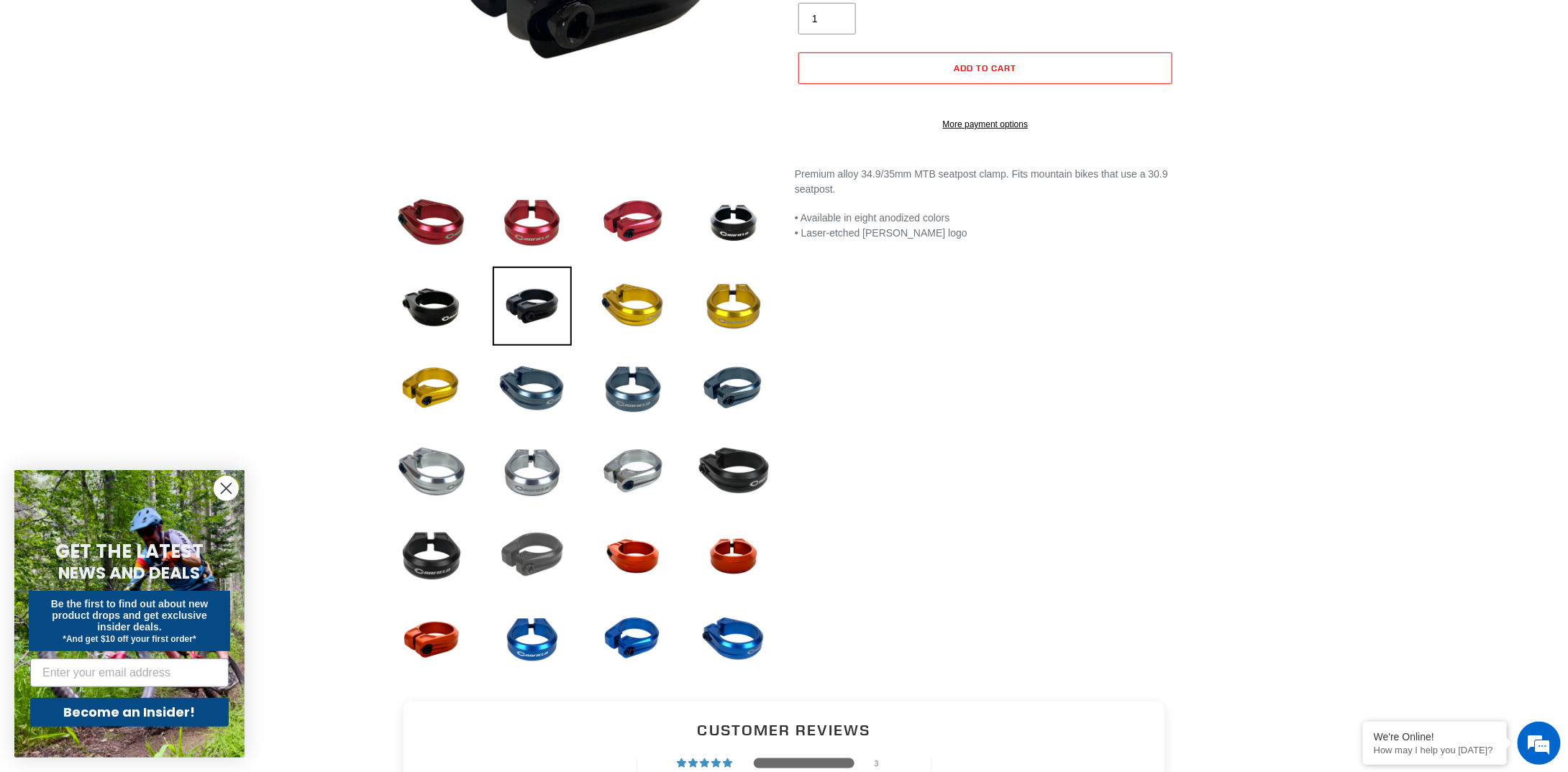
click at [549, 555] on img at bounding box center [532, 557] width 79 height 79
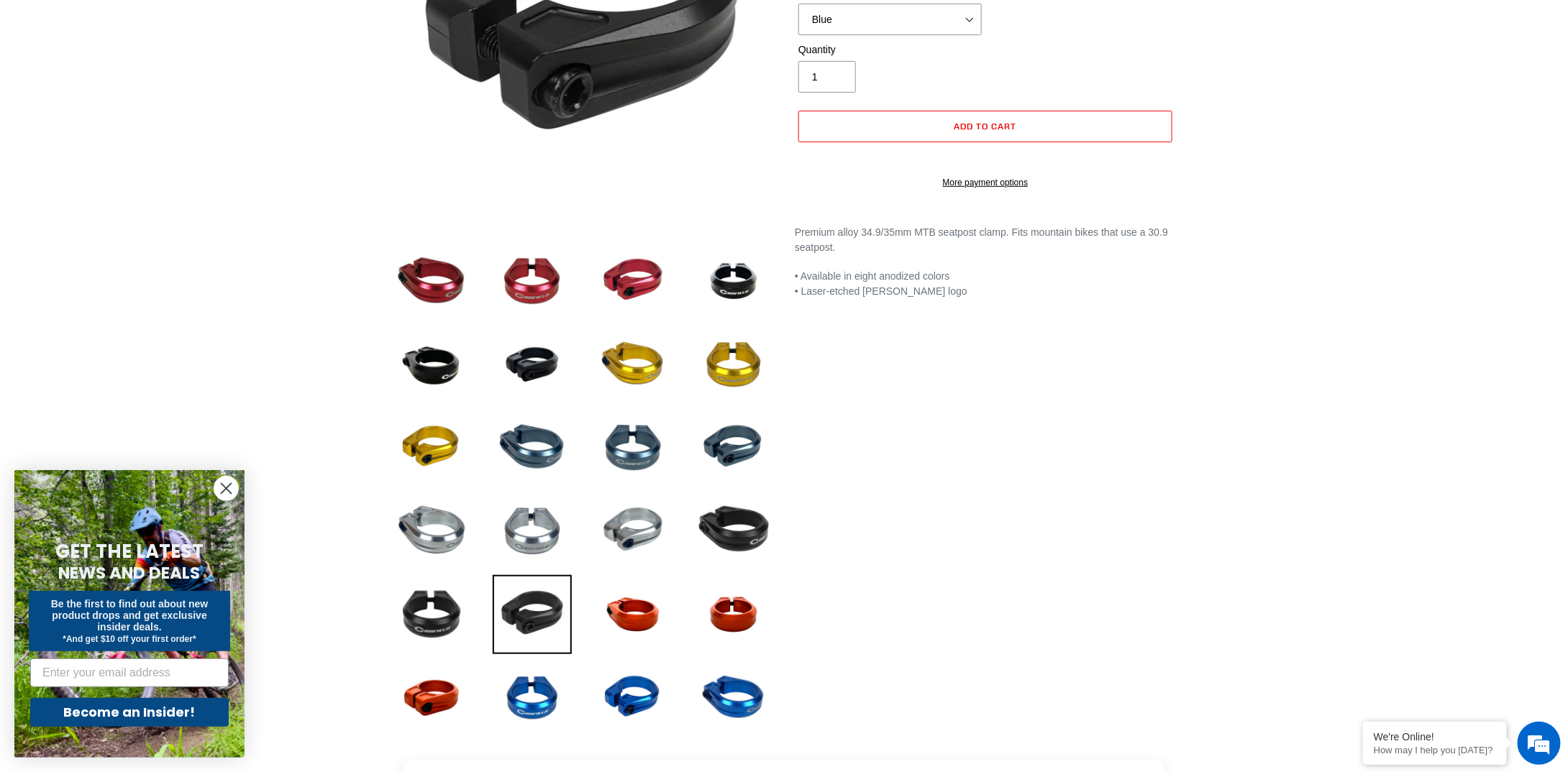
scroll to position [72, 0]
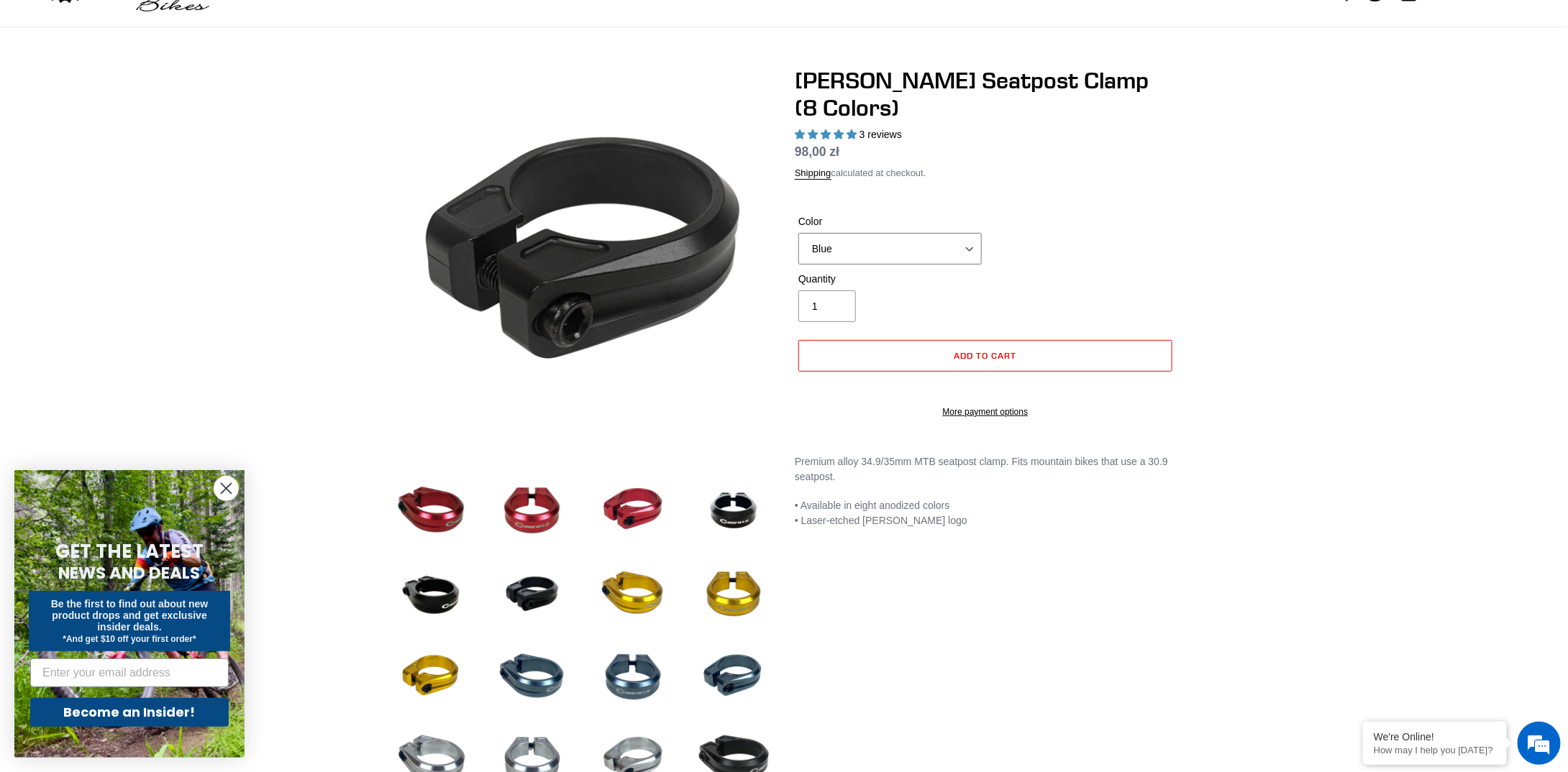
click at [928, 233] on select "Blue Black Gold Grey Red Silver Stealth Black Orange" at bounding box center [890, 249] width 184 height 31
click at [798, 233] on select "Blue Black Gold Grey Red Silver Stealth Black Orange" at bounding box center [890, 249] width 184 height 31
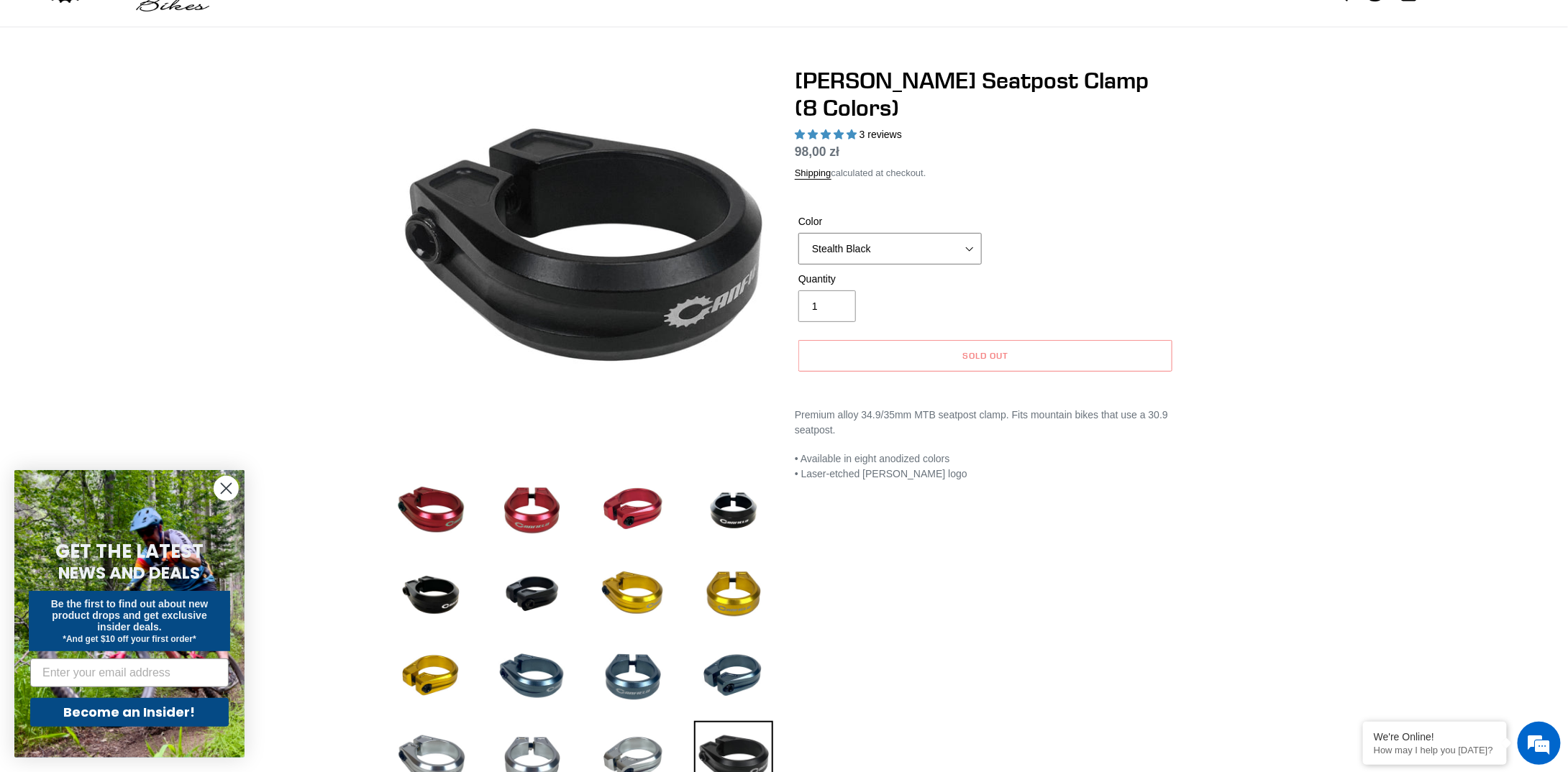
click at [909, 233] on select "Blue Black Gold Grey Red Silver Stealth Black Orange" at bounding box center [890, 249] width 184 height 31
select select "Black"
click at [798, 233] on select "Blue Black Gold Grey Red Silver Stealth Black Orange" at bounding box center [890, 249] width 184 height 31
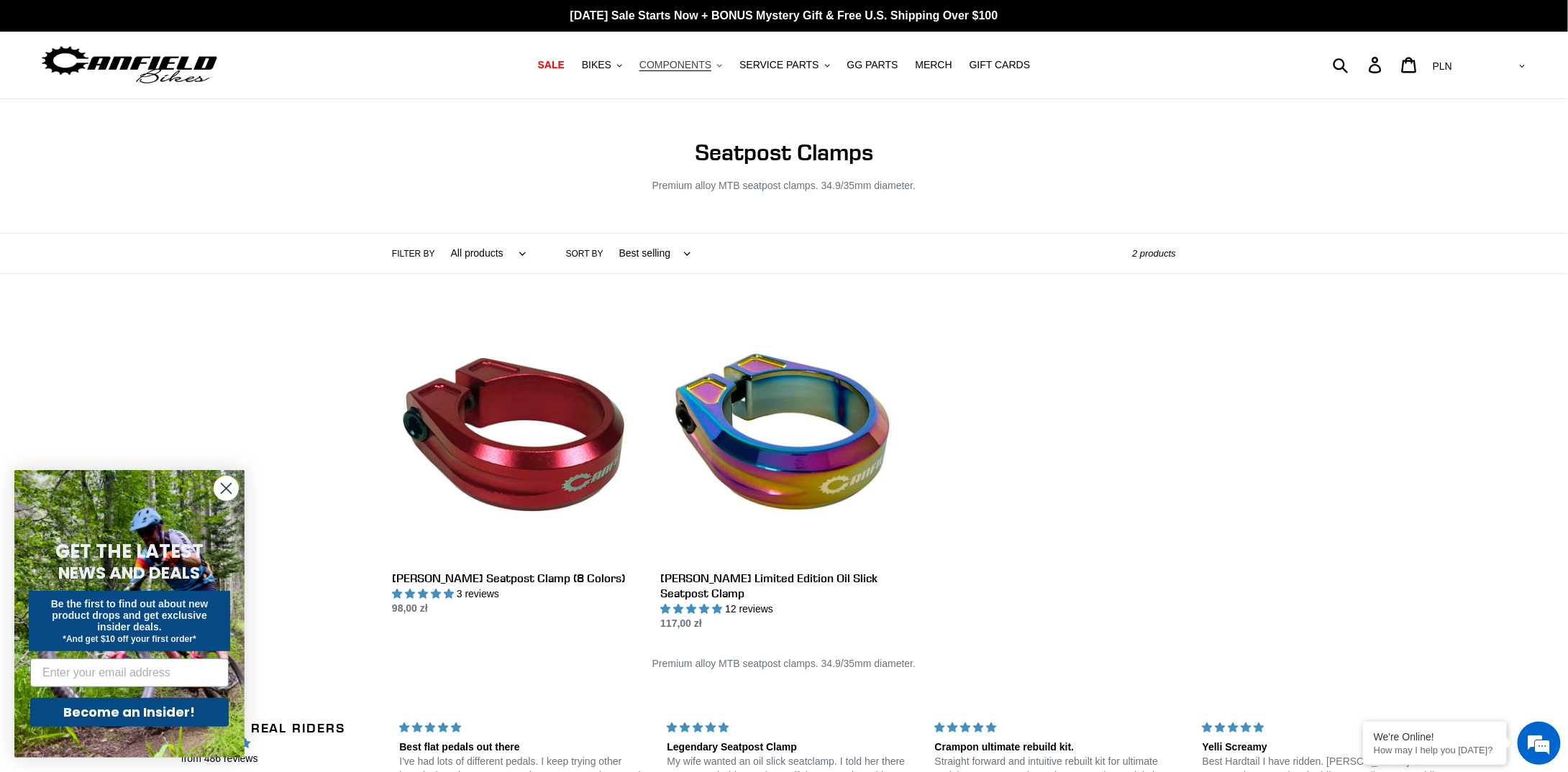
click at [712, 69] on span "COMPONENTS" at bounding box center [675, 65] width 72 height 12
